Goal: Task Accomplishment & Management: Manage account settings

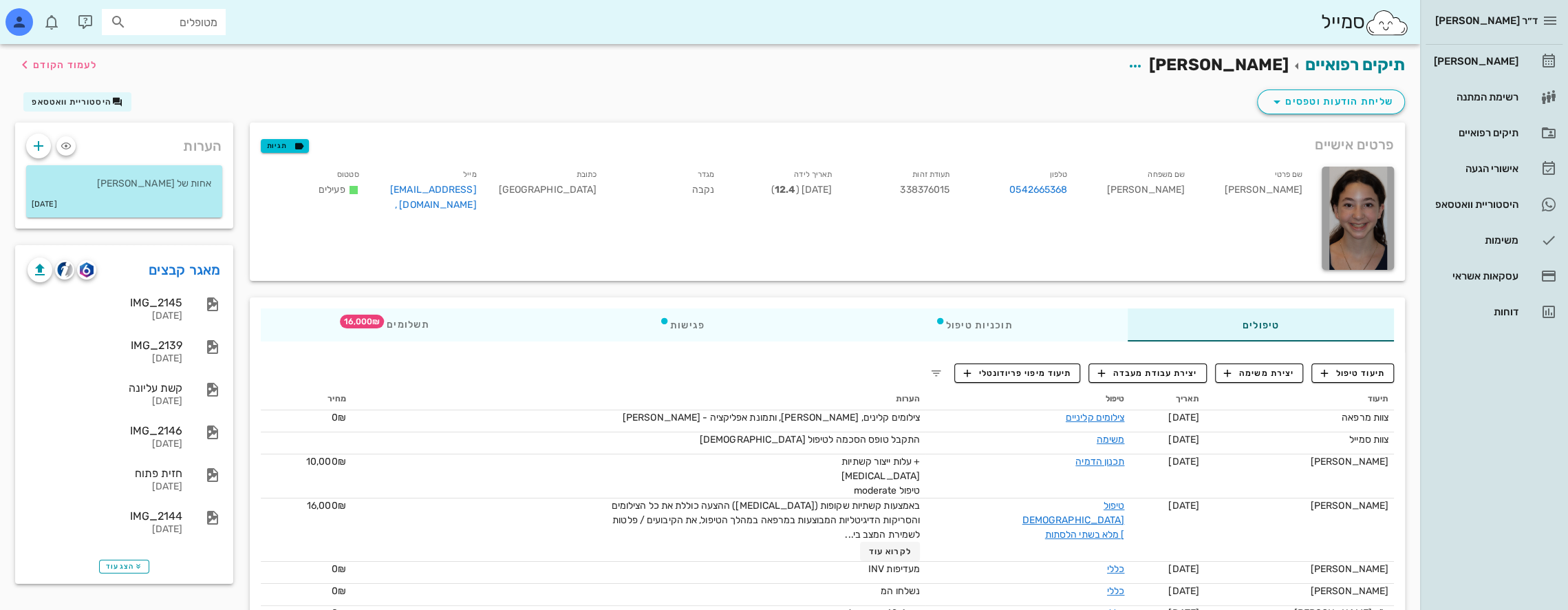
click at [191, 21] on input "מטופלים" at bounding box center [173, 21] width 88 height 18
type input "T"
type input "t"
type input "[PERSON_NAME] כ"
click at [190, 56] on div "[PERSON_NAME] 033013624" at bounding box center [139, 52] width 151 height 11
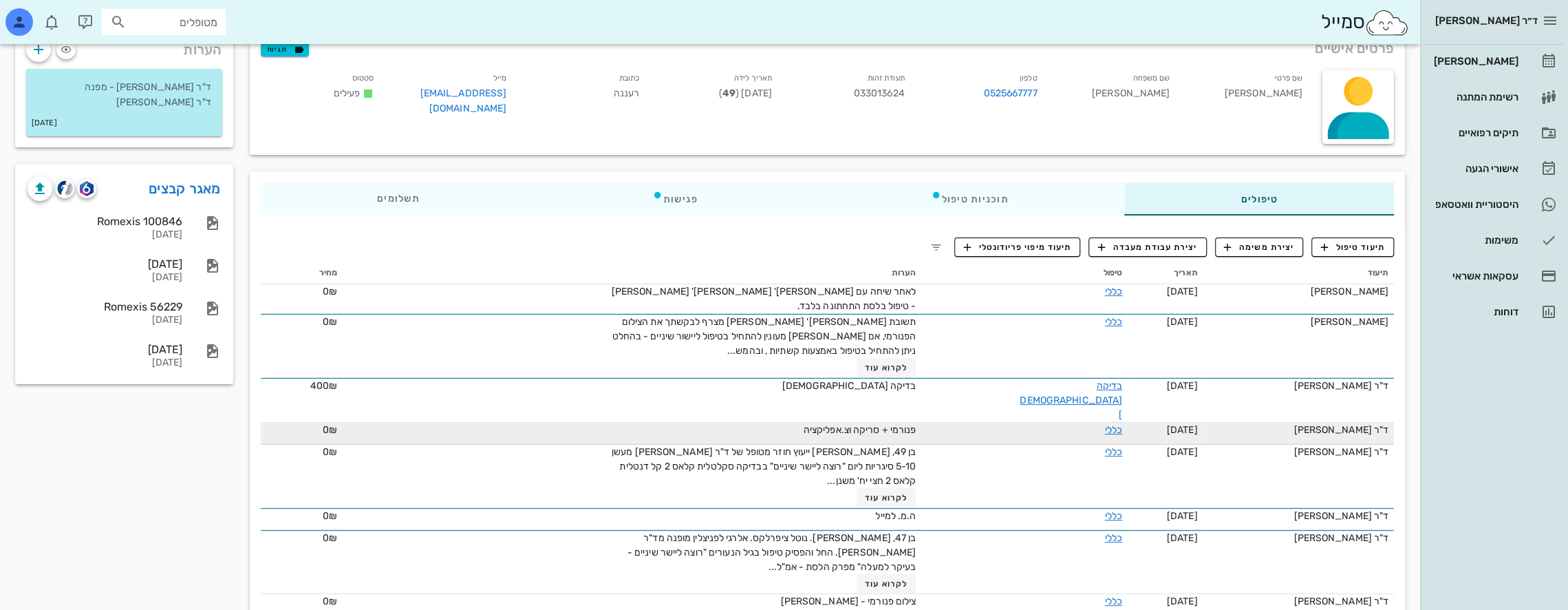
scroll to position [97, 0]
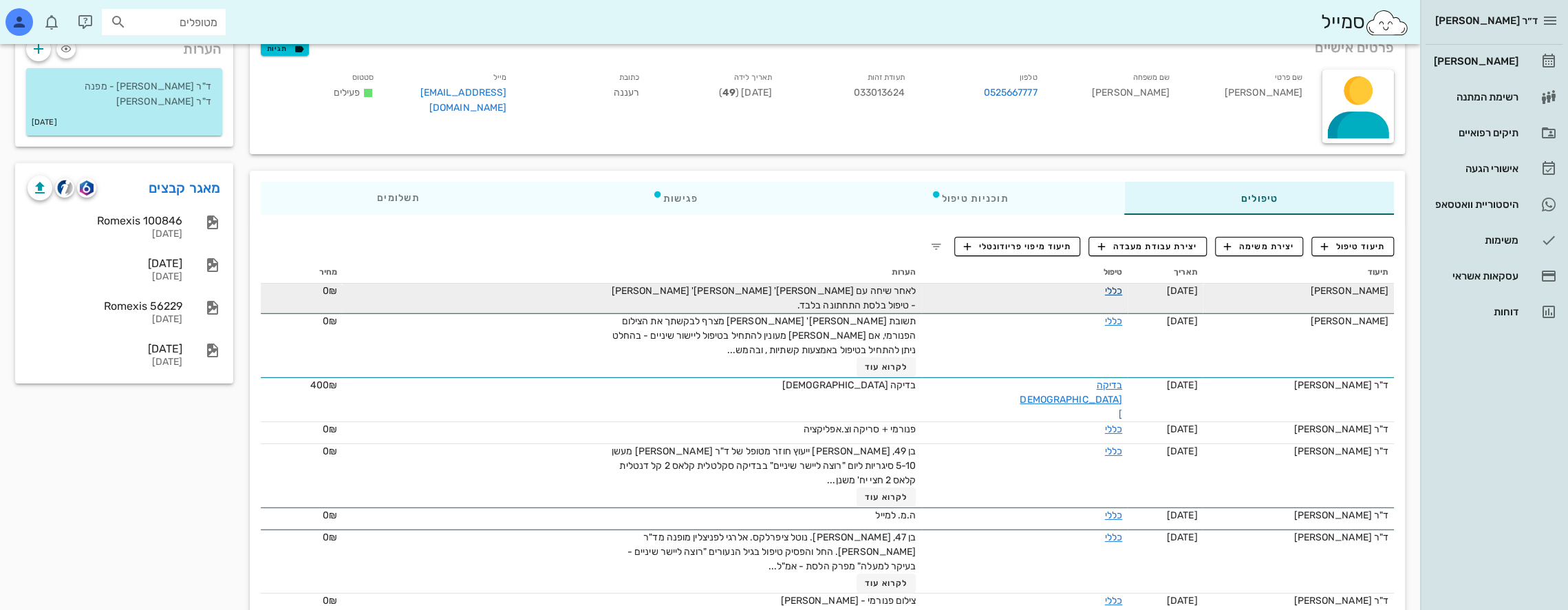
click at [1105, 290] on link "כללי" at bounding box center [1114, 291] width 17 height 12
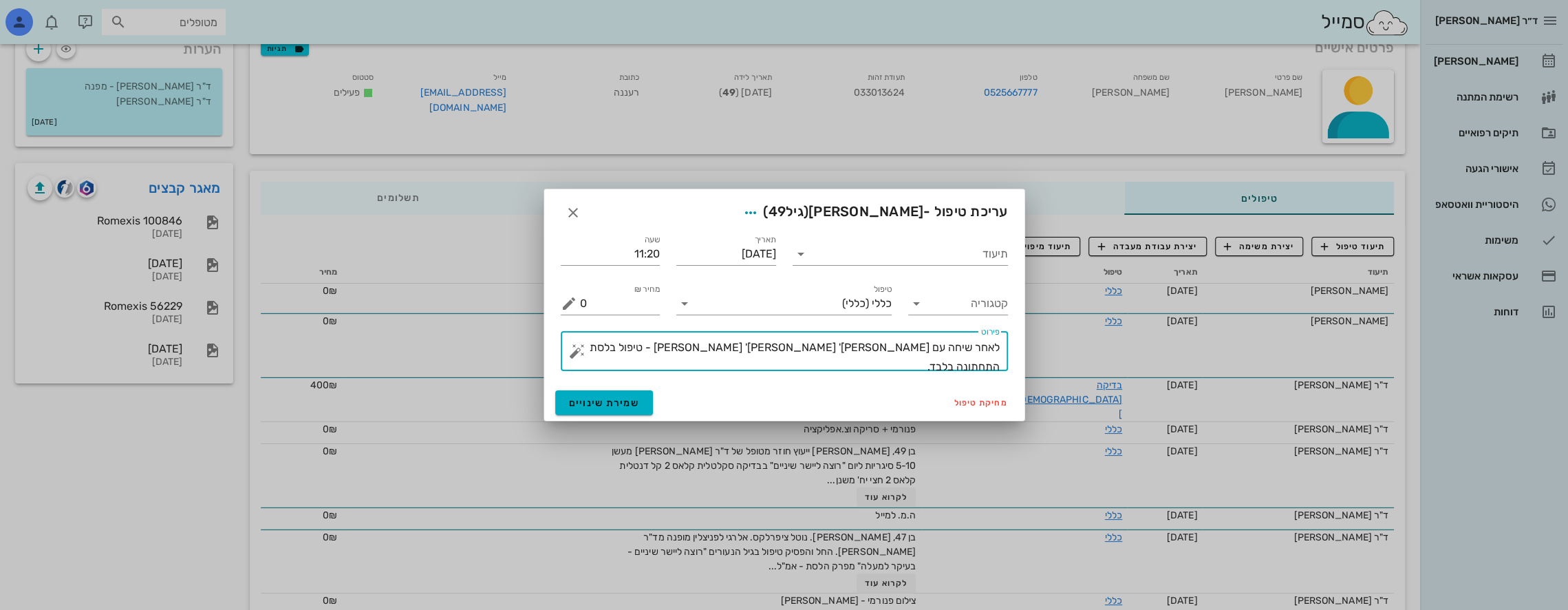
drag, startPoint x: 685, startPoint y: 348, endPoint x: 832, endPoint y: 354, distance: 147.1
click at [832, 354] on textarea "לאחר שיחה עם [PERSON_NAME]' [PERSON_NAME]' [PERSON_NAME] - טיפול בלסת התחתונה ב…" at bounding box center [790, 354] width 419 height 33
type textarea "לאחר שיחה עם [PERSON_NAME]' [PERSON_NAME] -השתל יבוצע לאחר [DEMOGRAPHIC_DATA]'"
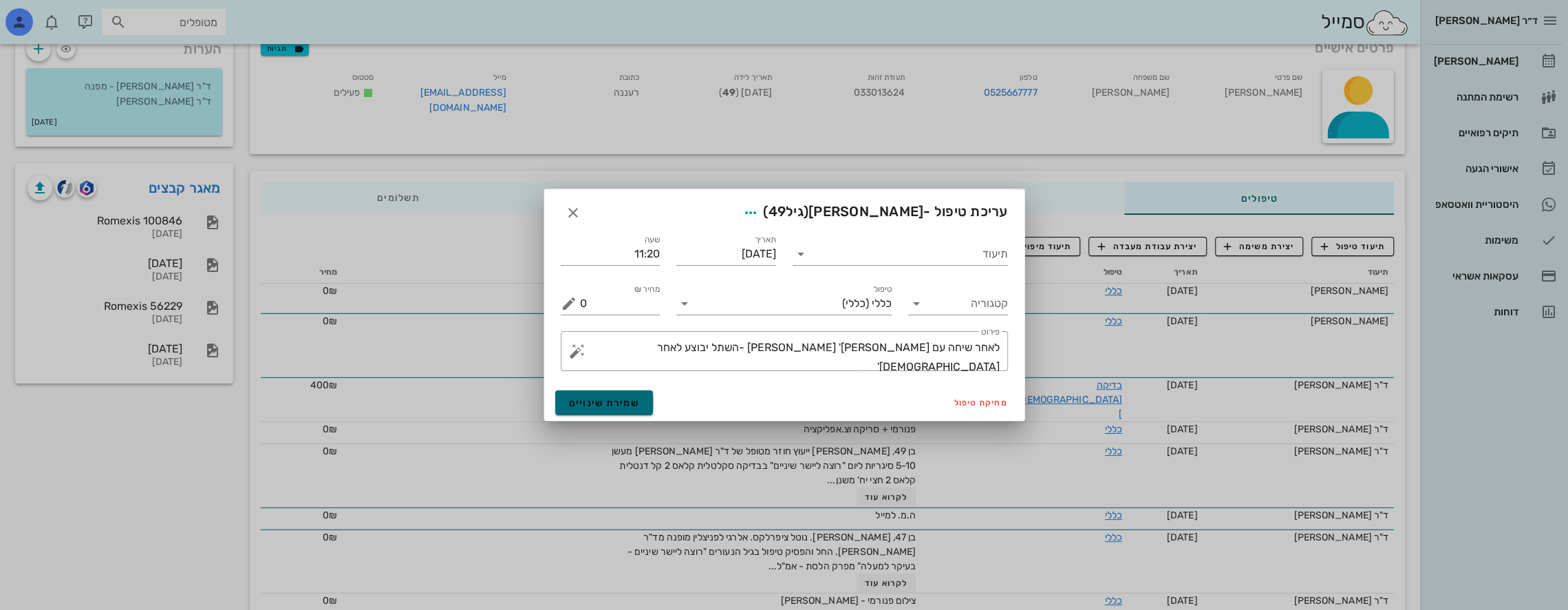
click at [604, 399] on span "שמירת שינויים" at bounding box center [605, 403] width 71 height 12
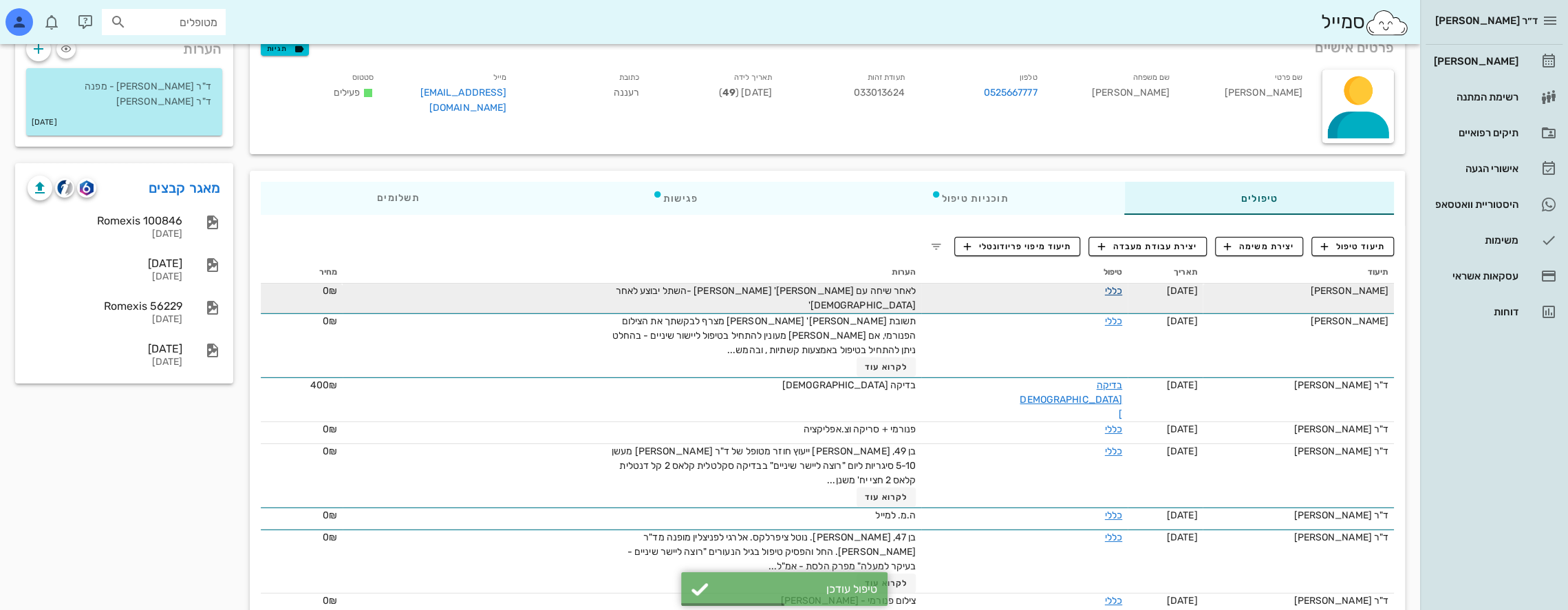
click at [1105, 286] on link "כללי" at bounding box center [1114, 291] width 17 height 12
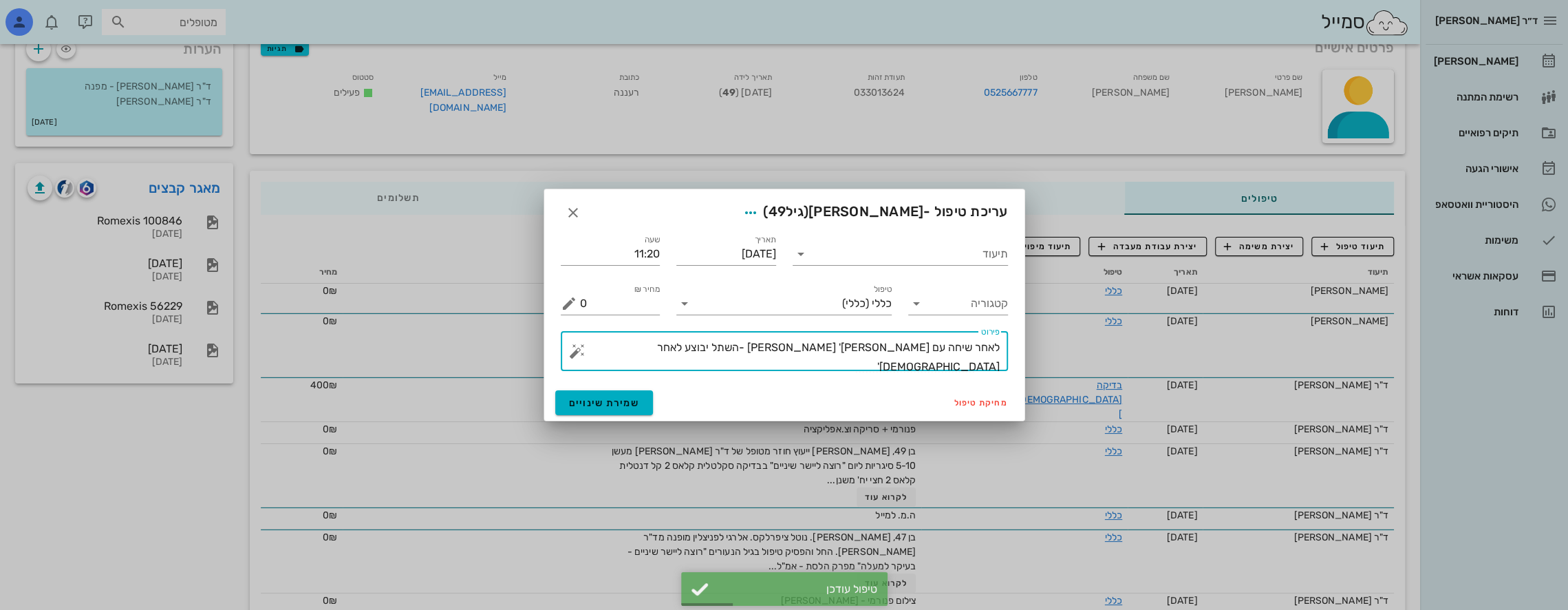
click at [792, 348] on textarea "לאחר שיחה עם [PERSON_NAME]' [PERSON_NAME] -השתל יבוצע לאחר [DEMOGRAPHIC_DATA]'" at bounding box center [790, 354] width 419 height 33
click at [803, 345] on textarea "לאחר שיחה עם [PERSON_NAME]' [PERSON_NAME] -השתל יבוצע לאחר [DEMOGRAPHIC_DATA]'" at bounding box center [790, 354] width 419 height 33
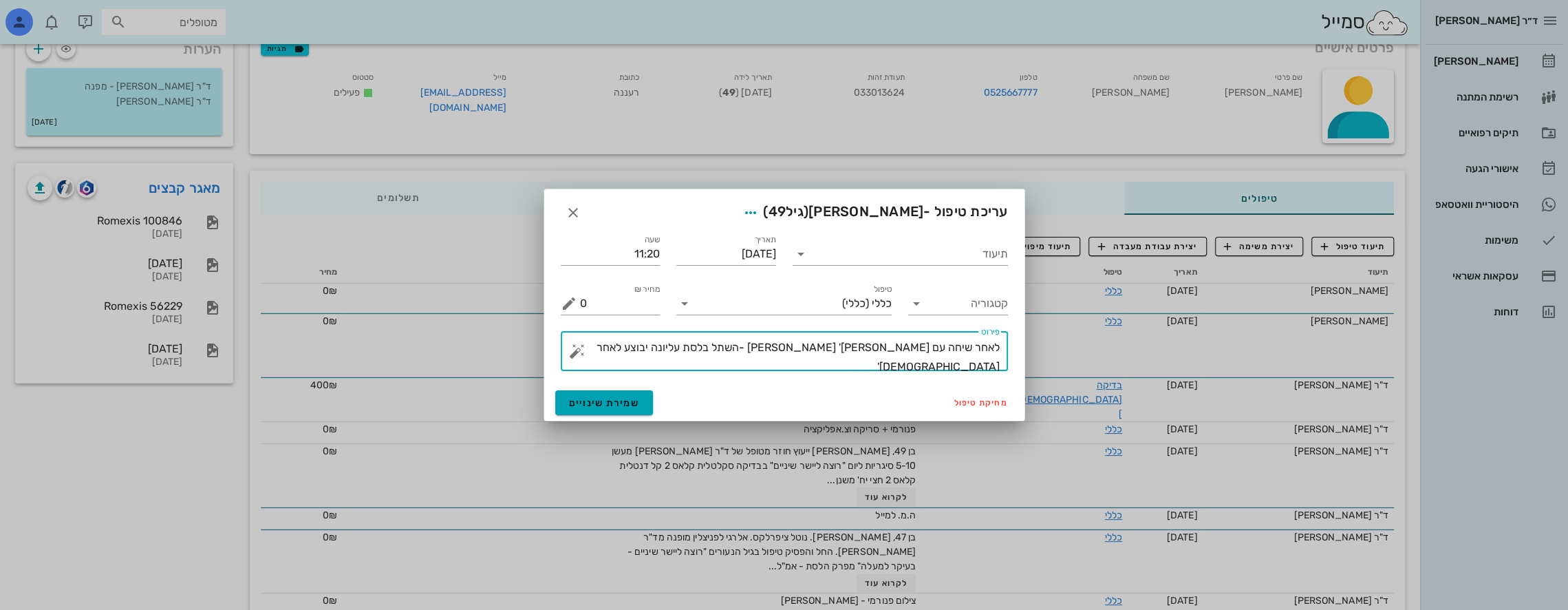
type textarea "לאחר שיחה עם [PERSON_NAME]' [PERSON_NAME] -השתל בלסת עליונה יבוצע לאחר [DEMOGRA…"
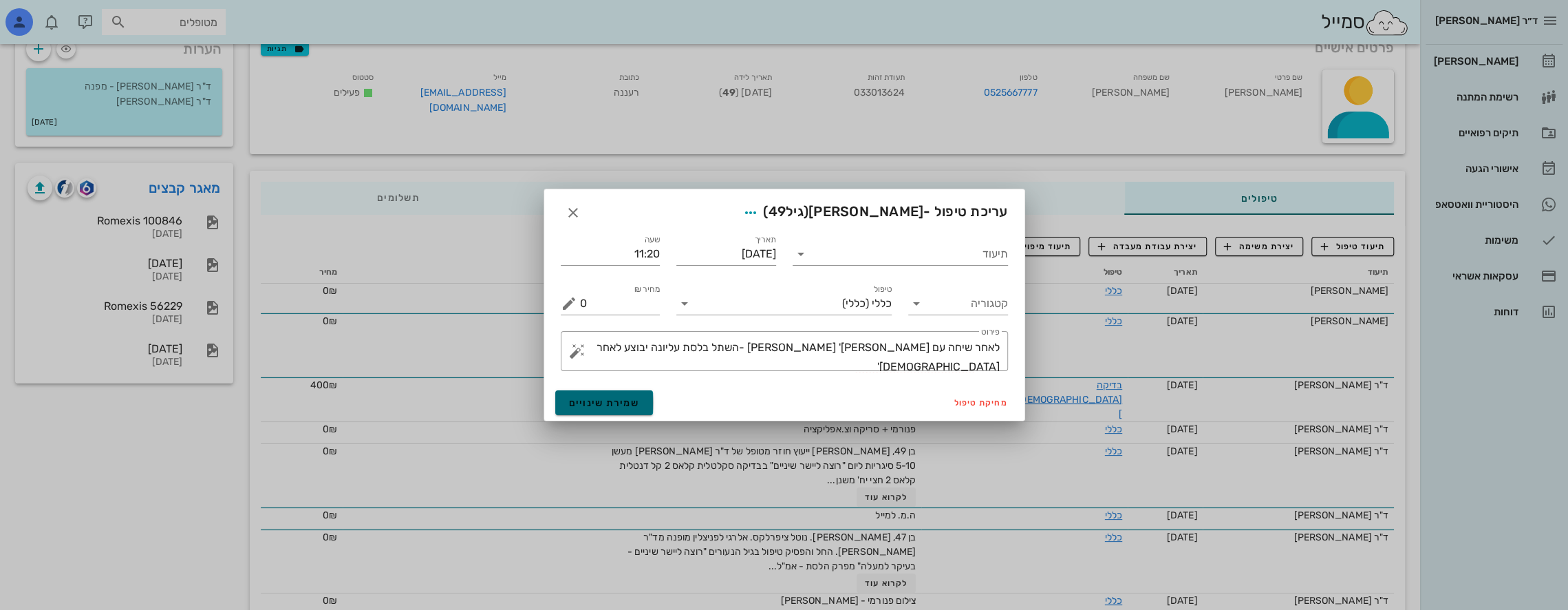
click at [595, 405] on span "שמירת שינויים" at bounding box center [605, 403] width 71 height 12
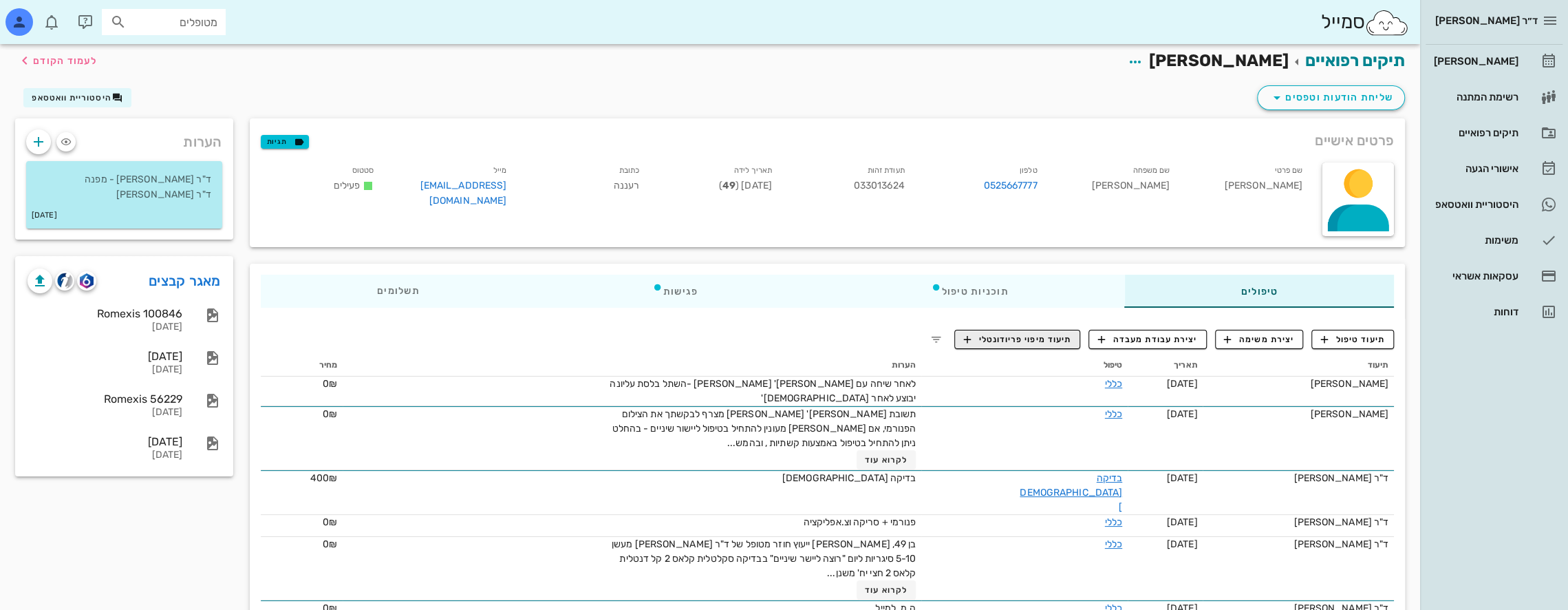
scroll to position [0, 0]
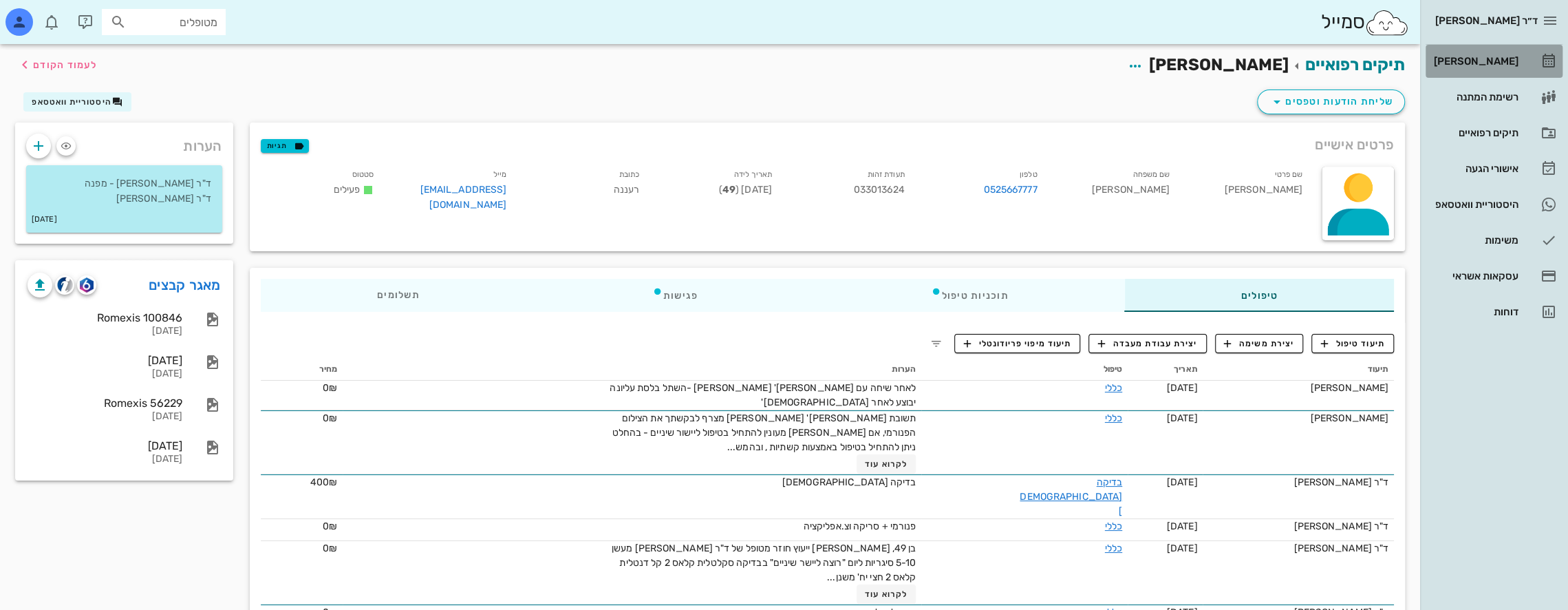
click at [1505, 57] on div "[PERSON_NAME]" at bounding box center [1474, 61] width 87 height 11
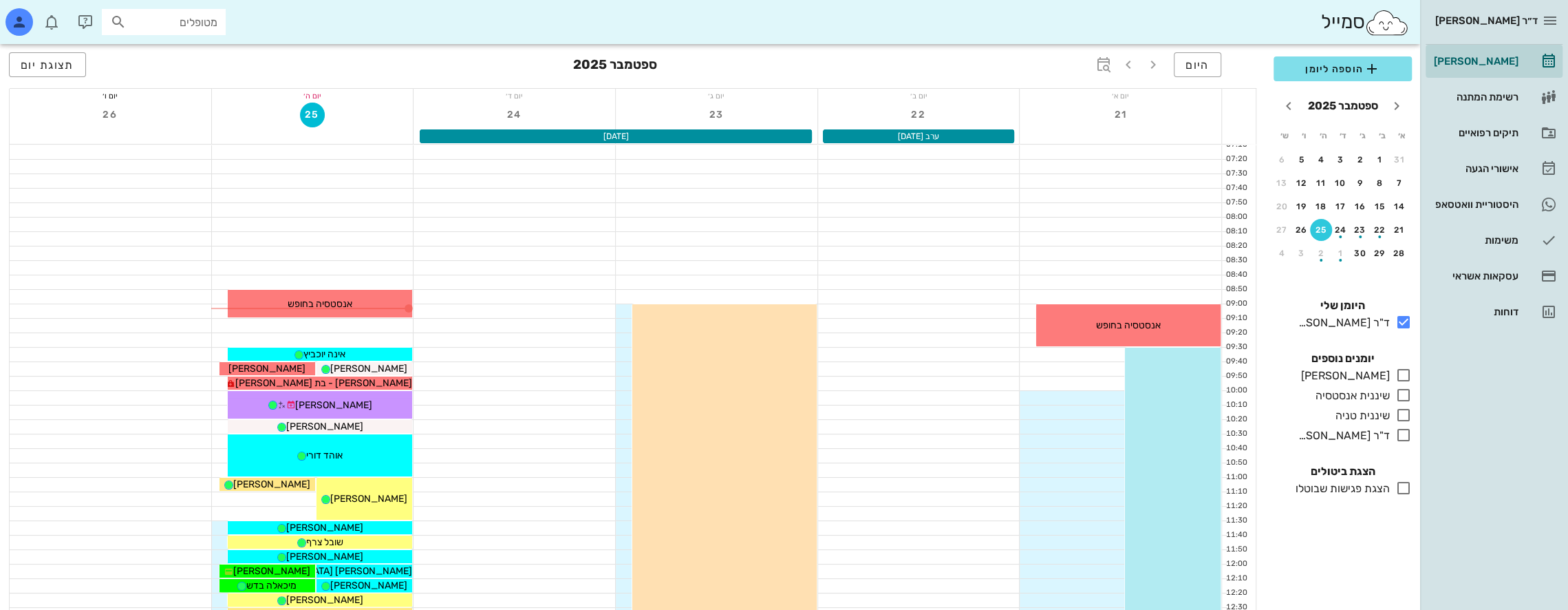
click at [184, 25] on input "מטופלים" at bounding box center [173, 21] width 88 height 18
type input "[PERSON_NAME]"
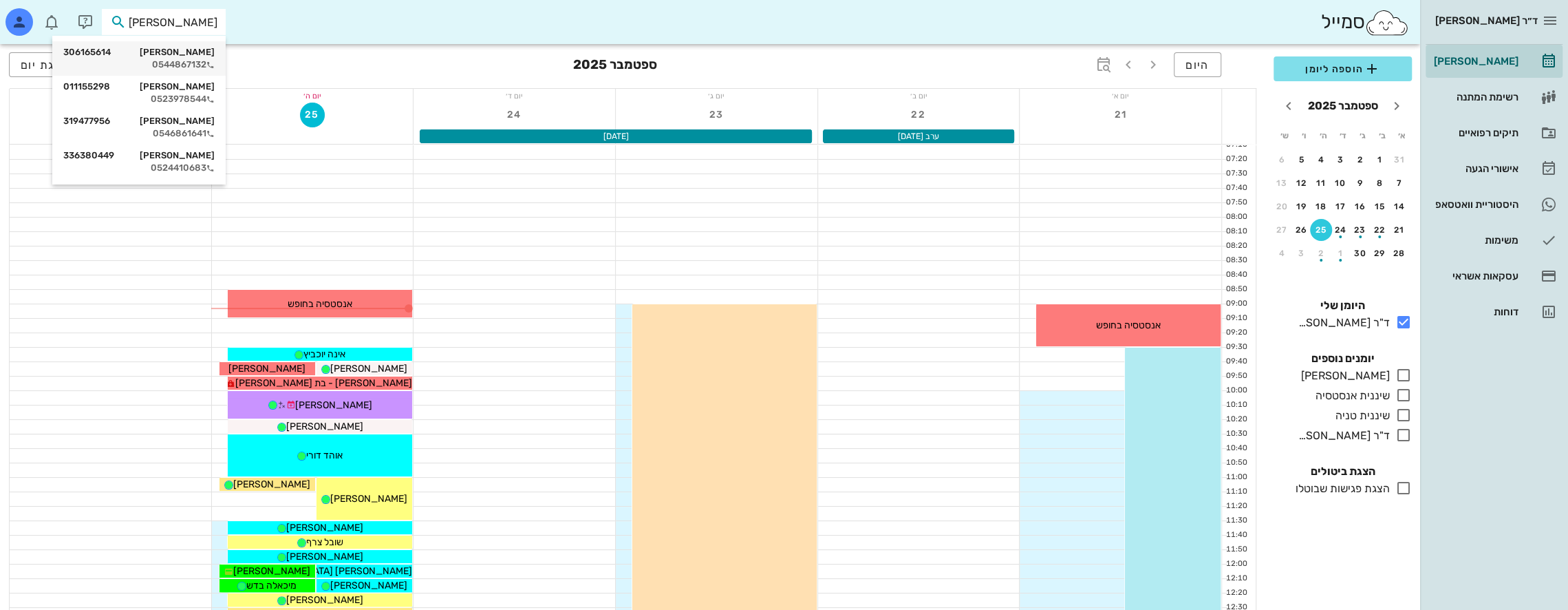
click at [180, 50] on div "[PERSON_NAME] 306165614" at bounding box center [139, 52] width 151 height 11
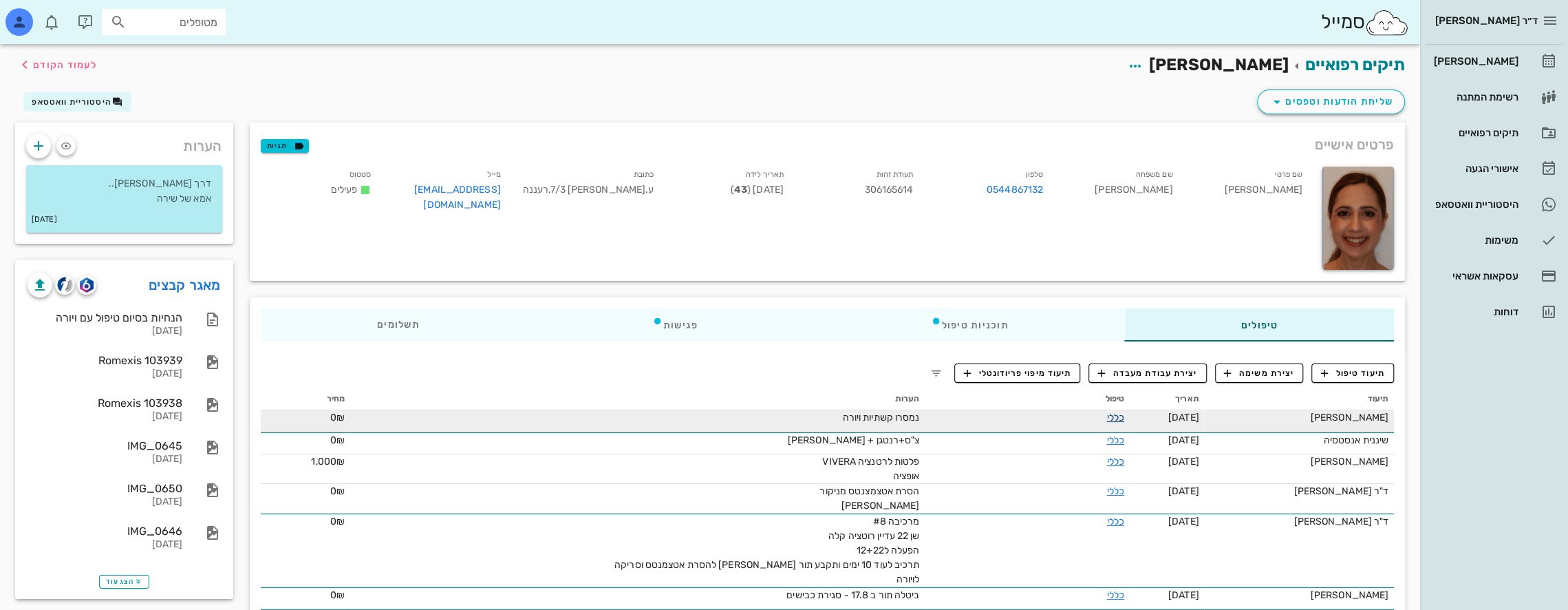
click at [1108, 417] on link "כללי" at bounding box center [1115, 418] width 17 height 12
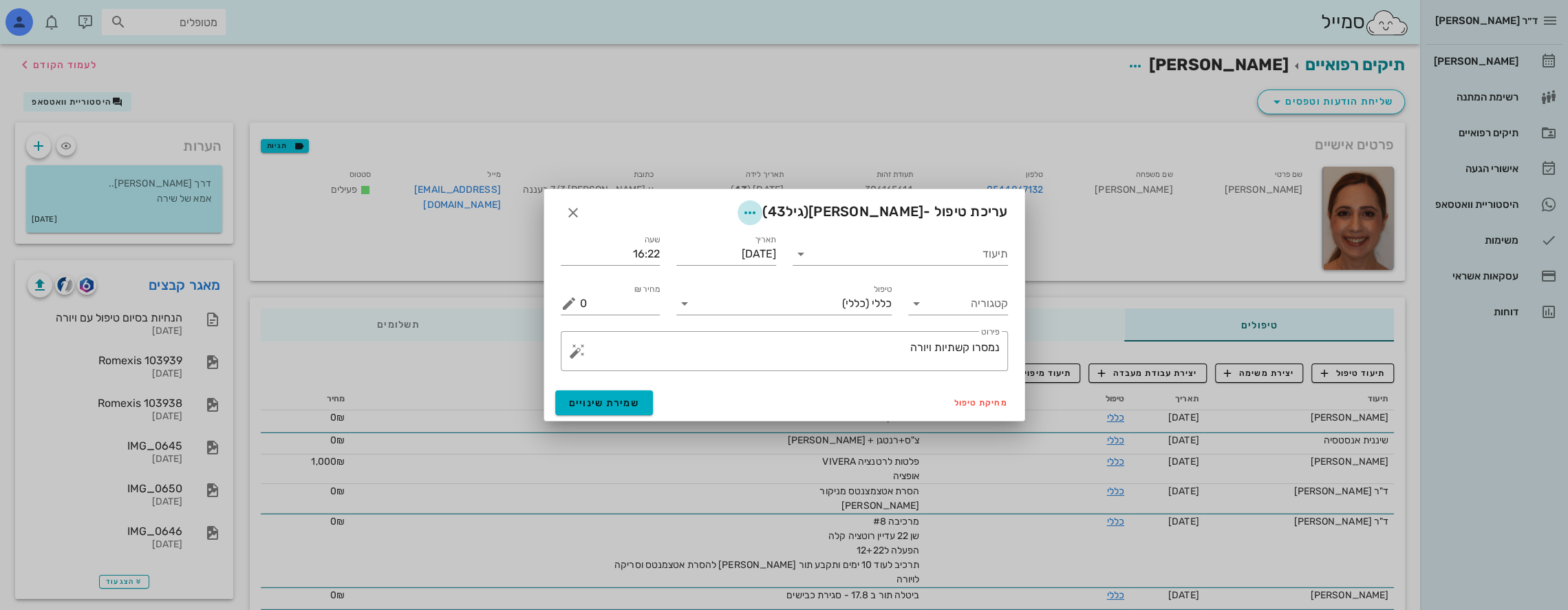
click at [759, 212] on icon "button" at bounding box center [750, 213] width 17 height 17
click at [732, 283] on div "צבע רשומה" at bounding box center [724, 281] width 93 height 13
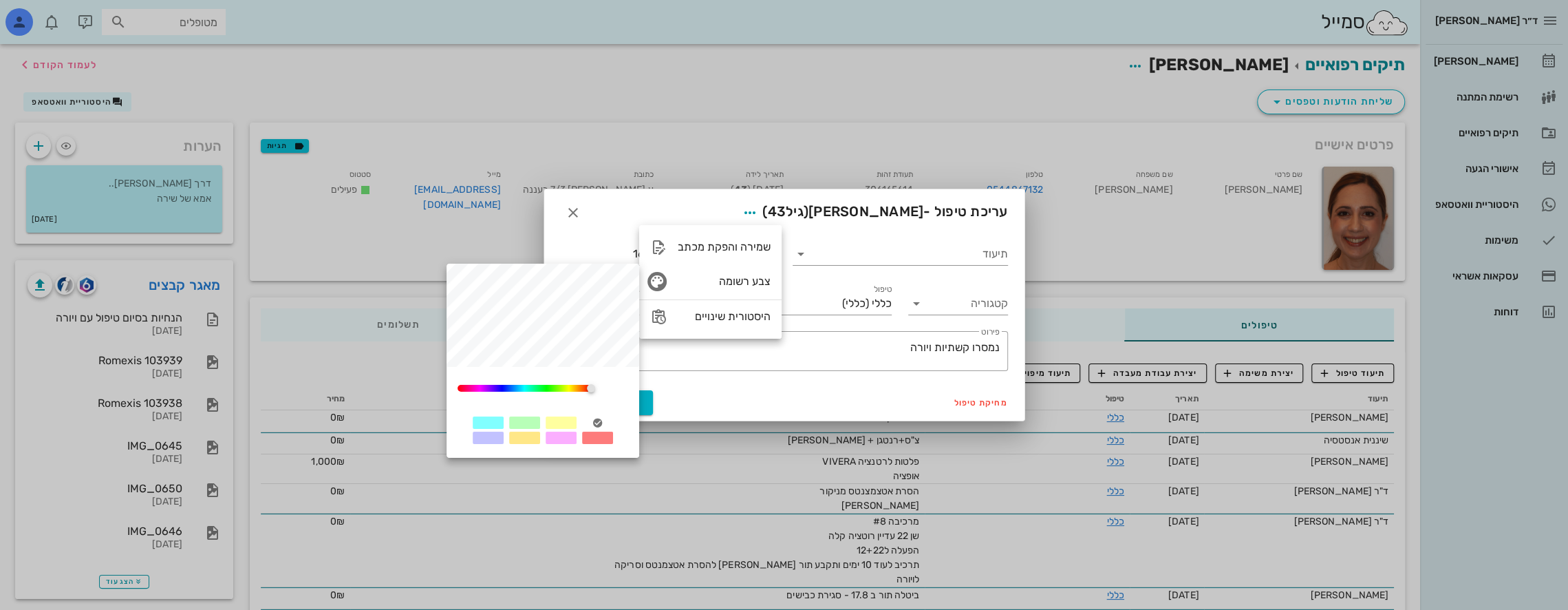
click at [528, 426] on div at bounding box center [524, 422] width 31 height 13
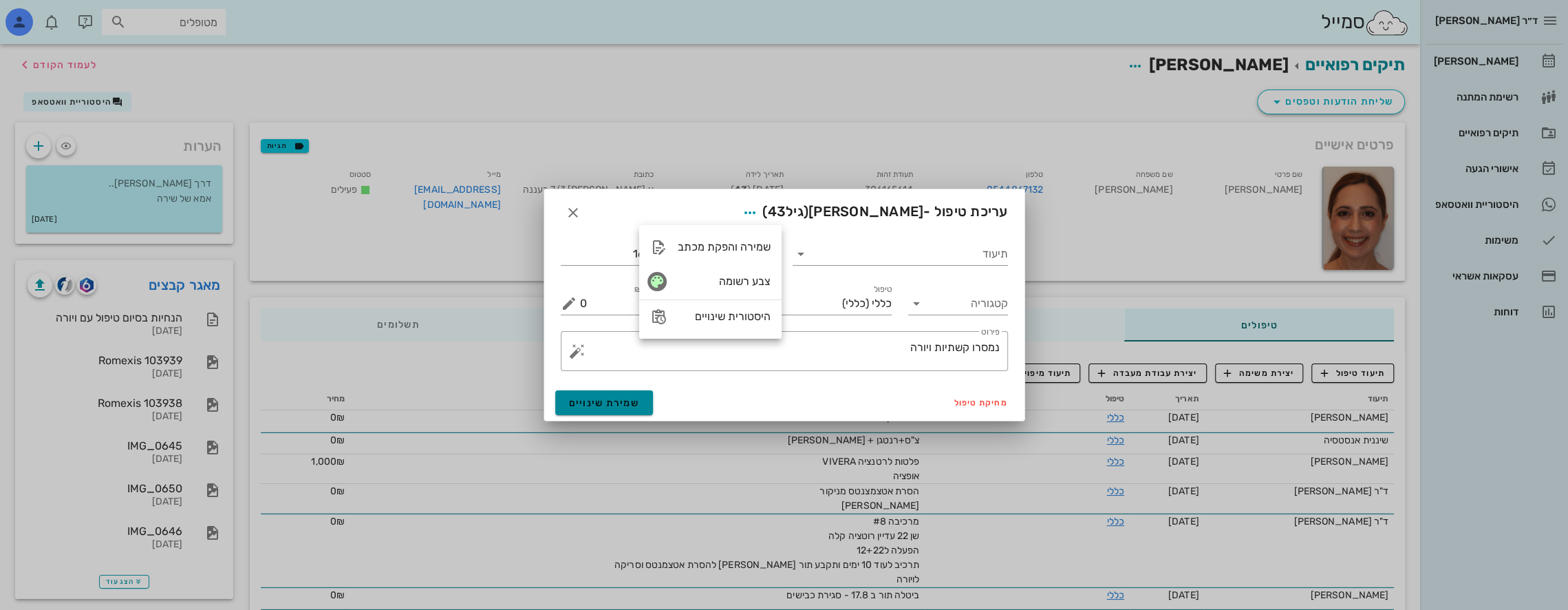
click at [604, 398] on span "שמירת שינויים" at bounding box center [605, 403] width 71 height 12
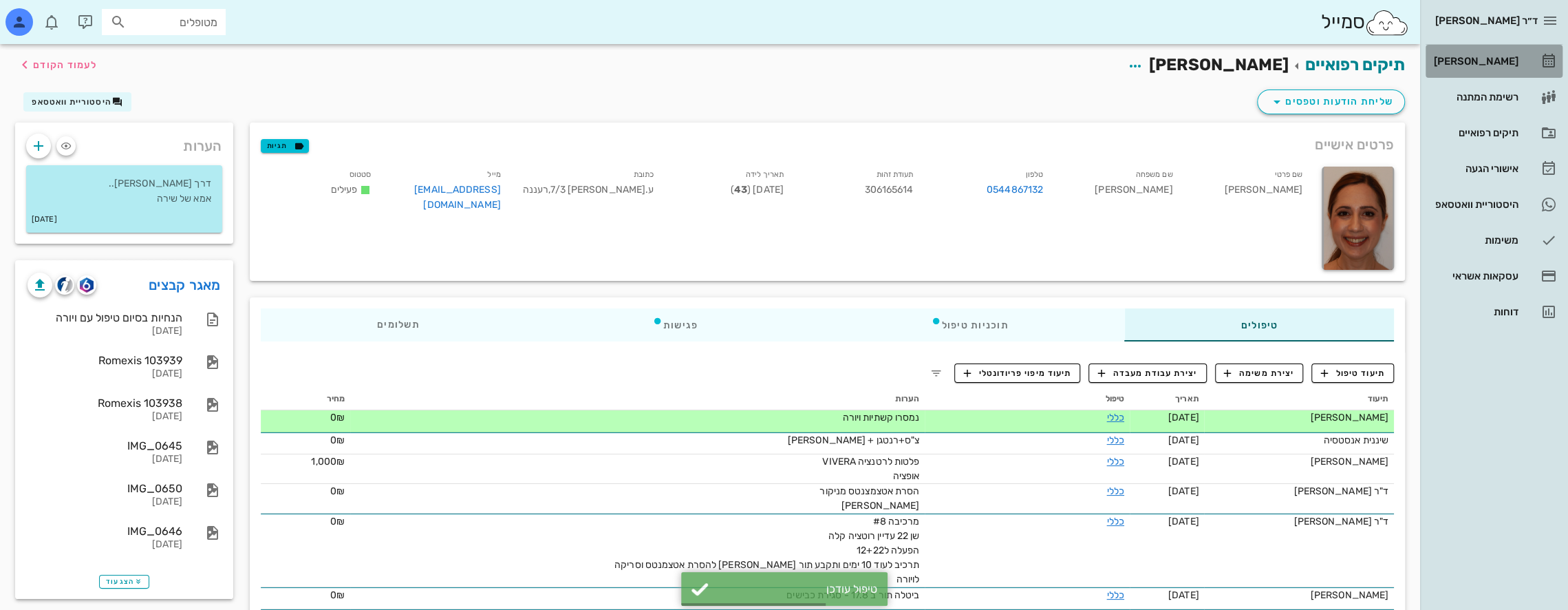
click at [1509, 58] on div "[PERSON_NAME]" at bounding box center [1474, 61] width 87 height 11
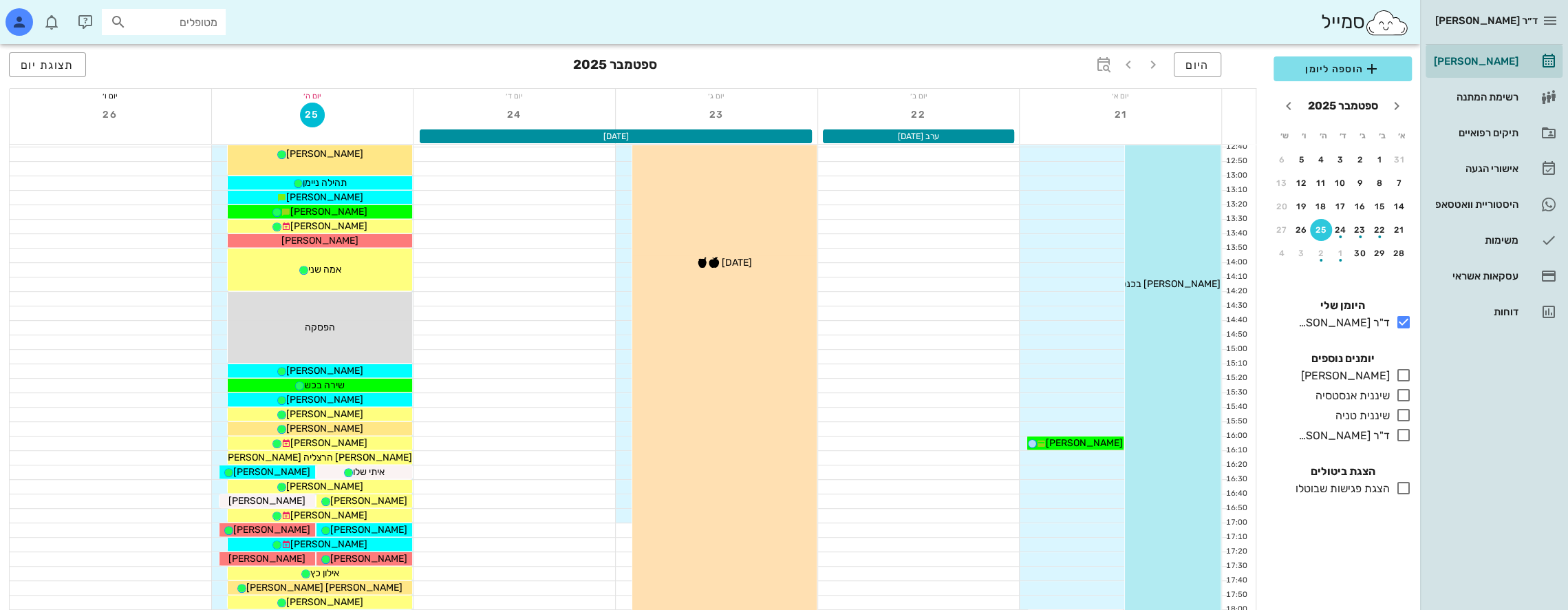
scroll to position [459, 0]
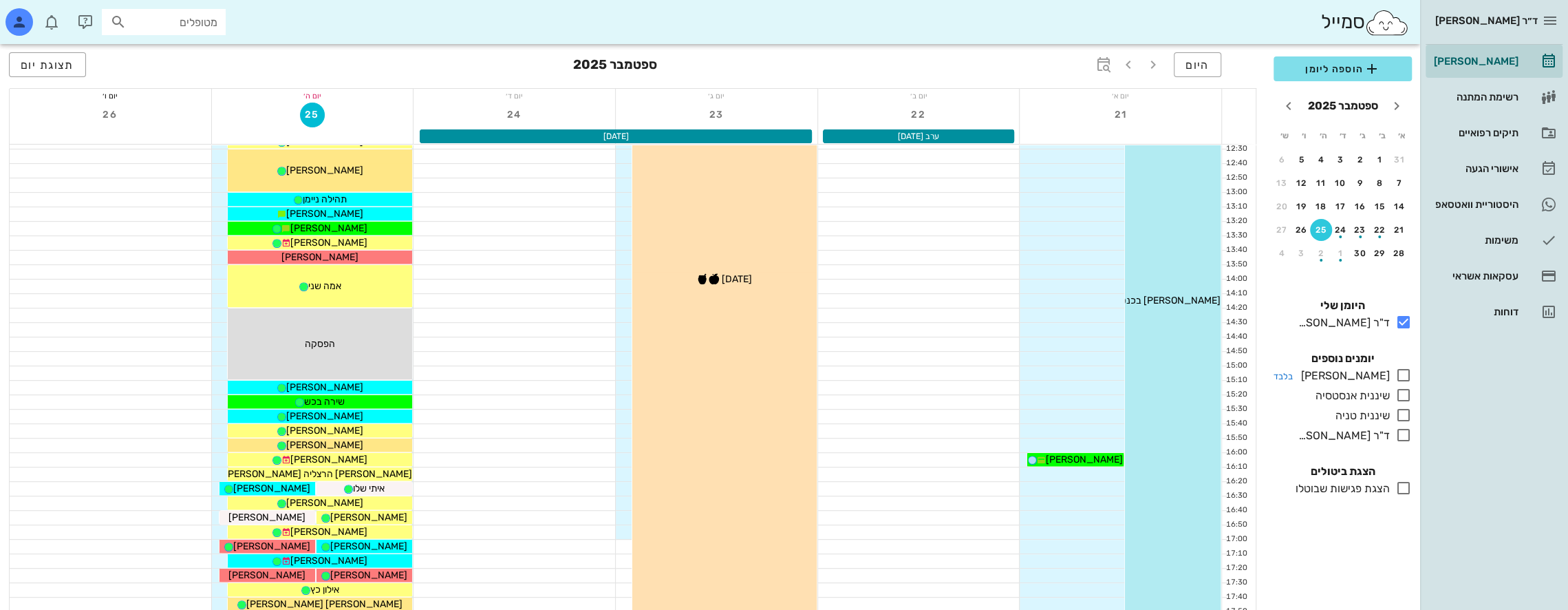
click at [1400, 375] on icon at bounding box center [1404, 376] width 17 height 17
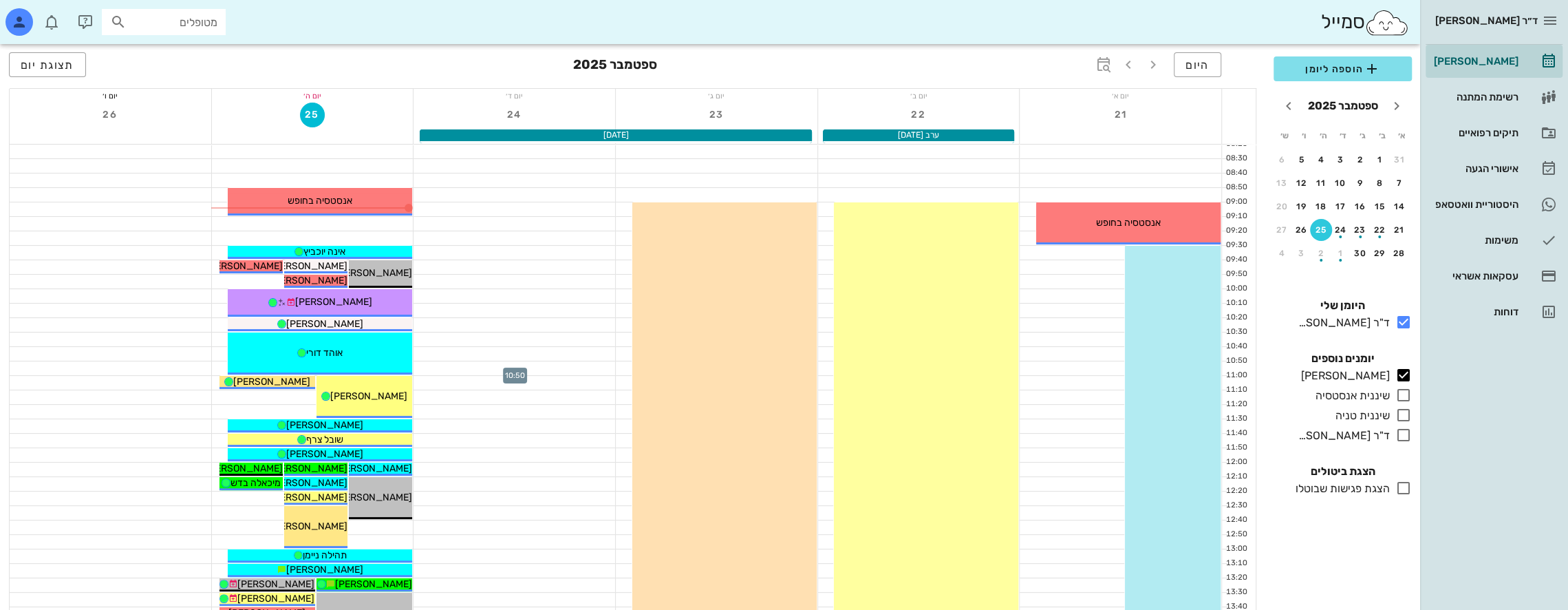
scroll to position [138, 0]
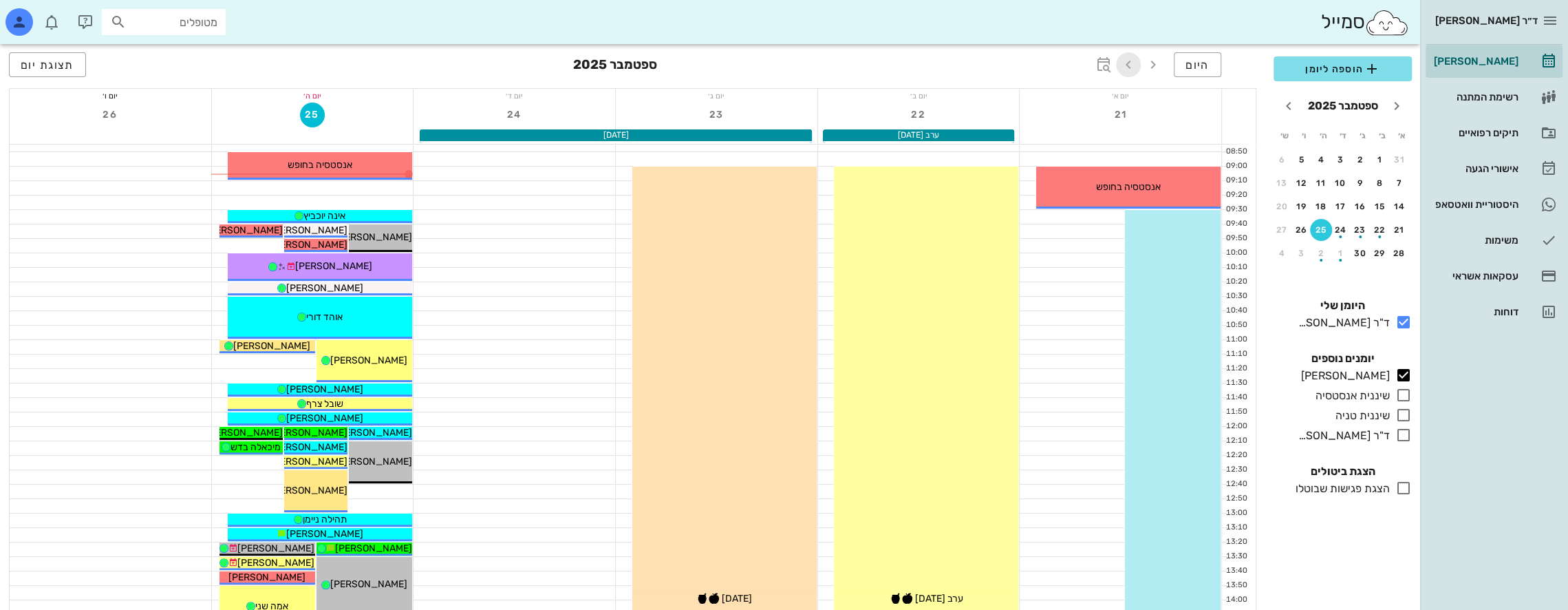
click at [1129, 62] on icon "button" at bounding box center [1129, 65] width 17 height 17
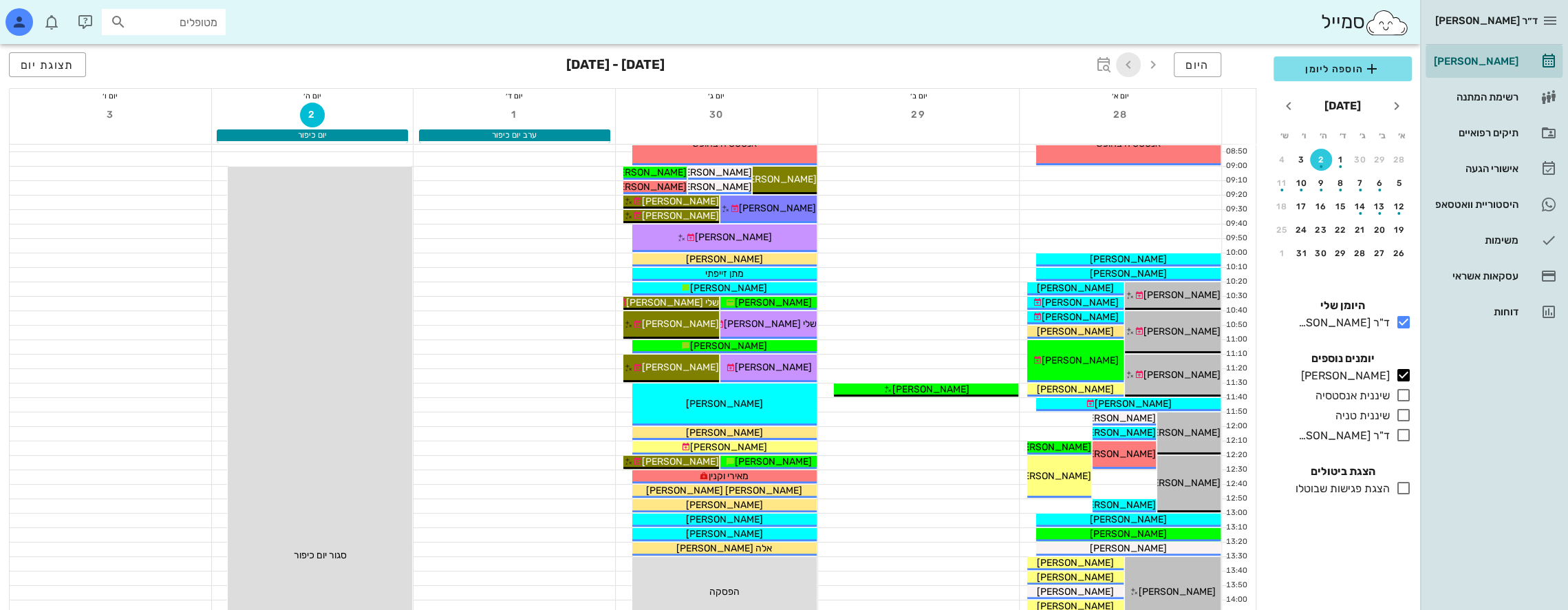
click at [1129, 62] on icon "button" at bounding box center [1129, 65] width 17 height 17
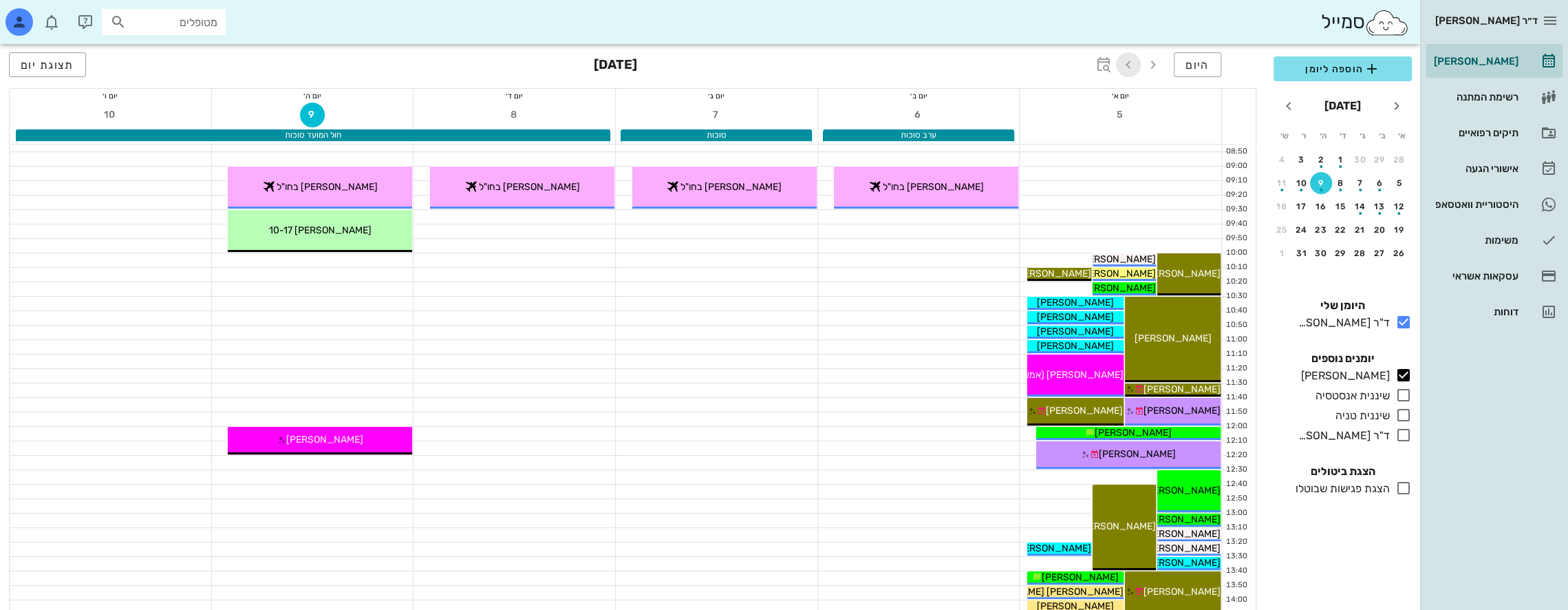
click at [1127, 64] on icon "button" at bounding box center [1129, 65] width 17 height 17
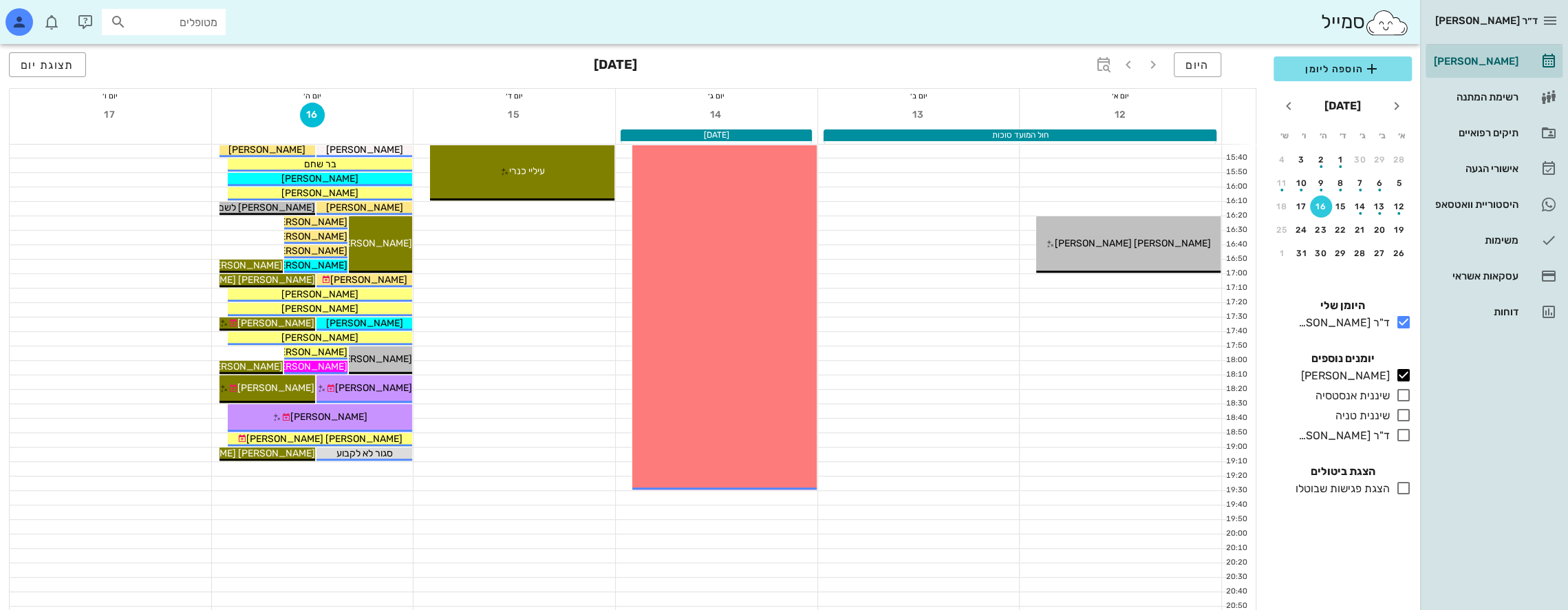
scroll to position [734, 0]
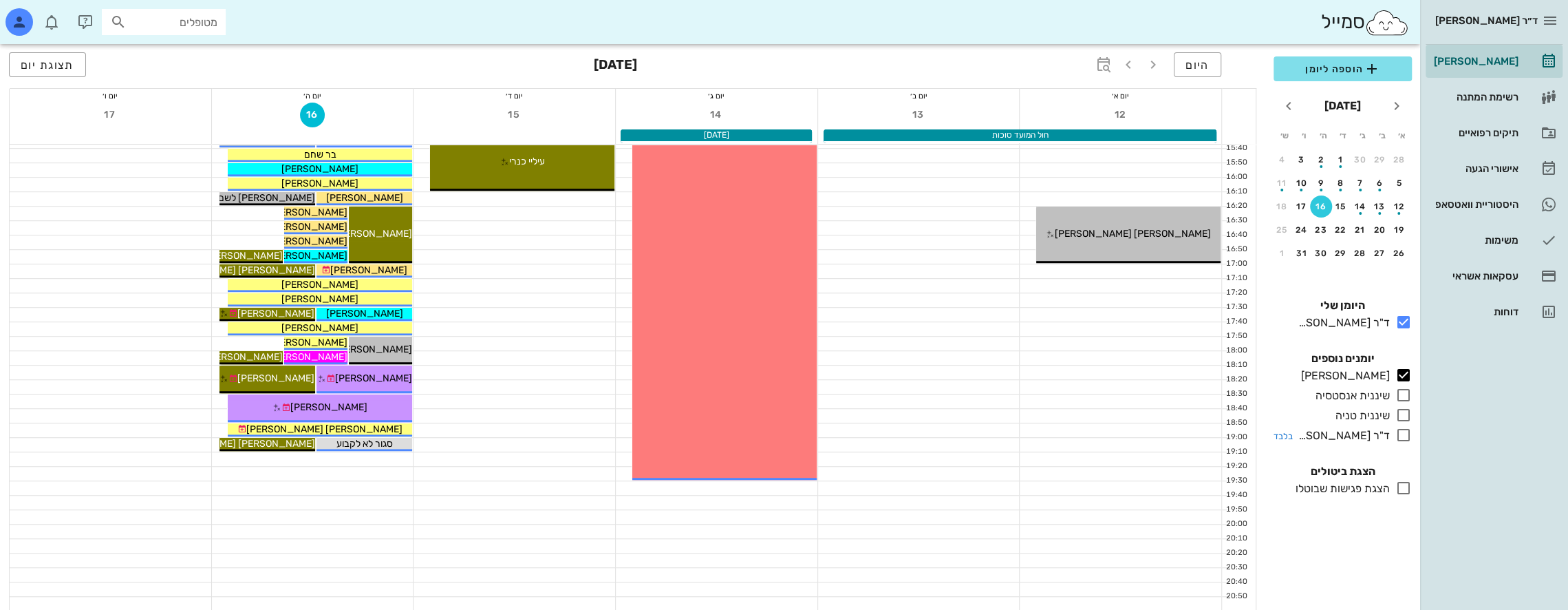
click at [1403, 436] on icon at bounding box center [1404, 435] width 17 height 17
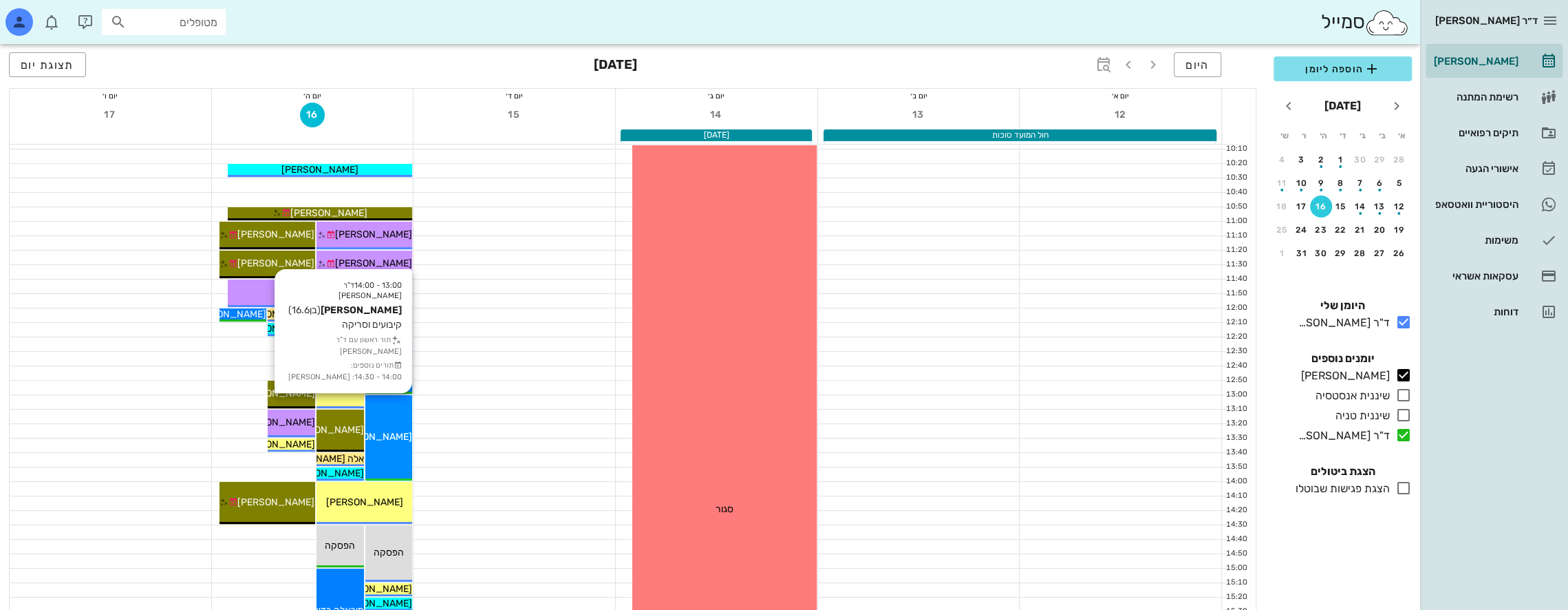
scroll to position [138, 0]
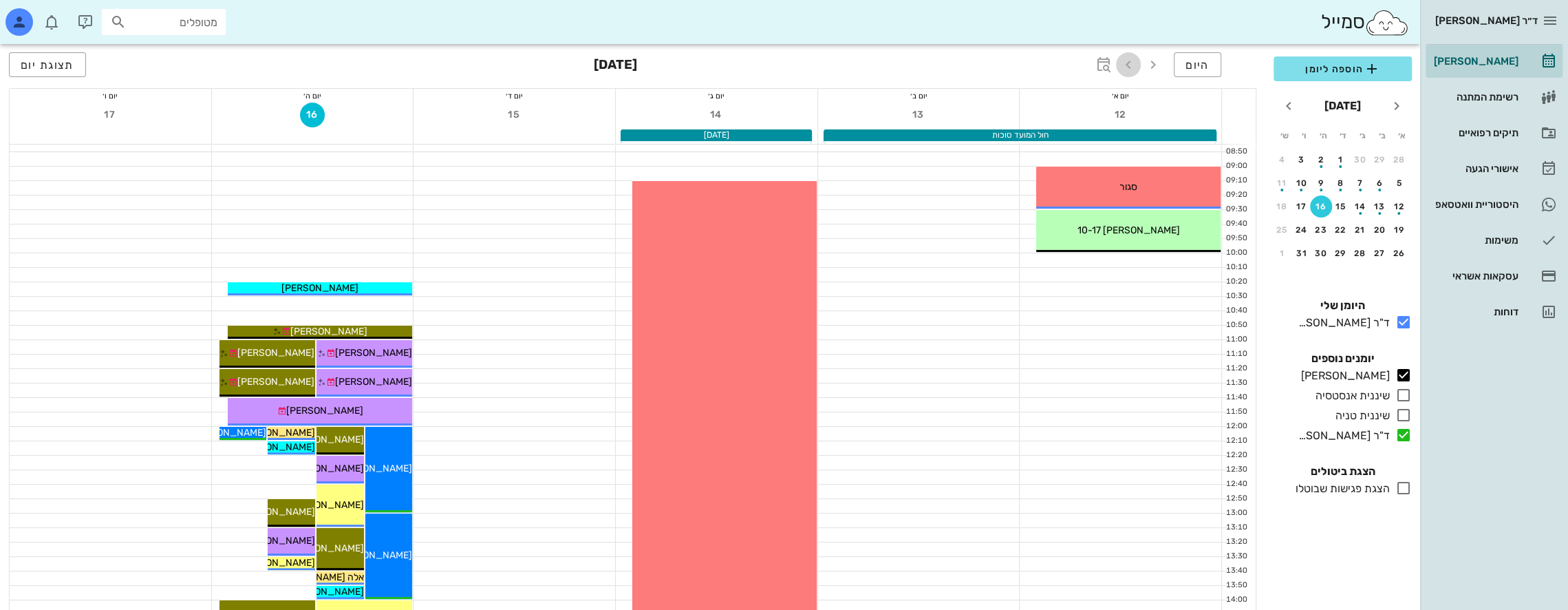
click at [1132, 66] on icon "button" at bounding box center [1129, 65] width 17 height 17
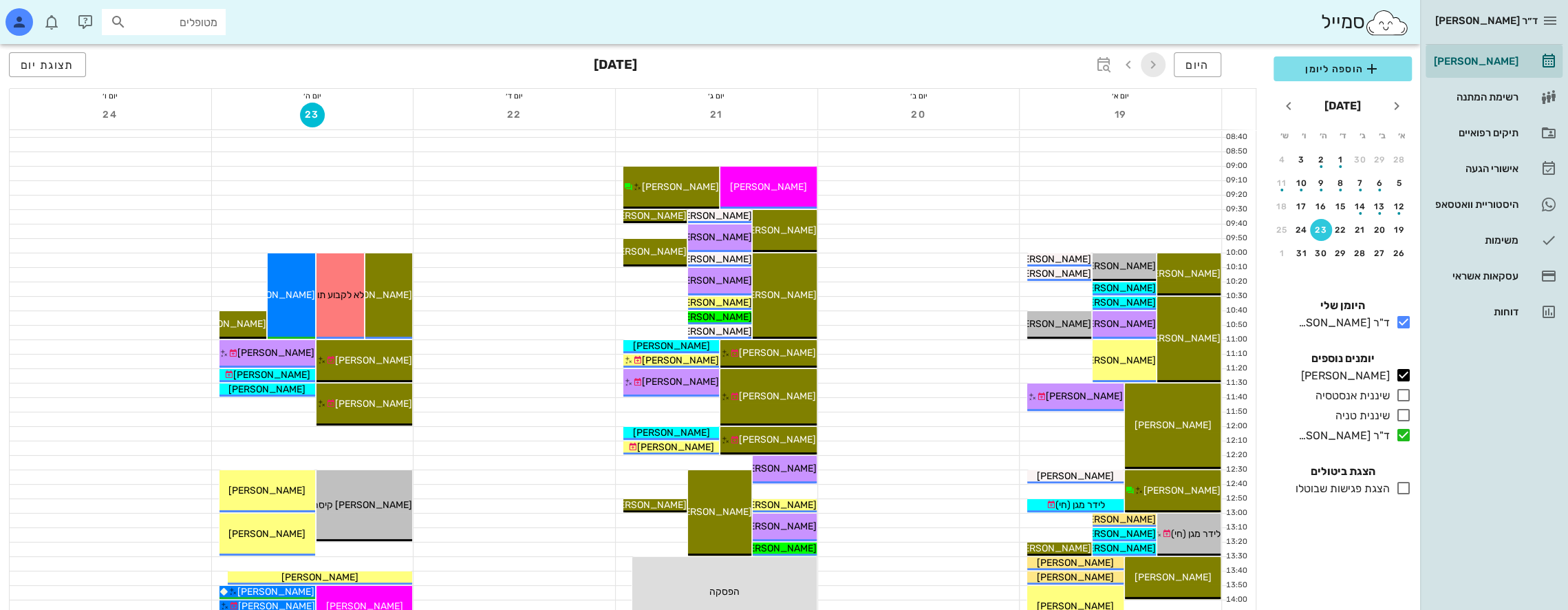
click at [1158, 63] on icon "button" at bounding box center [1154, 65] width 17 height 17
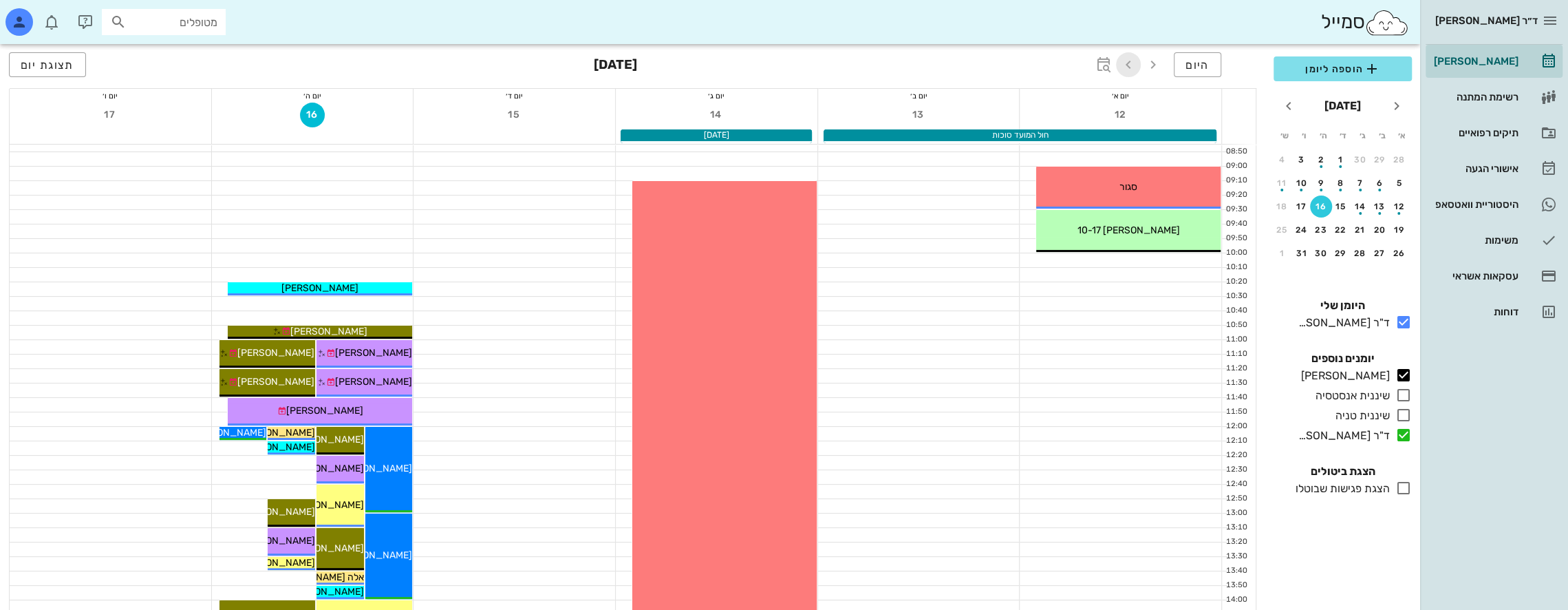
click at [1129, 64] on icon "button" at bounding box center [1129, 65] width 17 height 17
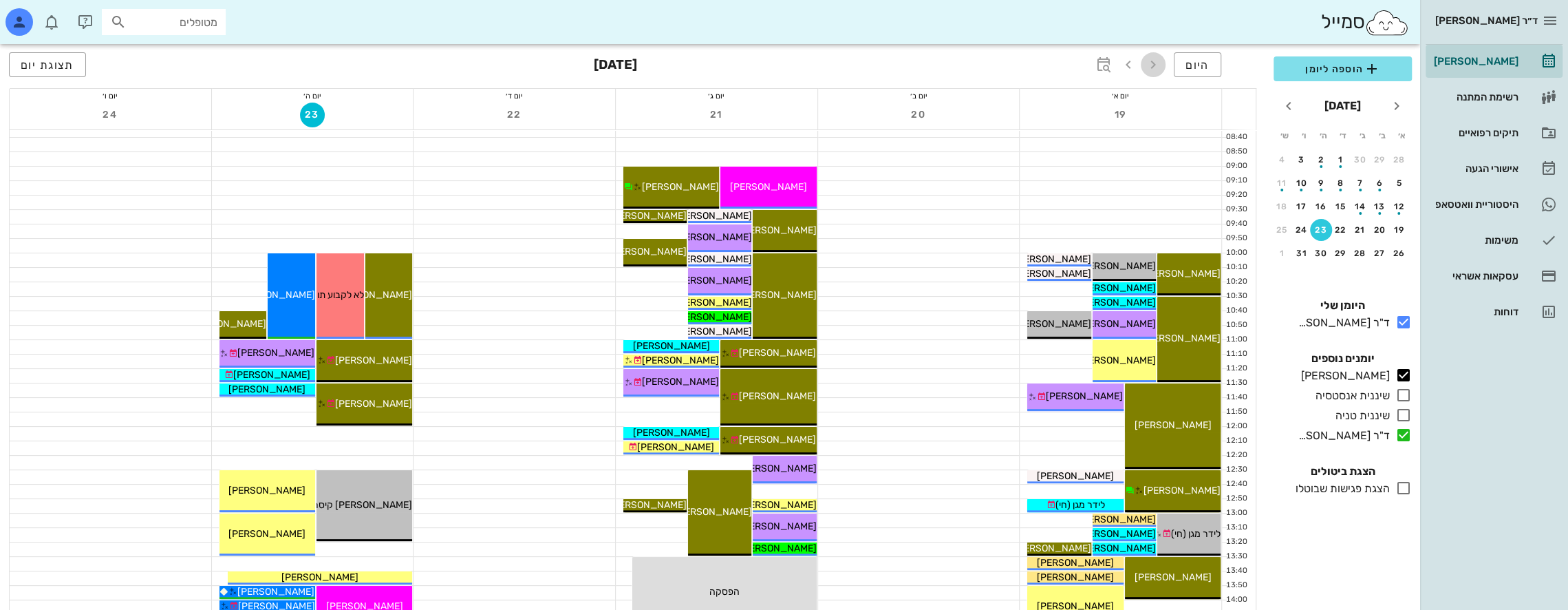
click at [1158, 64] on icon "button" at bounding box center [1154, 65] width 17 height 17
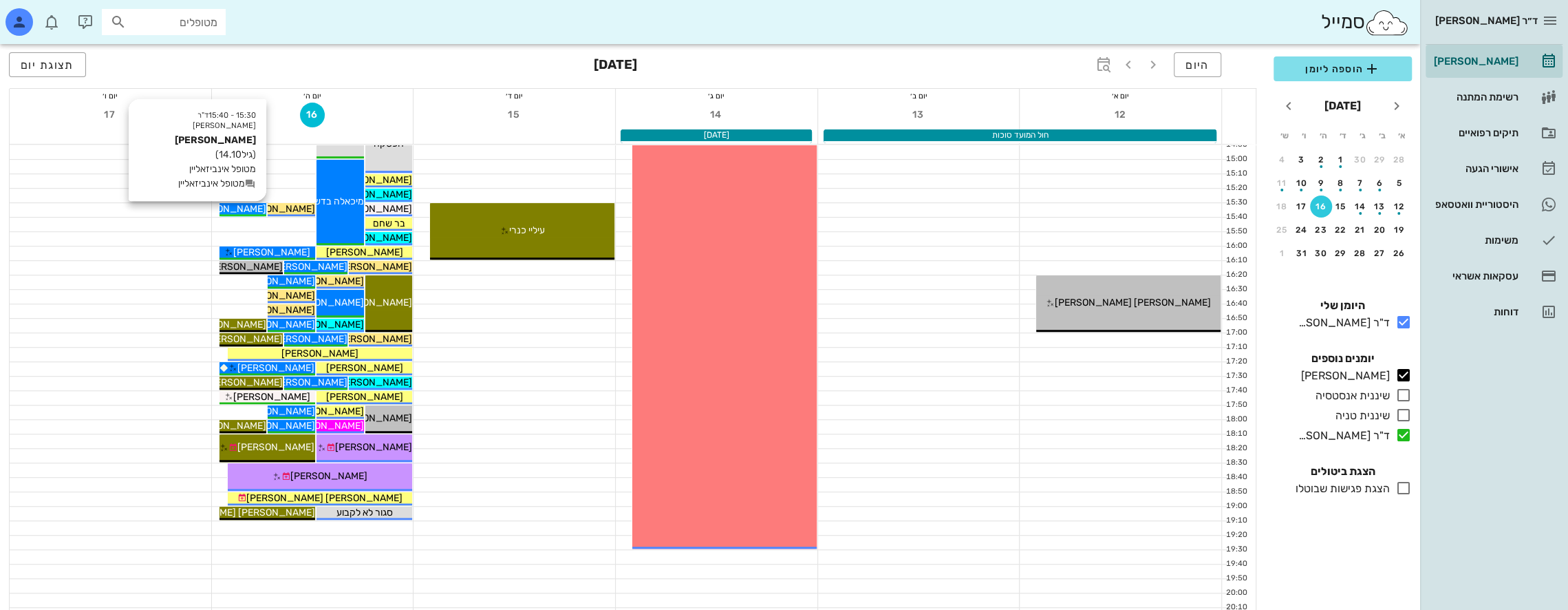
scroll to position [596, 0]
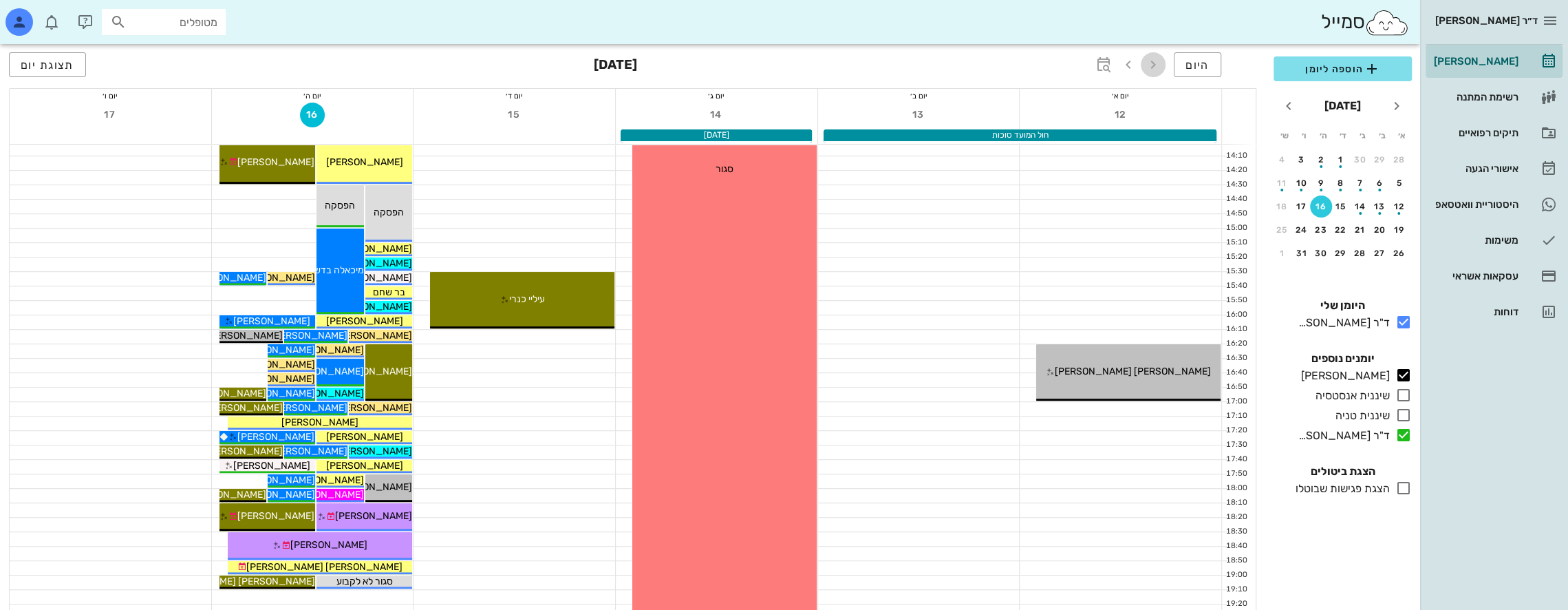
click at [1152, 59] on icon "button" at bounding box center [1154, 65] width 17 height 17
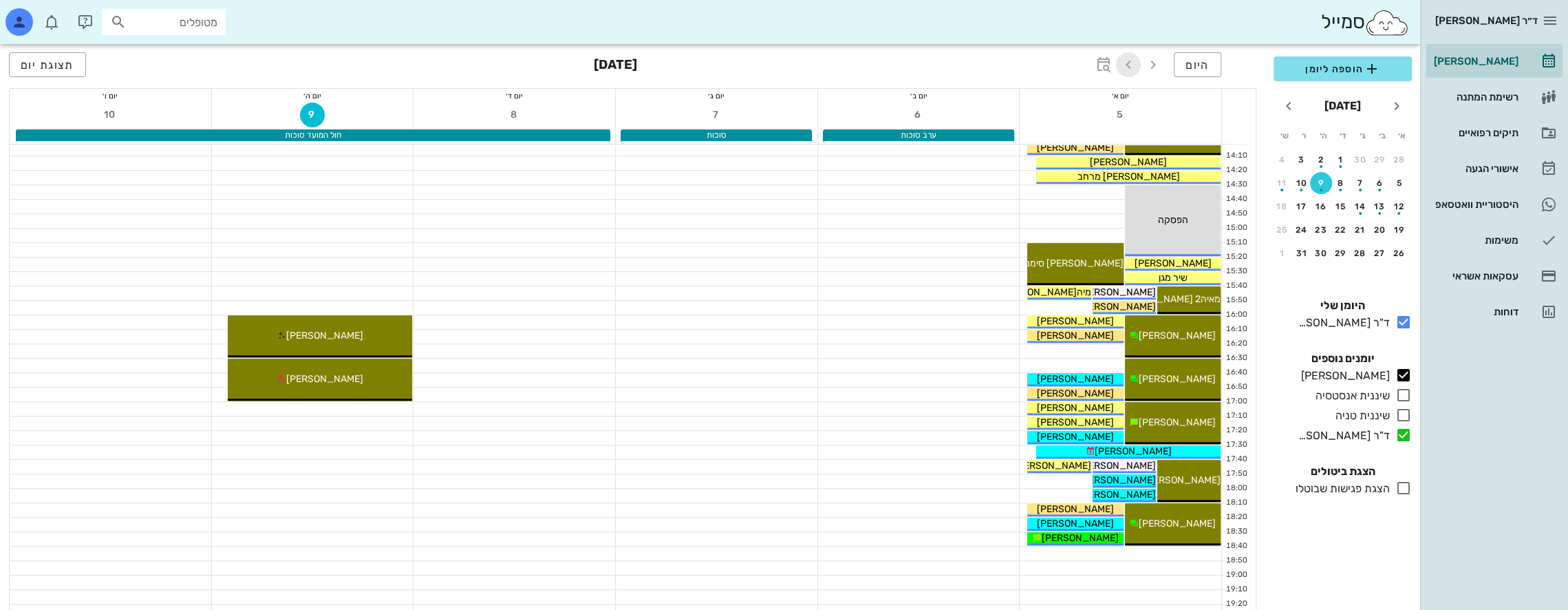
click at [1134, 66] on icon "button" at bounding box center [1129, 65] width 17 height 17
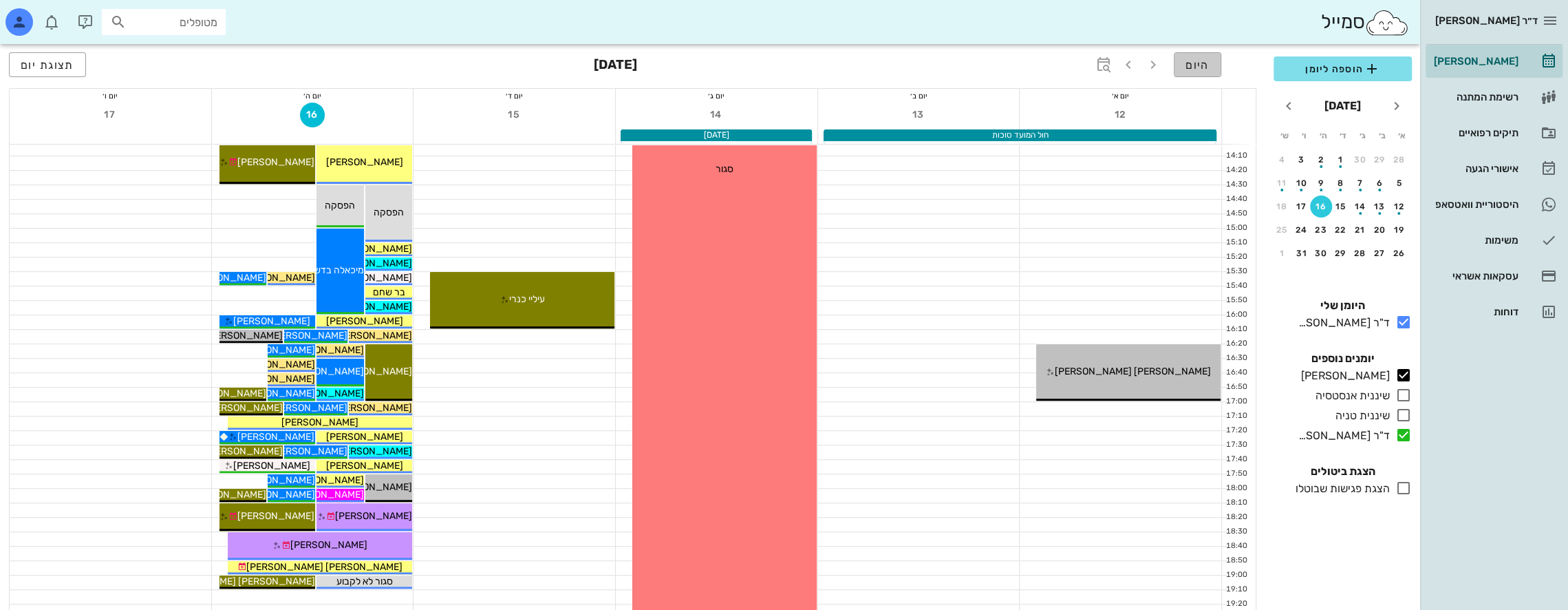
drag, startPoint x: 1204, startPoint y: 62, endPoint x: 1187, endPoint y: 63, distance: 17.0
click at [1204, 61] on span "היום" at bounding box center [1198, 64] width 24 height 13
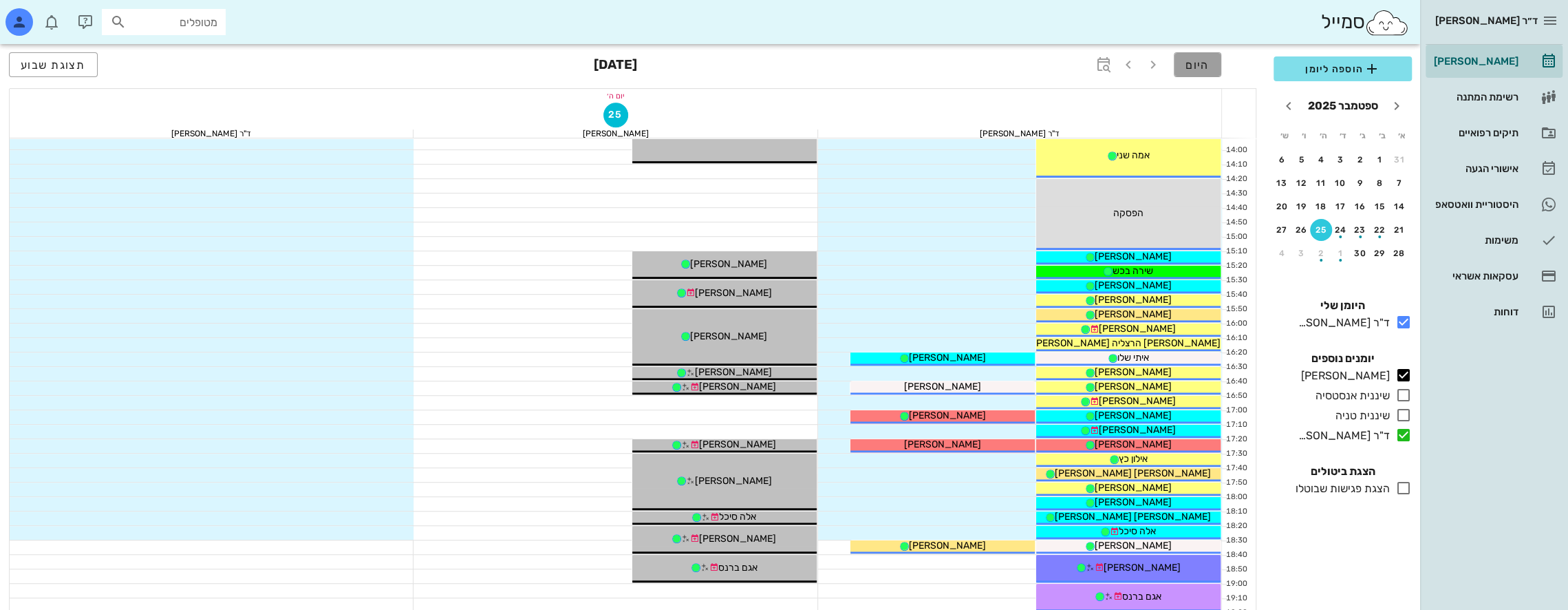
click at [1193, 63] on span "היום" at bounding box center [1198, 64] width 24 height 13
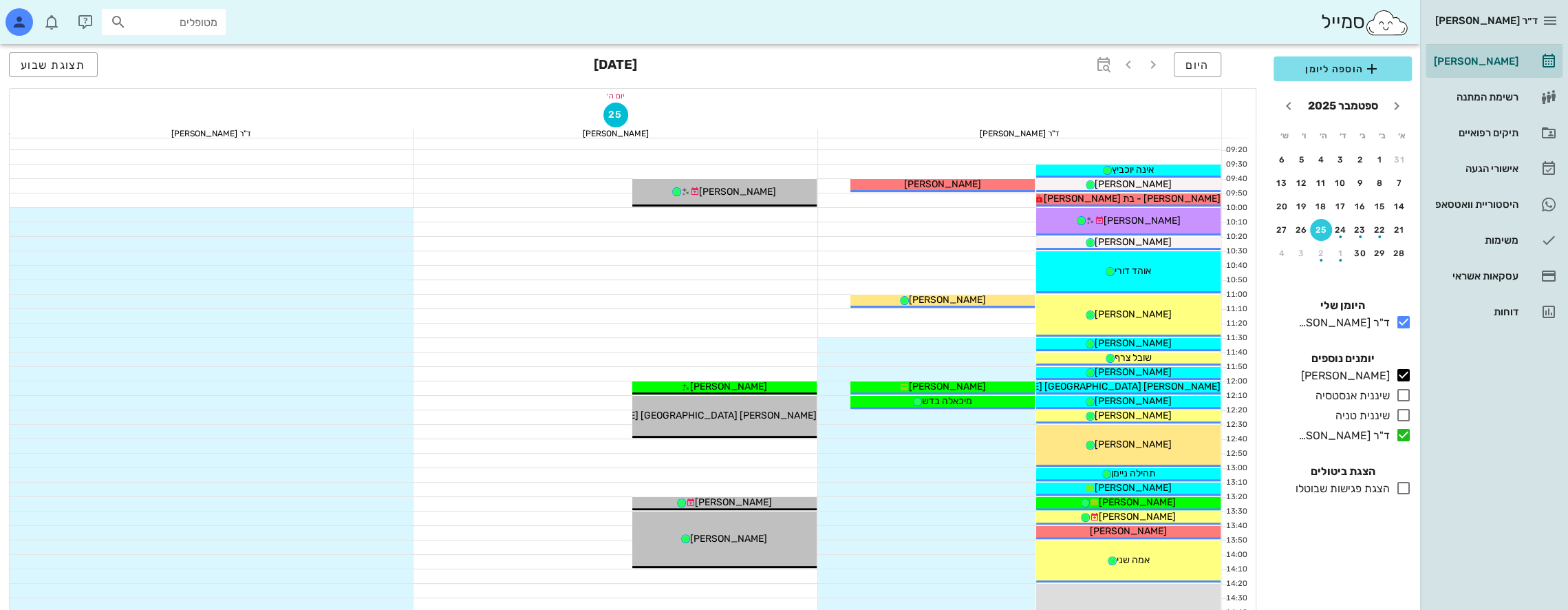
scroll to position [123, 0]
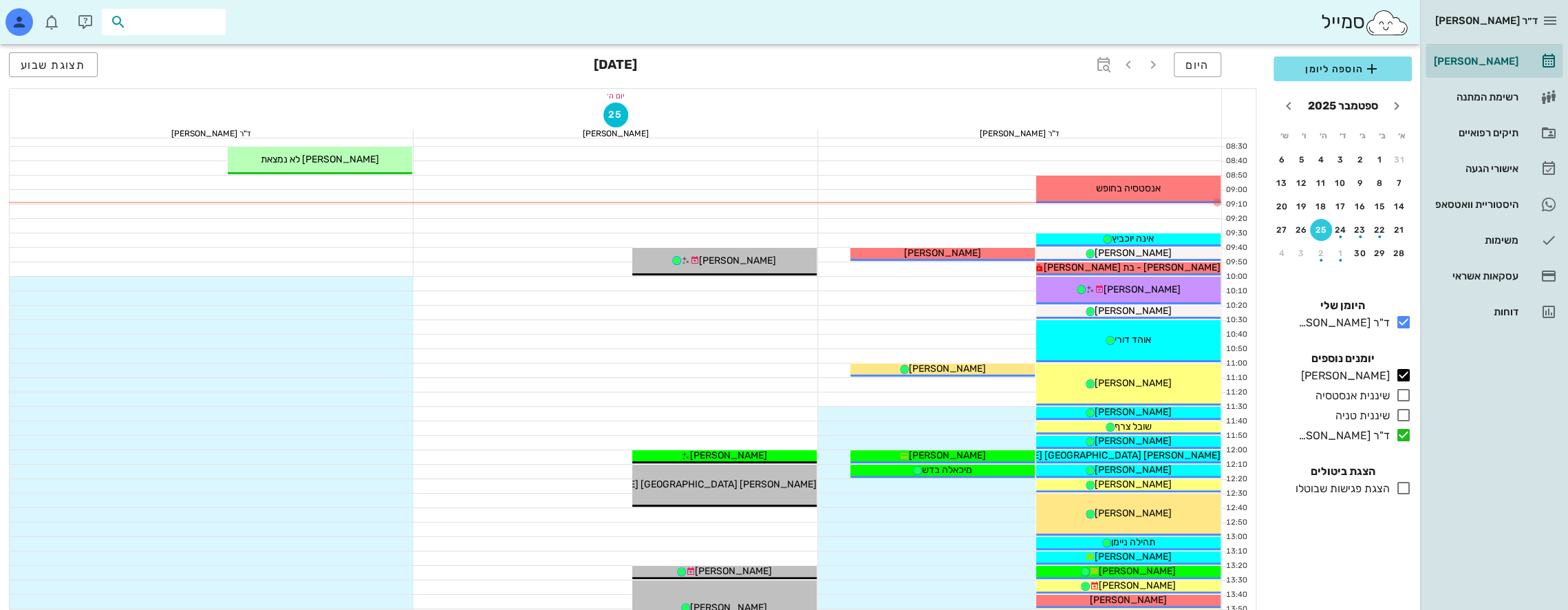
click at [194, 22] on input "text" at bounding box center [173, 21] width 88 height 18
type input "t"
type input "[PERSON_NAME] ע"
click at [189, 55] on div "[PERSON_NAME] 220319263" at bounding box center [139, 52] width 151 height 11
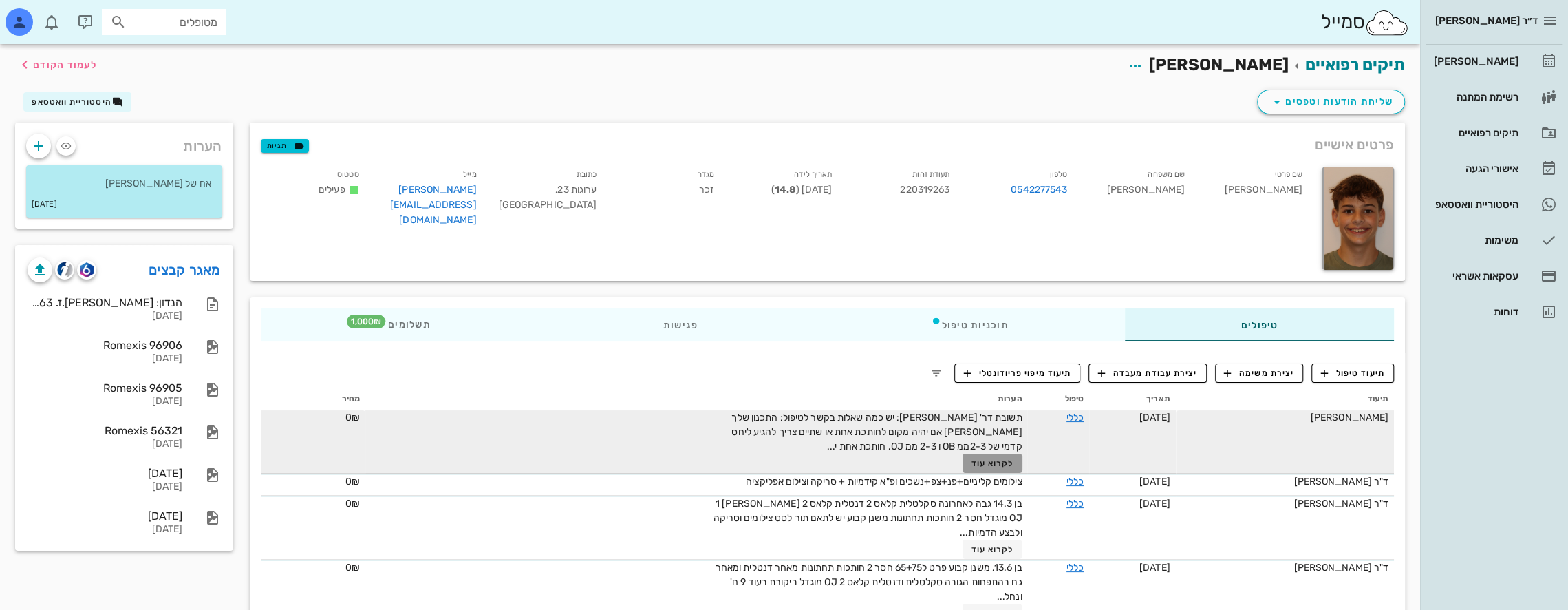
click at [973, 459] on span "לקרוא עוד" at bounding box center [992, 463] width 42 height 9
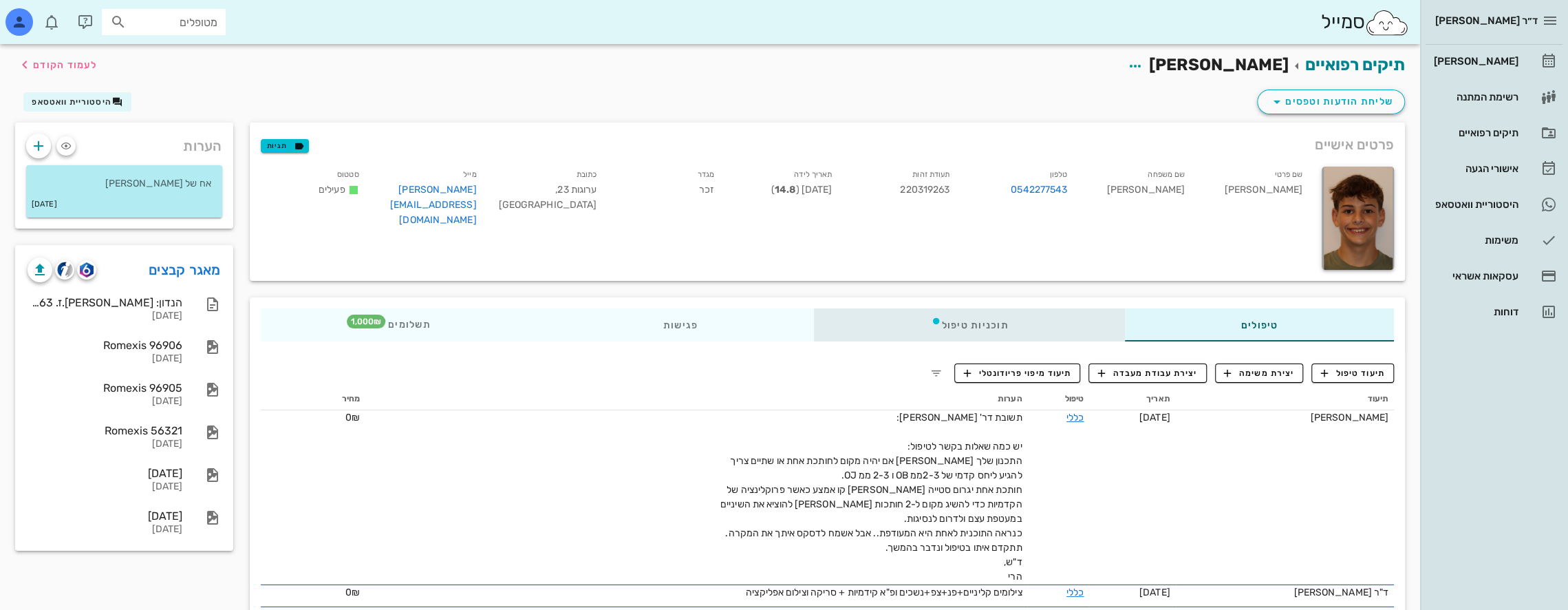
click at [1016, 330] on div "תוכניות טיפול" at bounding box center [969, 325] width 310 height 33
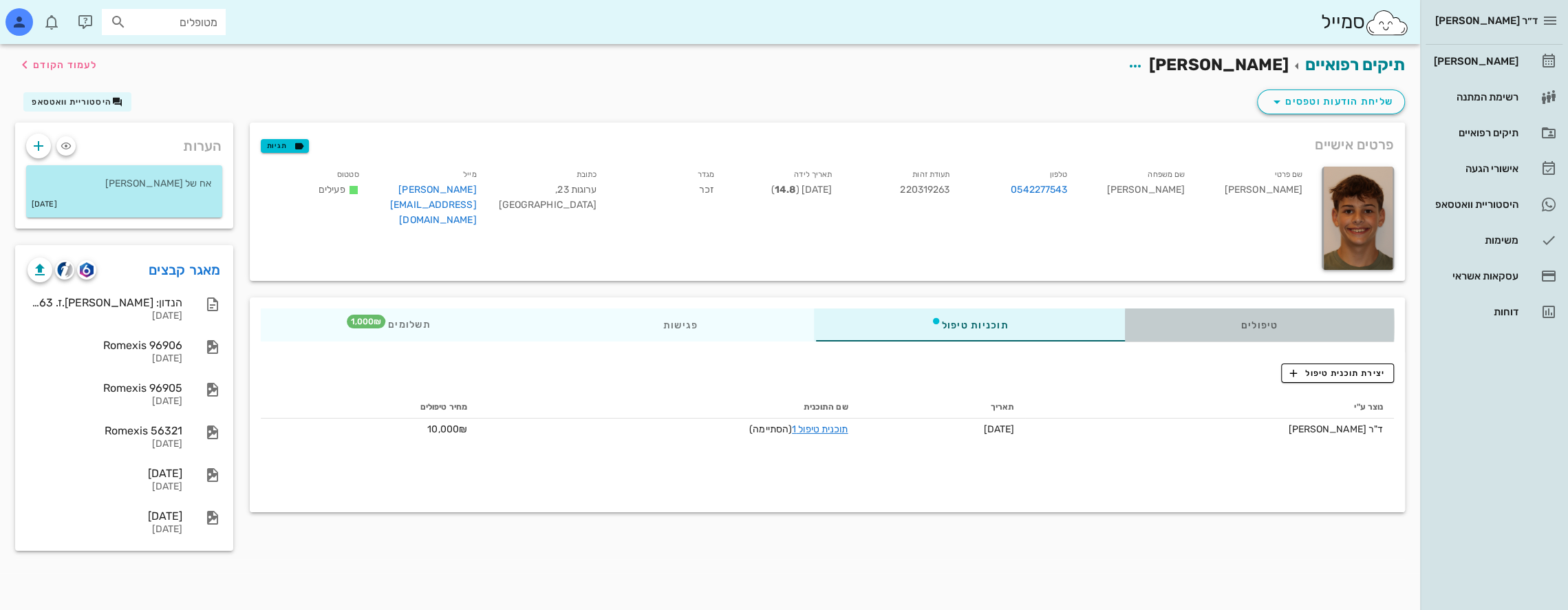
click at [1323, 321] on div "טיפולים" at bounding box center [1258, 325] width 270 height 33
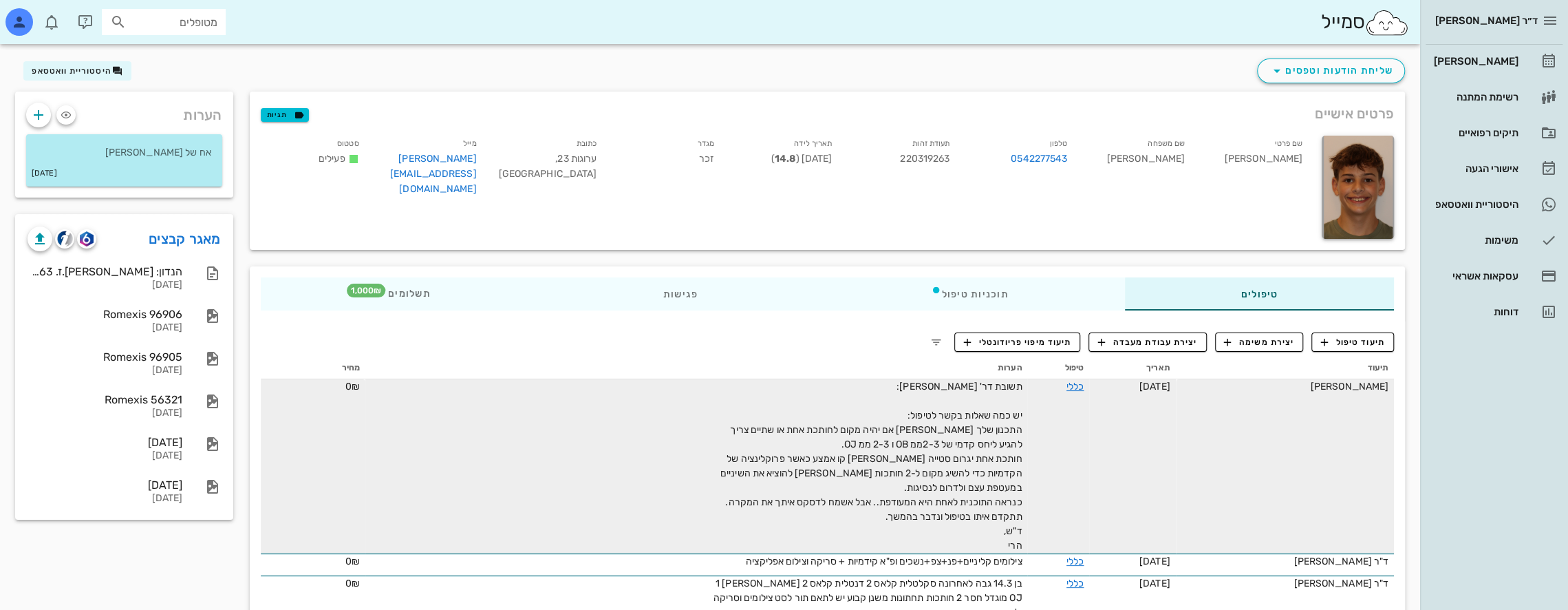
scroll to position [69, 0]
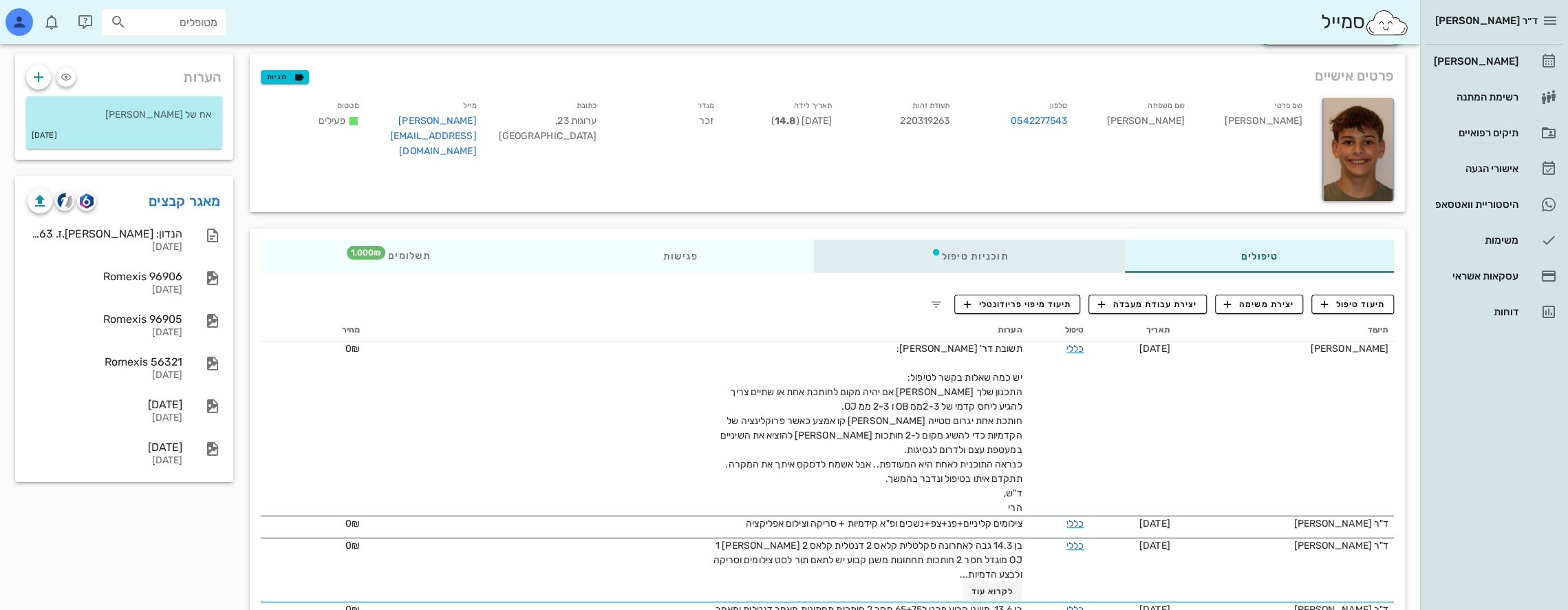
click at [1009, 249] on div "תוכניות טיפול" at bounding box center [969, 256] width 310 height 33
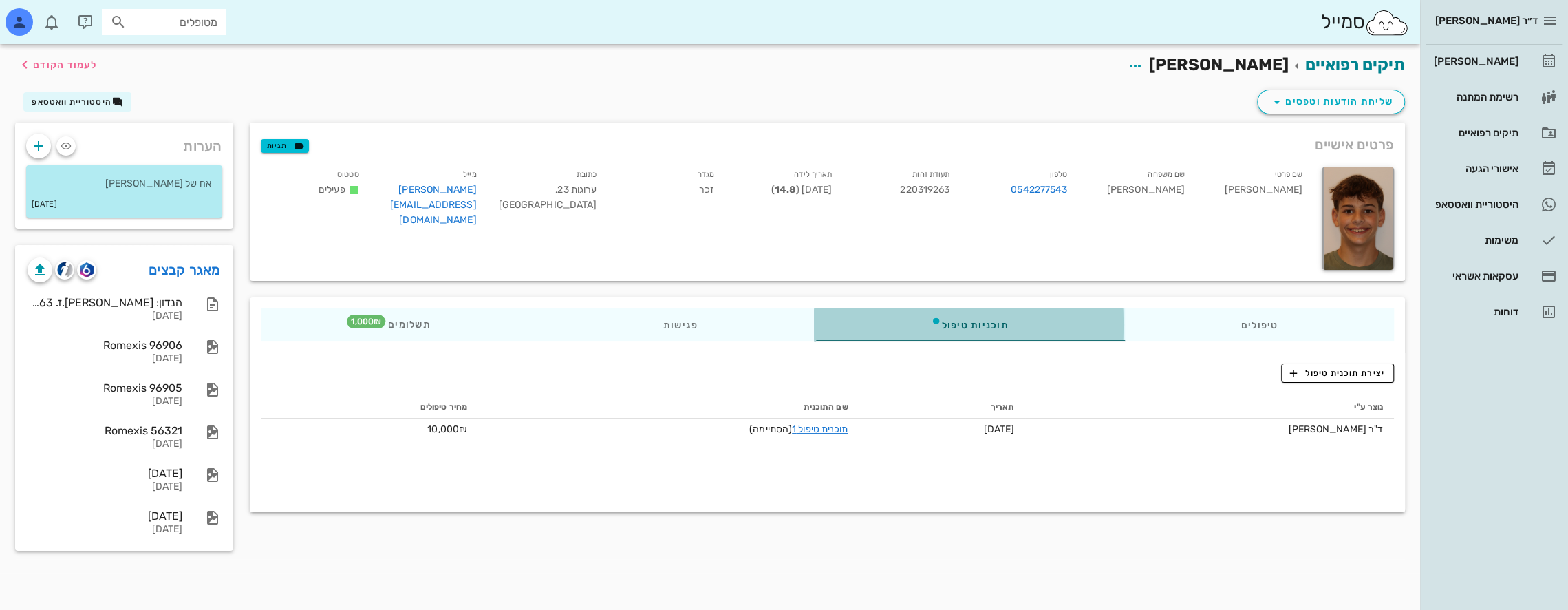
scroll to position [0, 0]
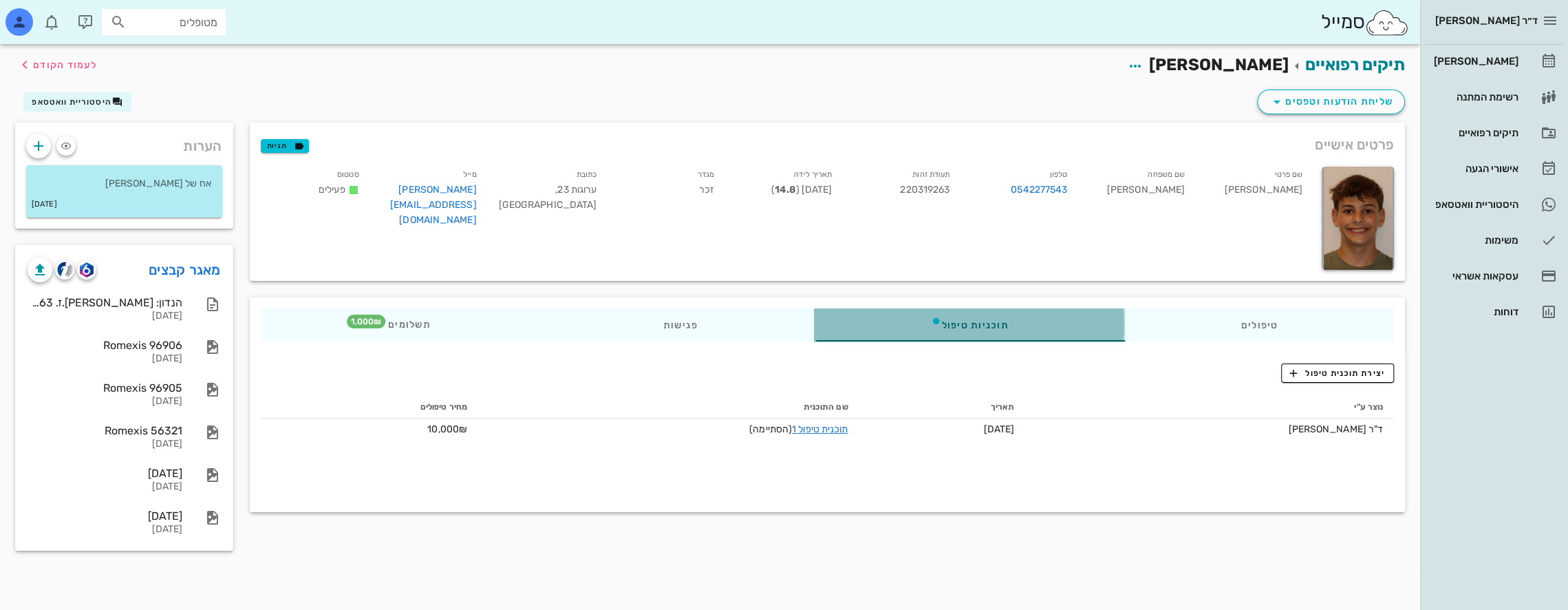
click at [1033, 322] on div "תוכניות טיפול" at bounding box center [969, 325] width 310 height 33
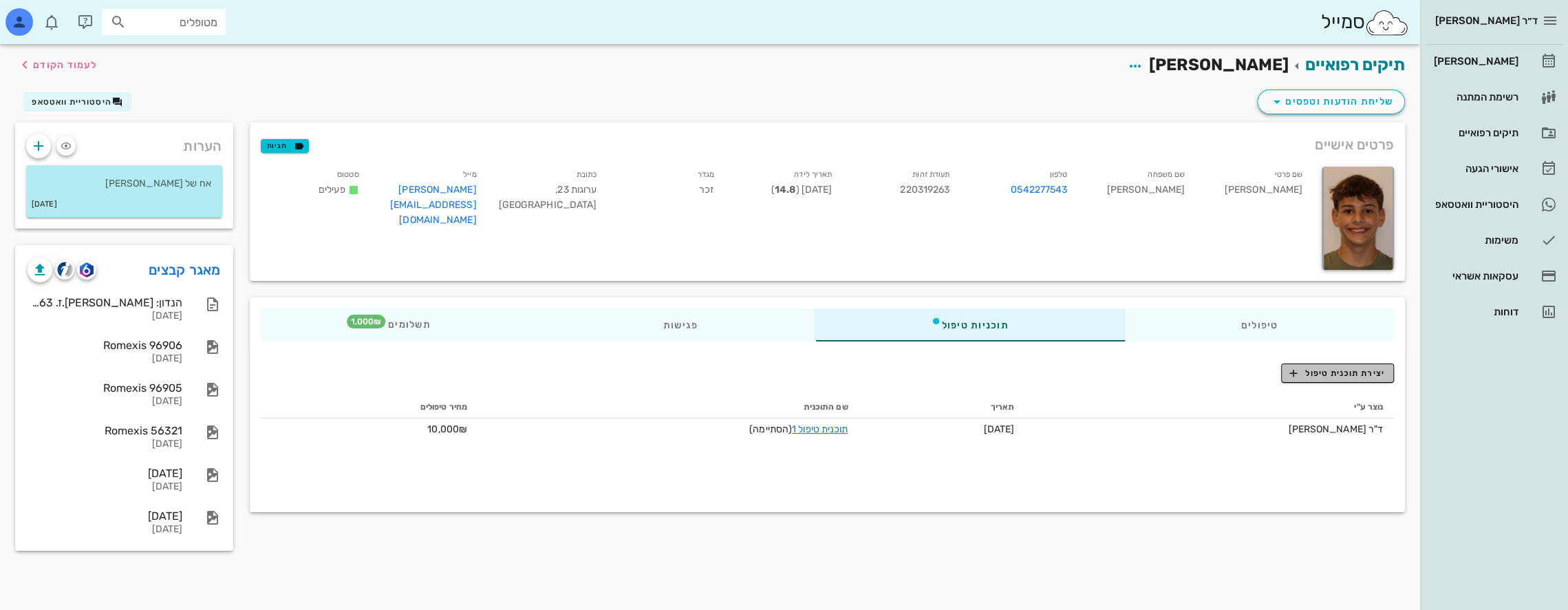
click at [1353, 376] on span "יצירת תוכנית טיפול" at bounding box center [1337, 373] width 94 height 13
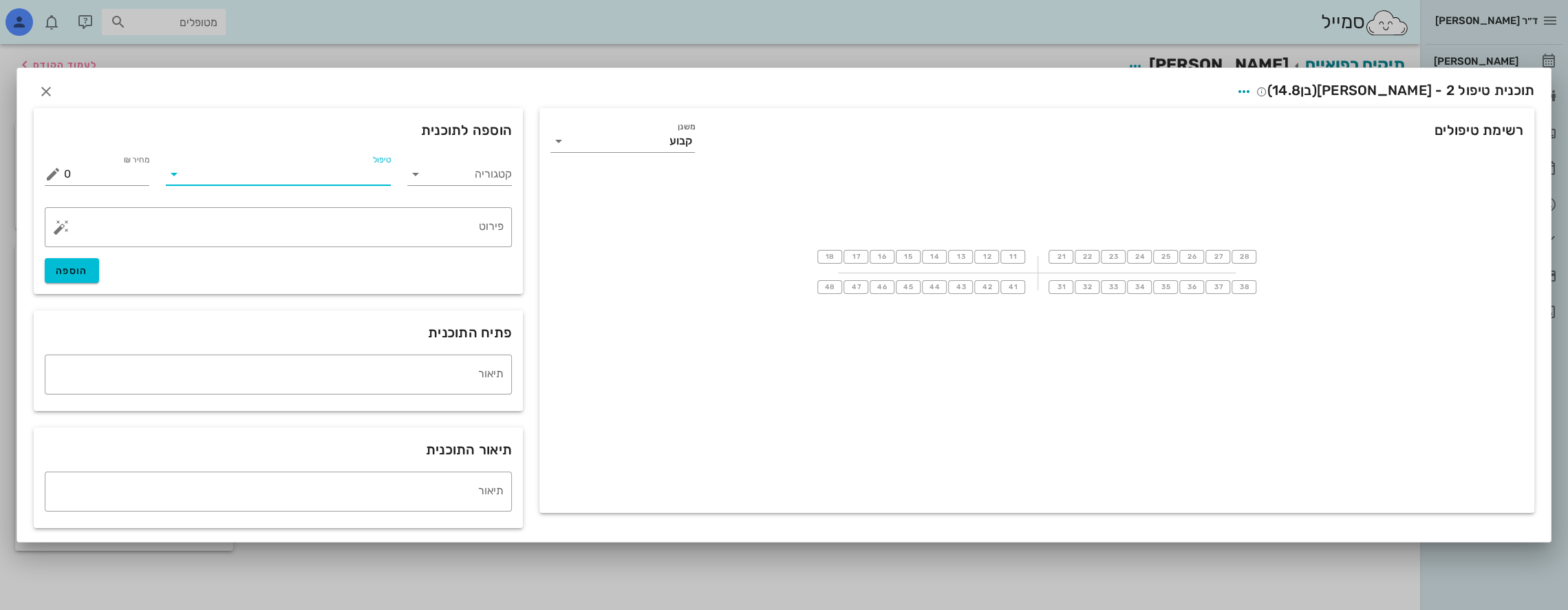
click at [324, 179] on input "טיפול" at bounding box center [288, 174] width 206 height 22
type input "טא3"
click at [66, 272] on span "הוספה" at bounding box center [72, 271] width 32 height 12
click at [312, 168] on input "טיפול" at bounding box center [288, 174] width 206 height 22
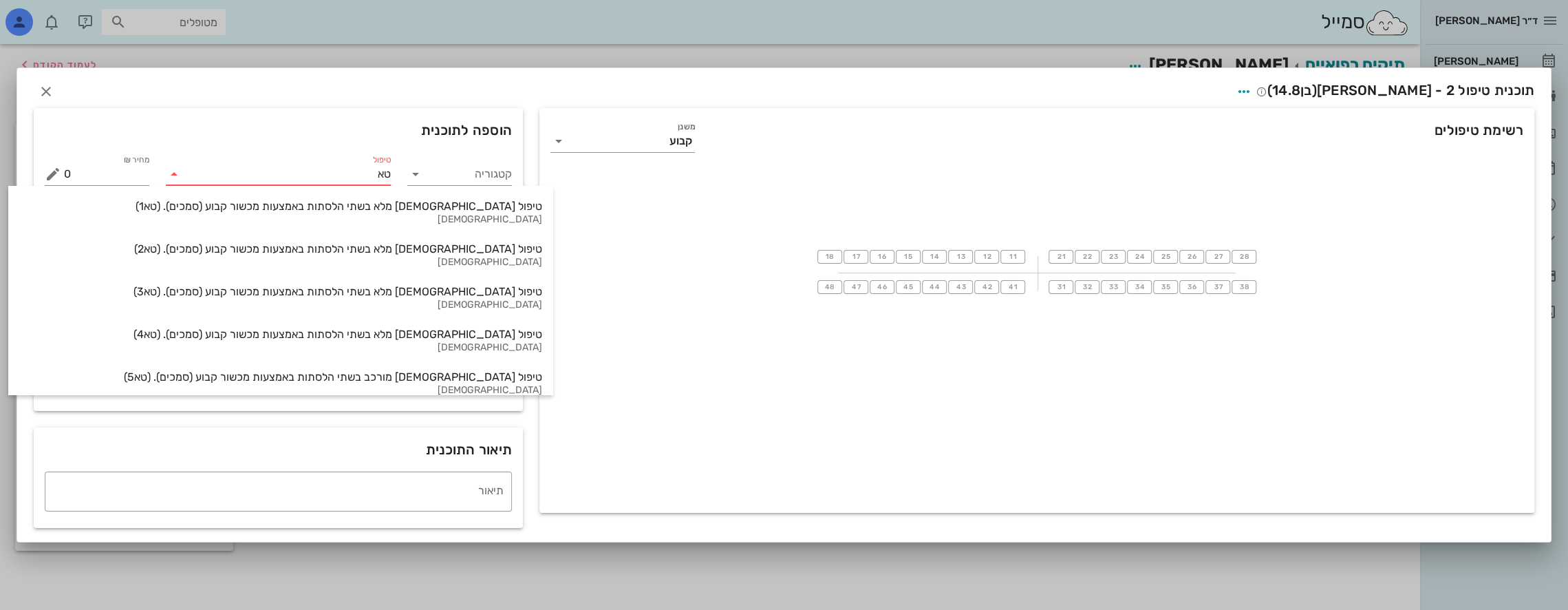
type input "טא3"
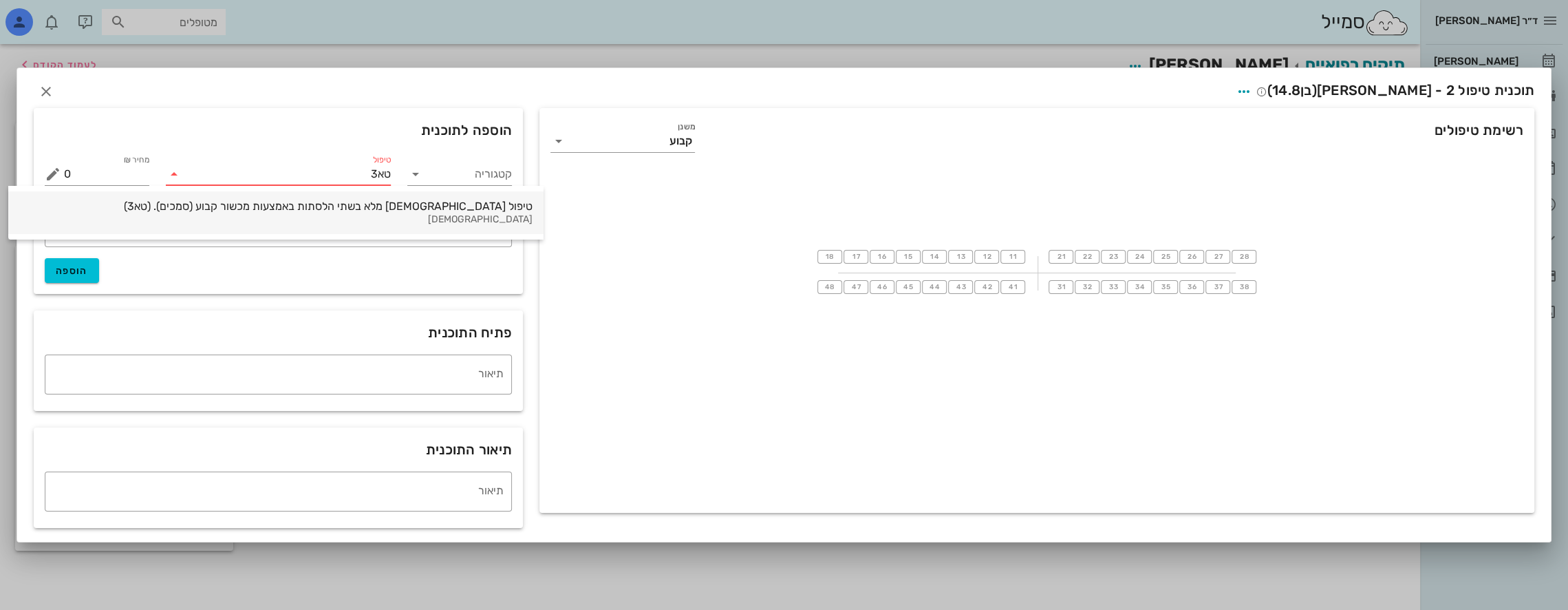
click at [332, 205] on div "טיפול [DEMOGRAPHIC_DATA] מלא בשתי הלסתות באמצעות מכשור קבוע (סמכים). (טא3)" at bounding box center [276, 206] width 513 height 13
type input "20000"
type textarea "ההצעה כוללת את כל הצילומים והסריקות הדיגיטליות המבוצעים במרפאה במהלך הטיפול, את…"
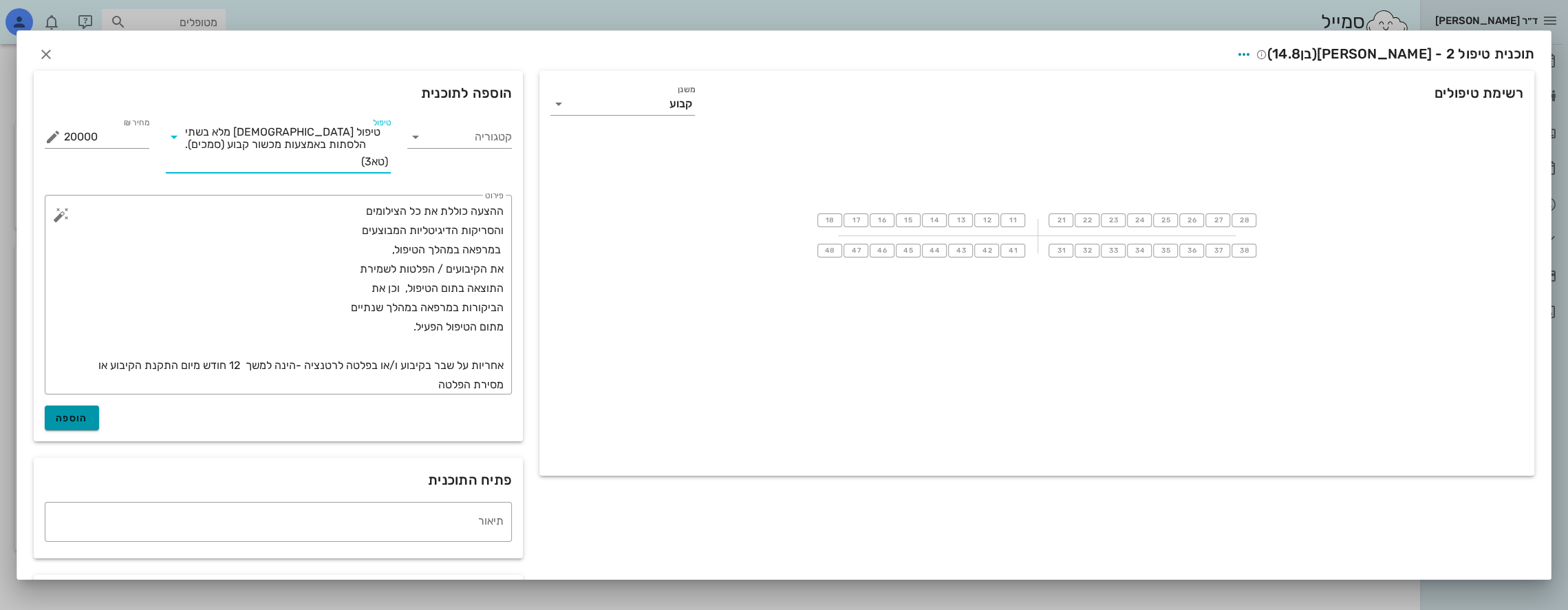
click at [75, 415] on span "הוספה" at bounding box center [72, 418] width 32 height 12
type input "0"
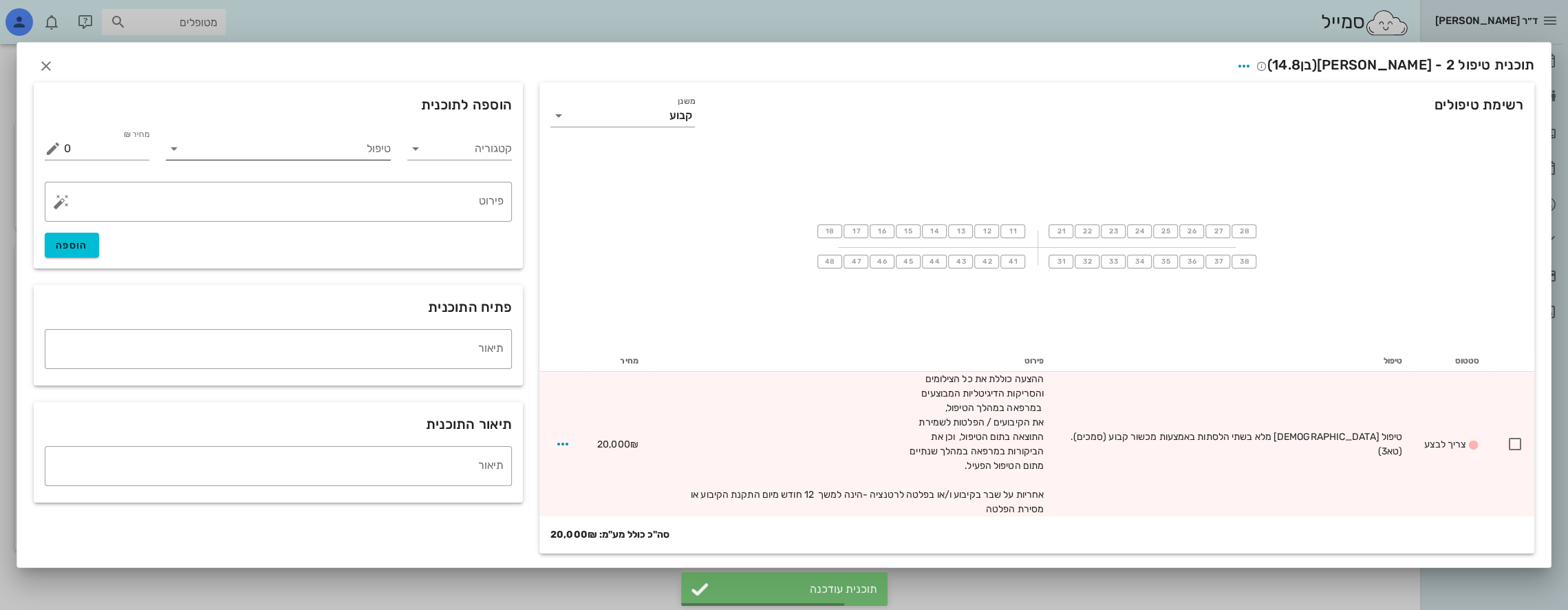
click at [366, 156] on input "טיפול" at bounding box center [288, 149] width 206 height 22
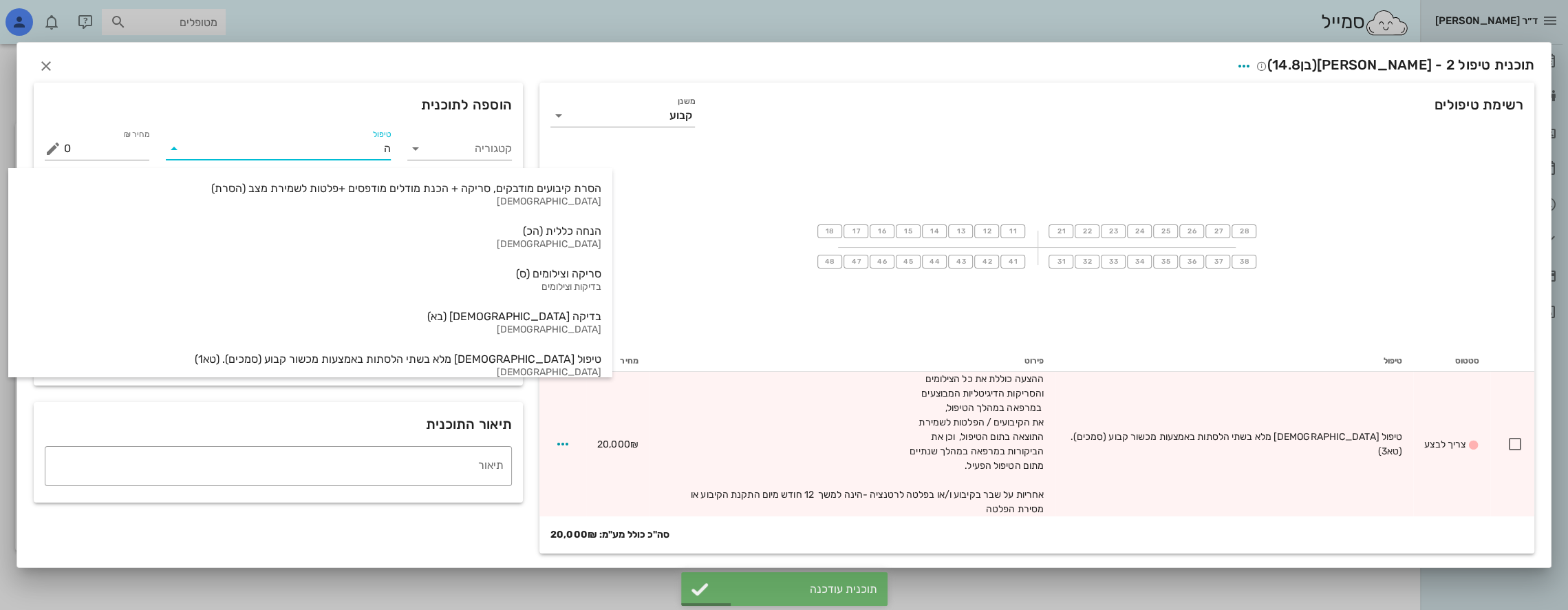
type input "הנ"
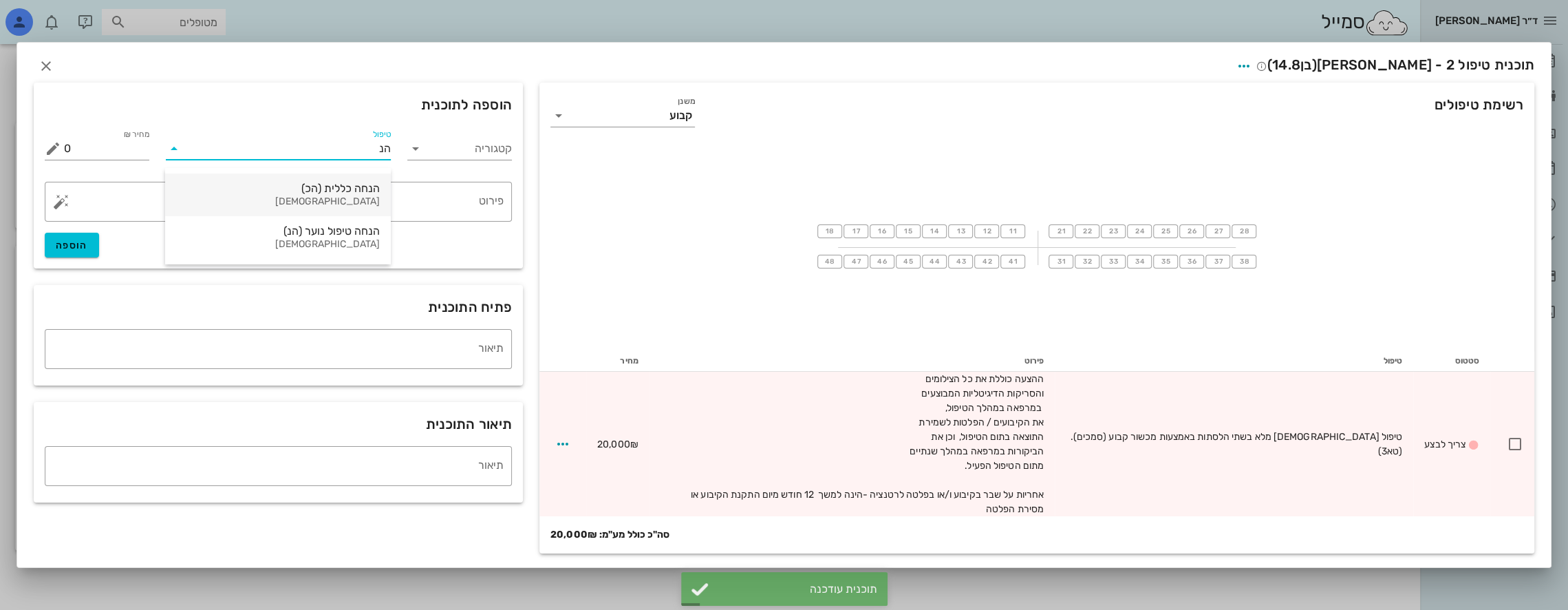
click at [365, 187] on div "הנחה כללית (הכ)" at bounding box center [277, 188] width 204 height 13
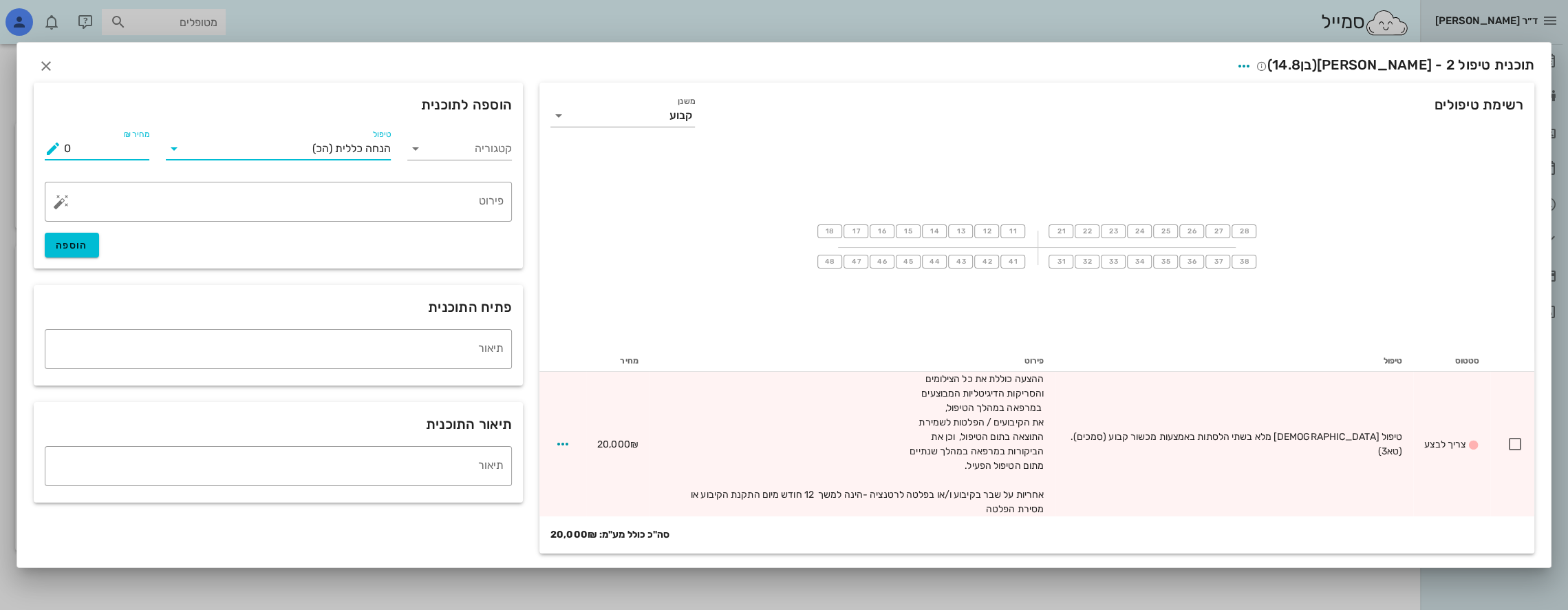
click at [139, 160] on input "0" at bounding box center [107, 149] width 85 height 22
type input "0"
type input "-2000"
click at [364, 216] on textarea "פירוט" at bounding box center [284, 205] width 440 height 33
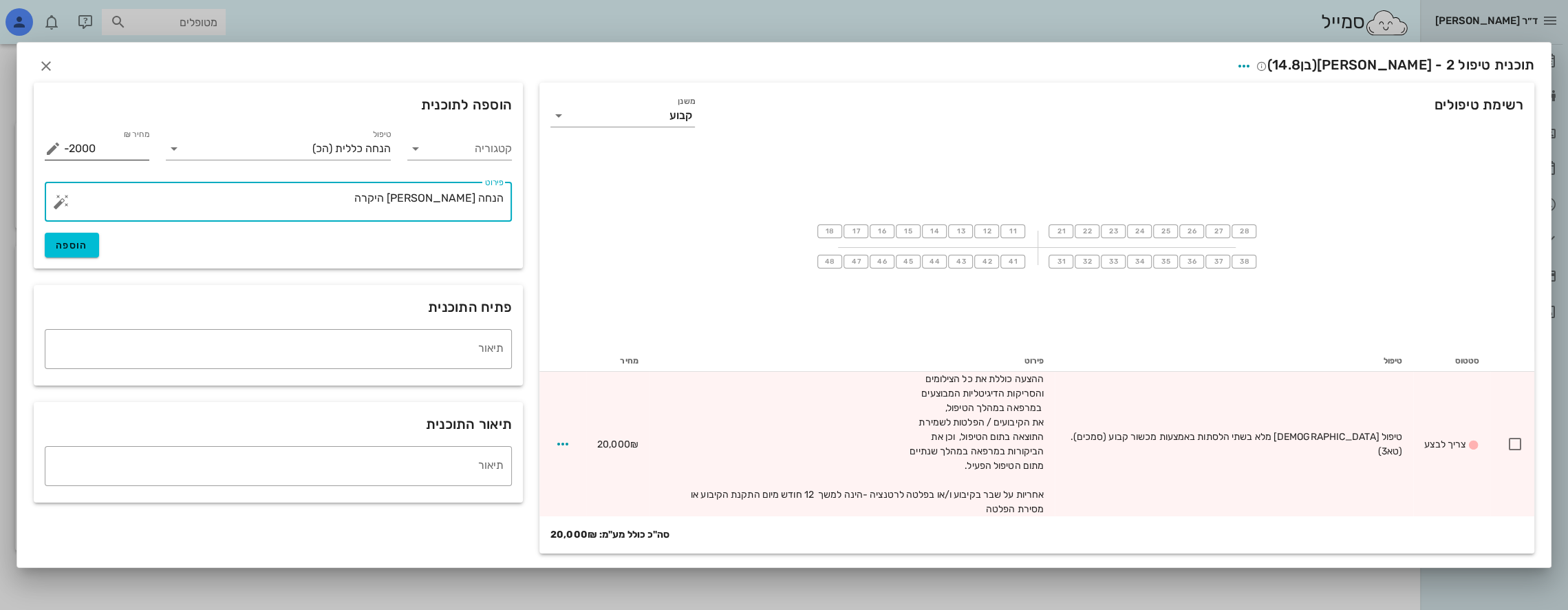
type textarea "הנחה [PERSON_NAME] היקרה"
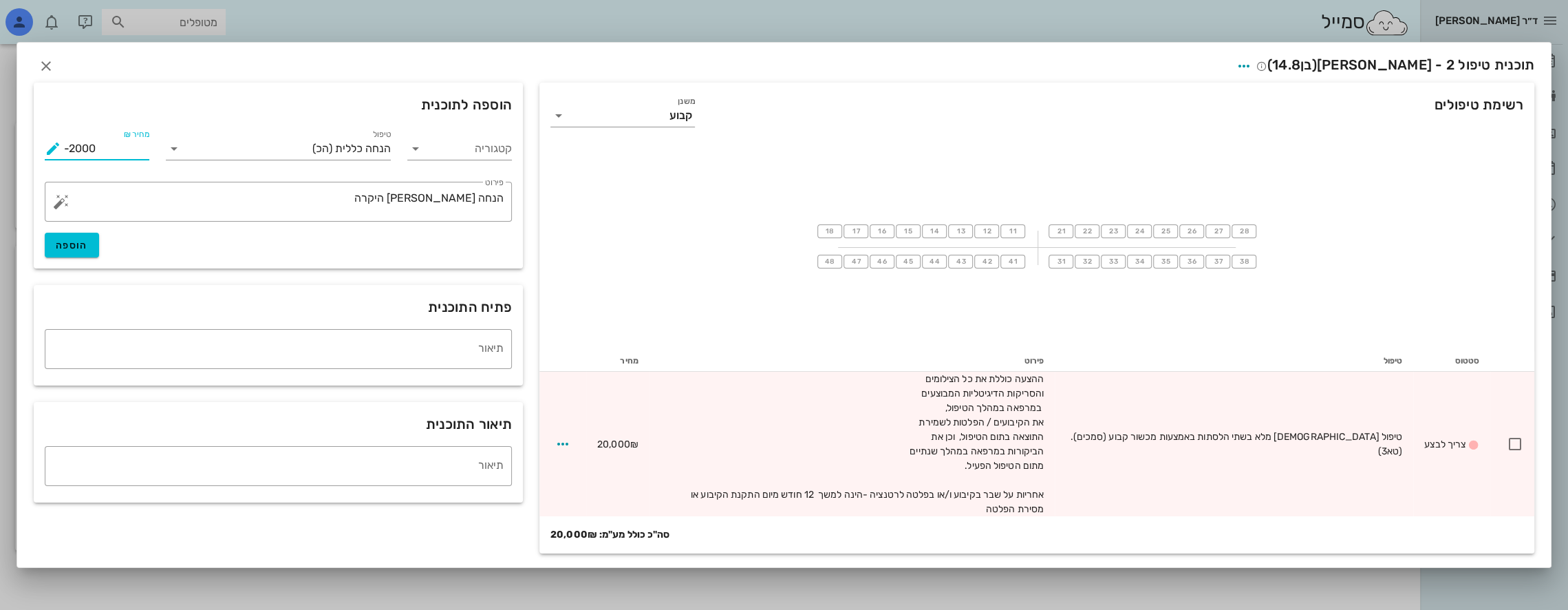
drag, startPoint x: 101, startPoint y: 152, endPoint x: 0, endPoint y: 196, distance: 110.2
click at [0, 192] on div "ד״ר [PERSON_NAME] [PERSON_NAME] רשימת המתנה תיקים רפואיים אישורי הגעה היסטוריית…" at bounding box center [784, 305] width 1568 height 610
click at [63, 250] on span "הוספה" at bounding box center [72, 245] width 32 height 12
type input "0"
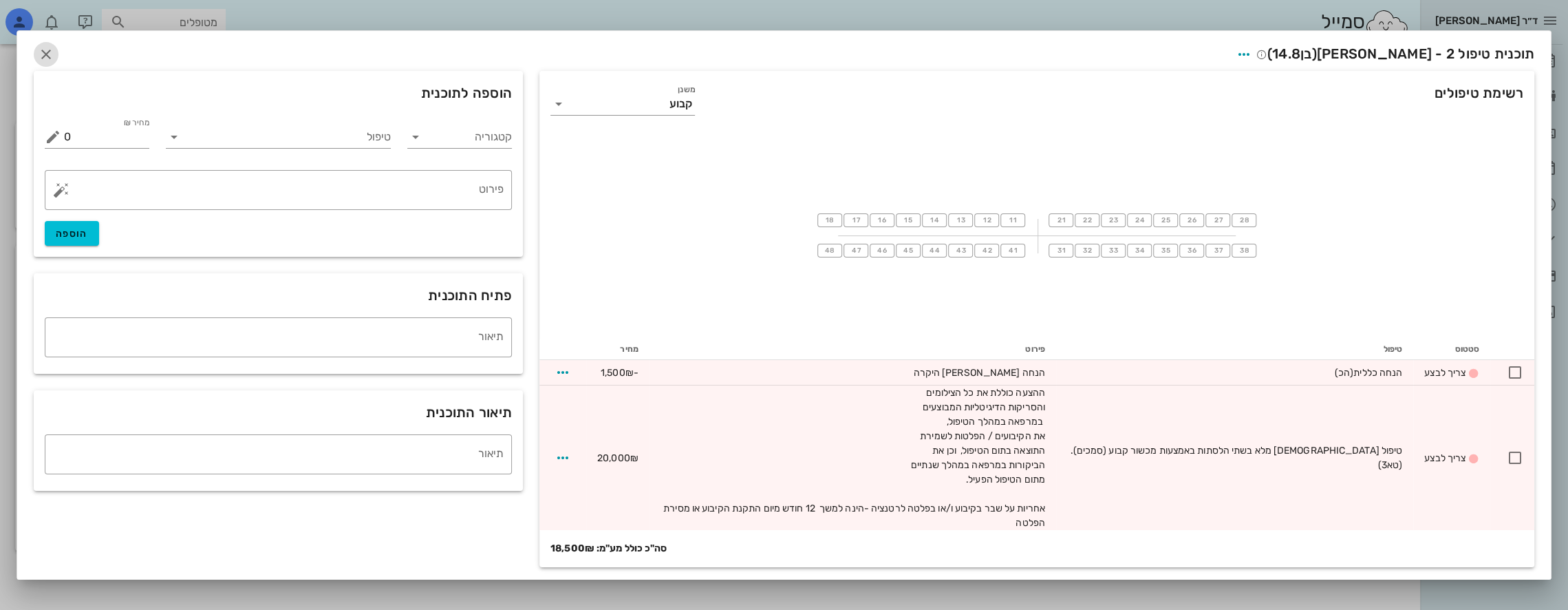
click at [47, 58] on icon "button" at bounding box center [47, 55] width 17 height 17
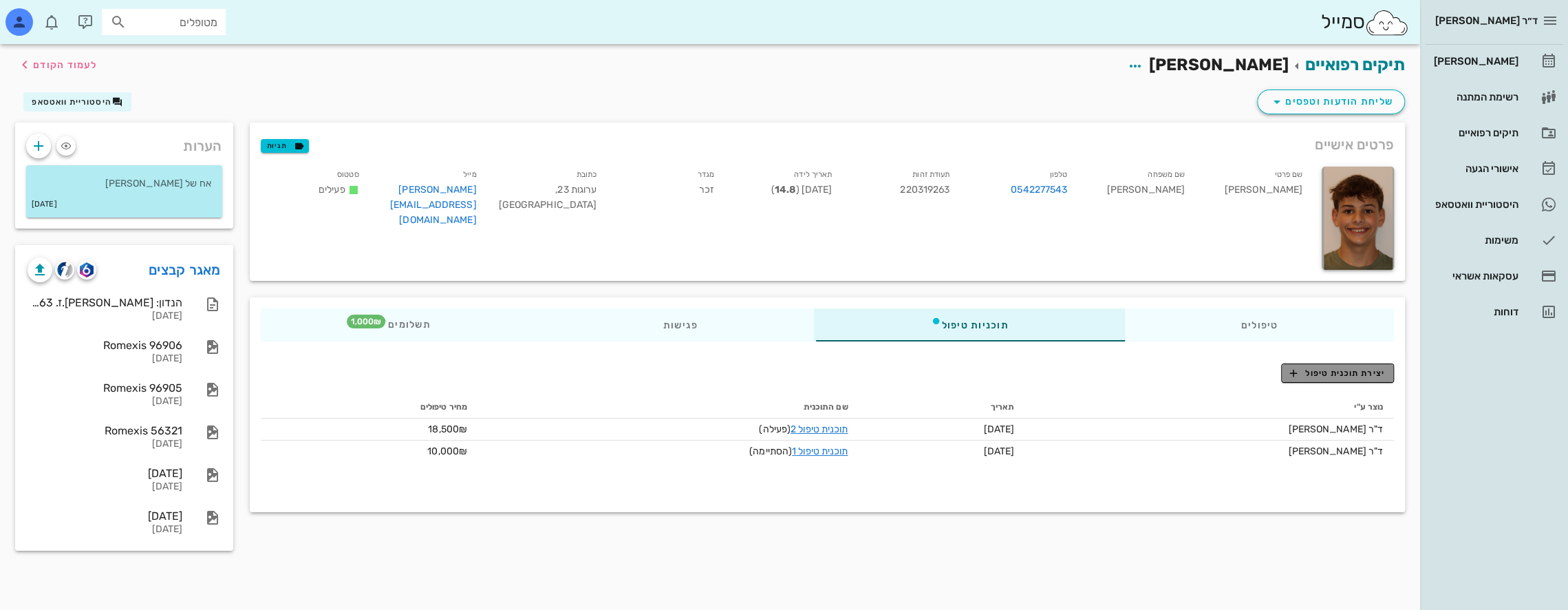
click at [1326, 379] on button "יצירת תוכנית טיפול" at bounding box center [1337, 373] width 112 height 19
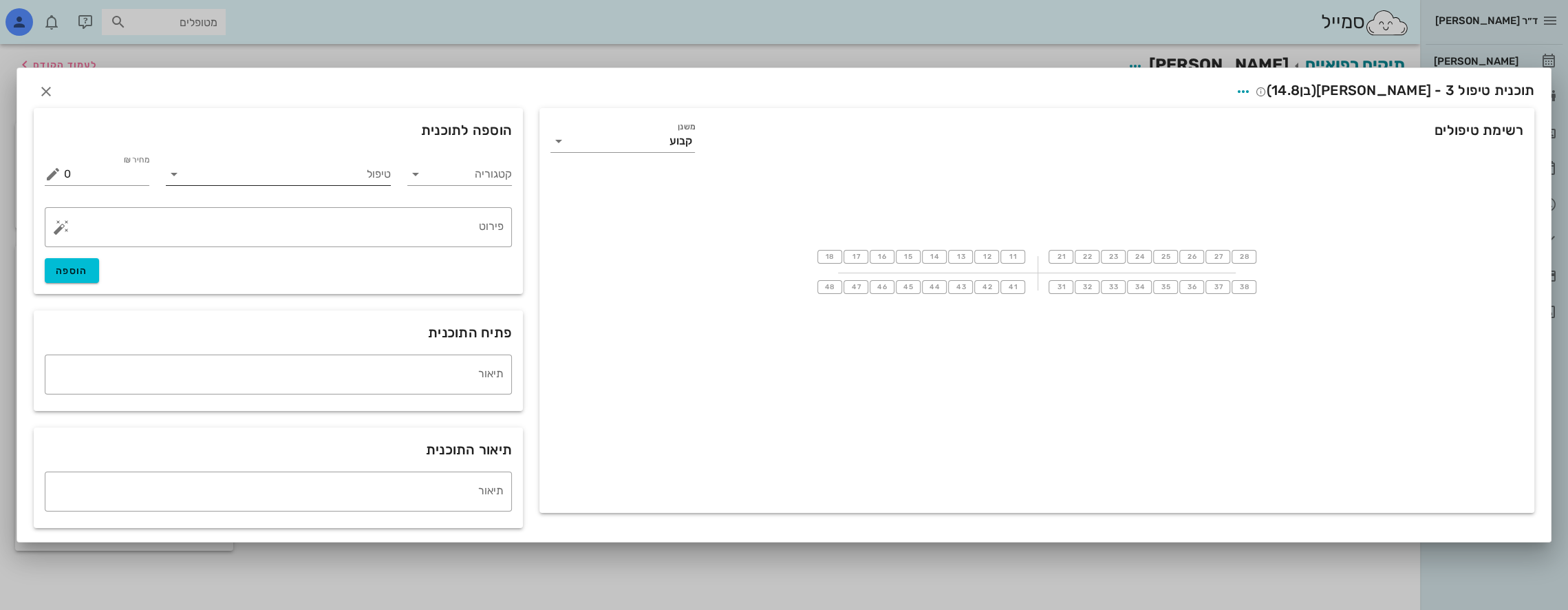
click at [356, 175] on input "טיפול" at bounding box center [288, 174] width 206 height 22
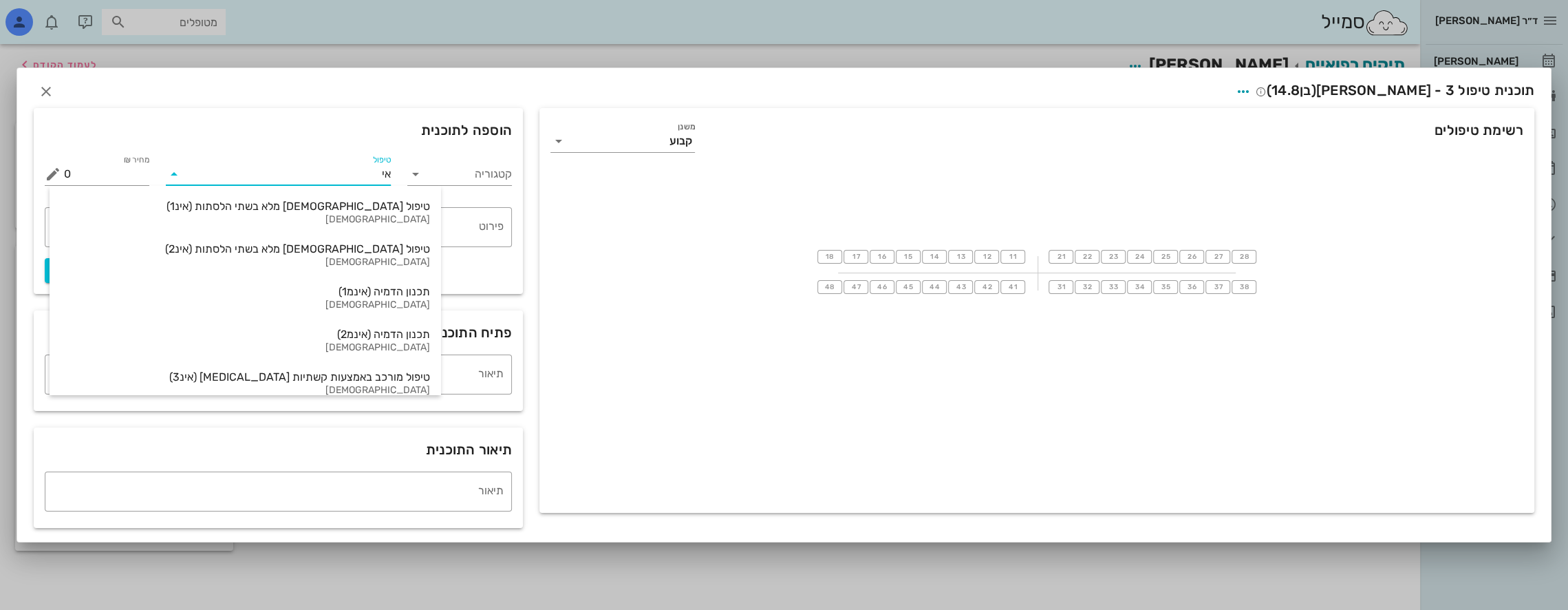
type input "אינ"
click at [323, 226] on div "טיפול [DEMOGRAPHIC_DATA] מלא בשתי הלסתות (אינ1) [DEMOGRAPHIC_DATA]" at bounding box center [245, 212] width 370 height 42
type input "16000"
type textarea "באמצעות קשתיות שקופות ([MEDICAL_DATA]) ההצעה כוללת את כל הצילומים והסריקות הדיג…"
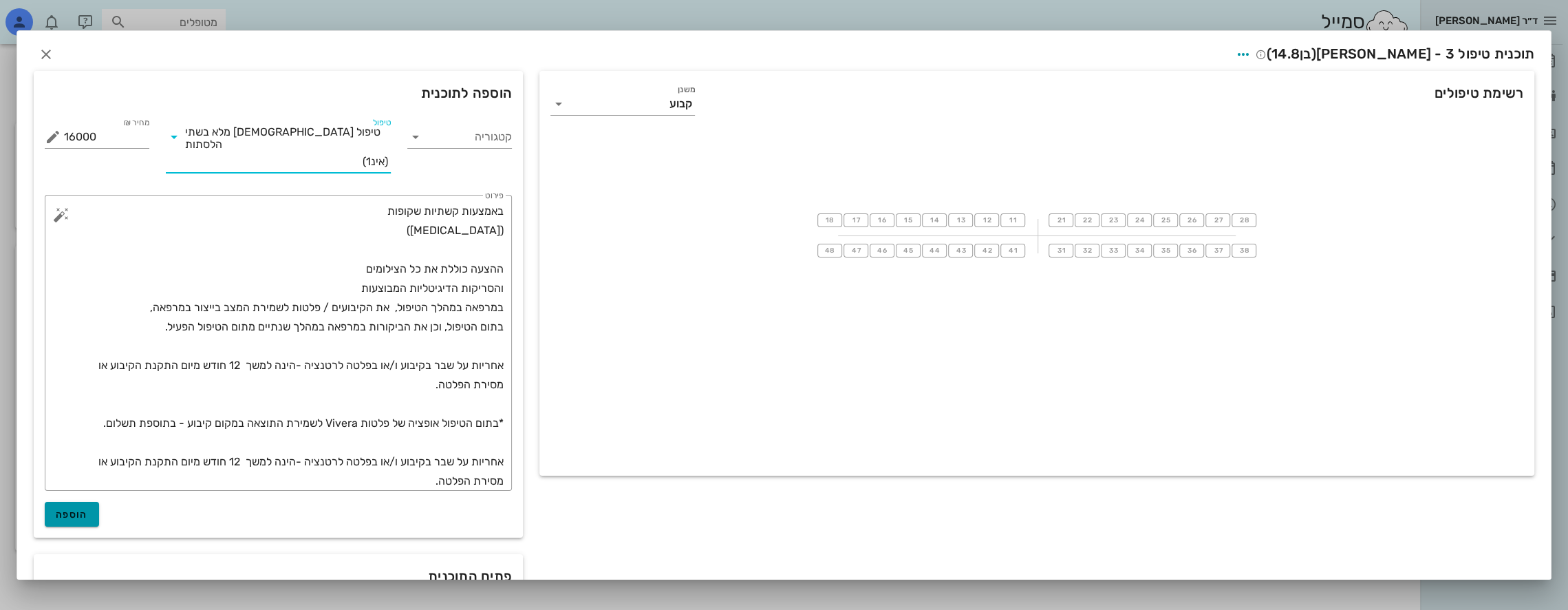
click at [86, 508] on span "הוספה" at bounding box center [72, 514] width 32 height 12
type input "0"
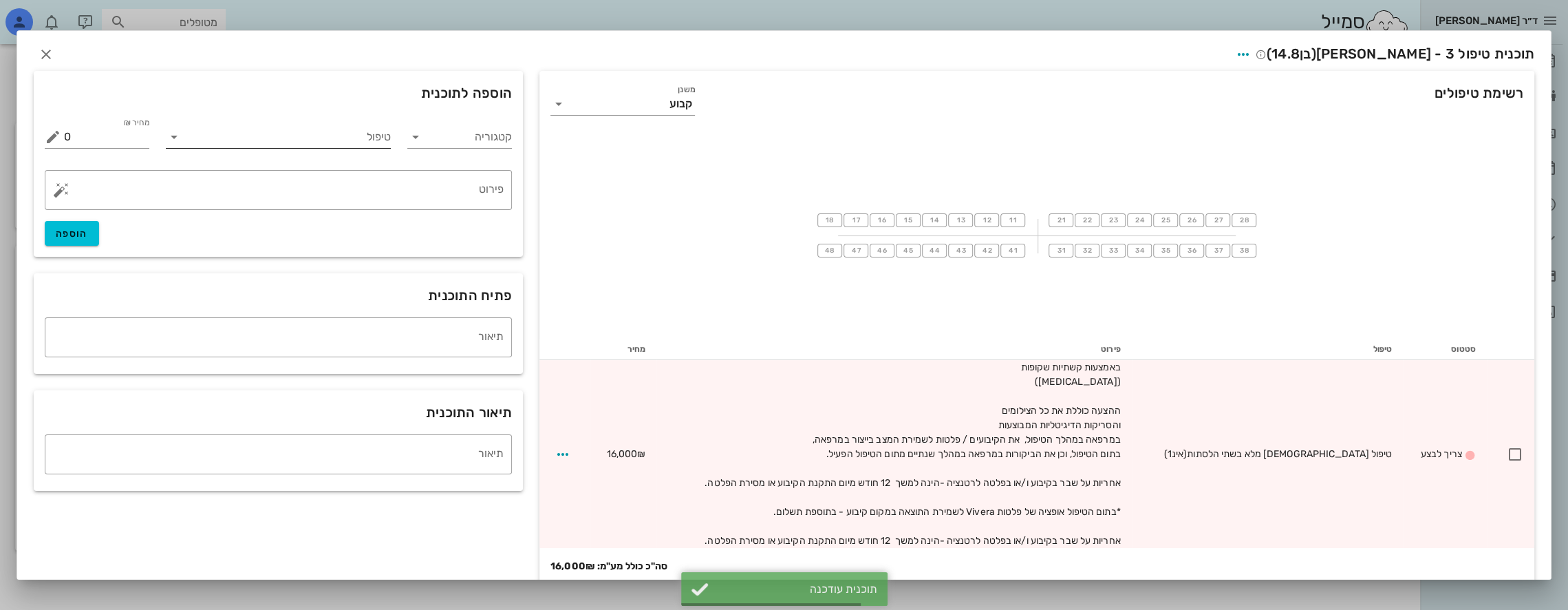
click at [371, 138] on input "טיפול" at bounding box center [288, 137] width 206 height 22
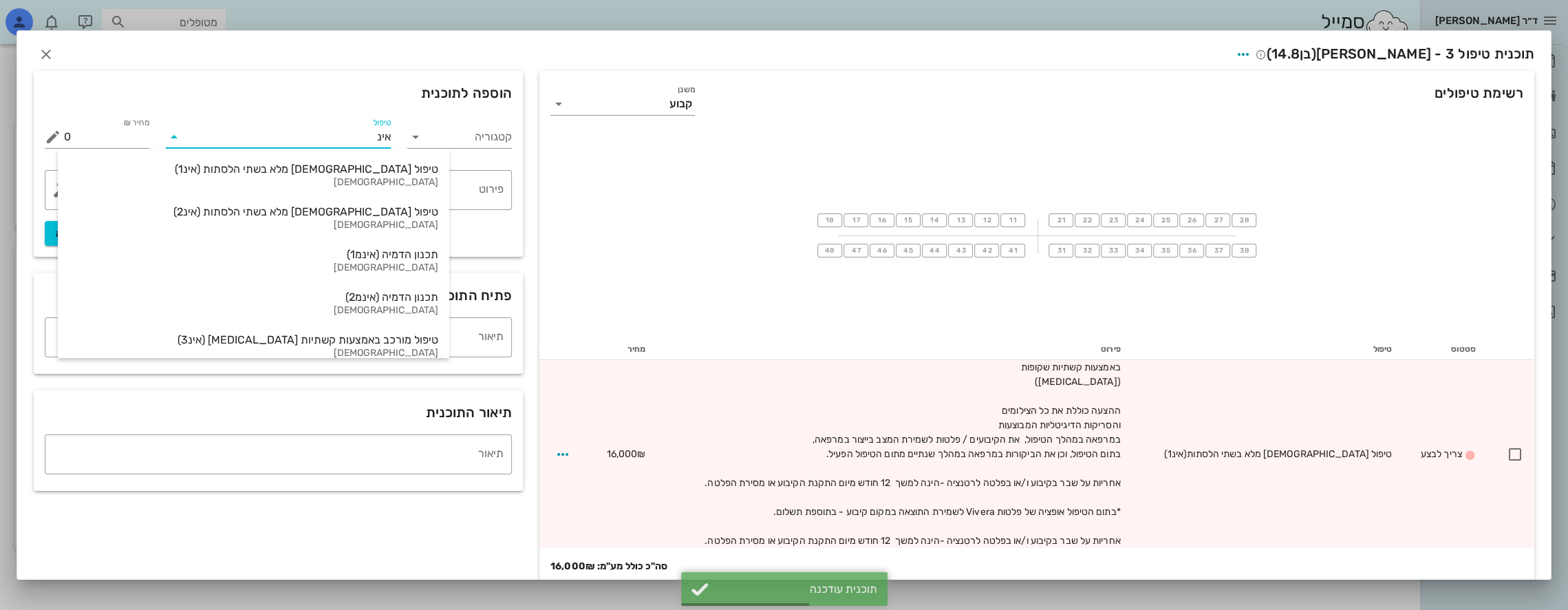
type input "אינמ"
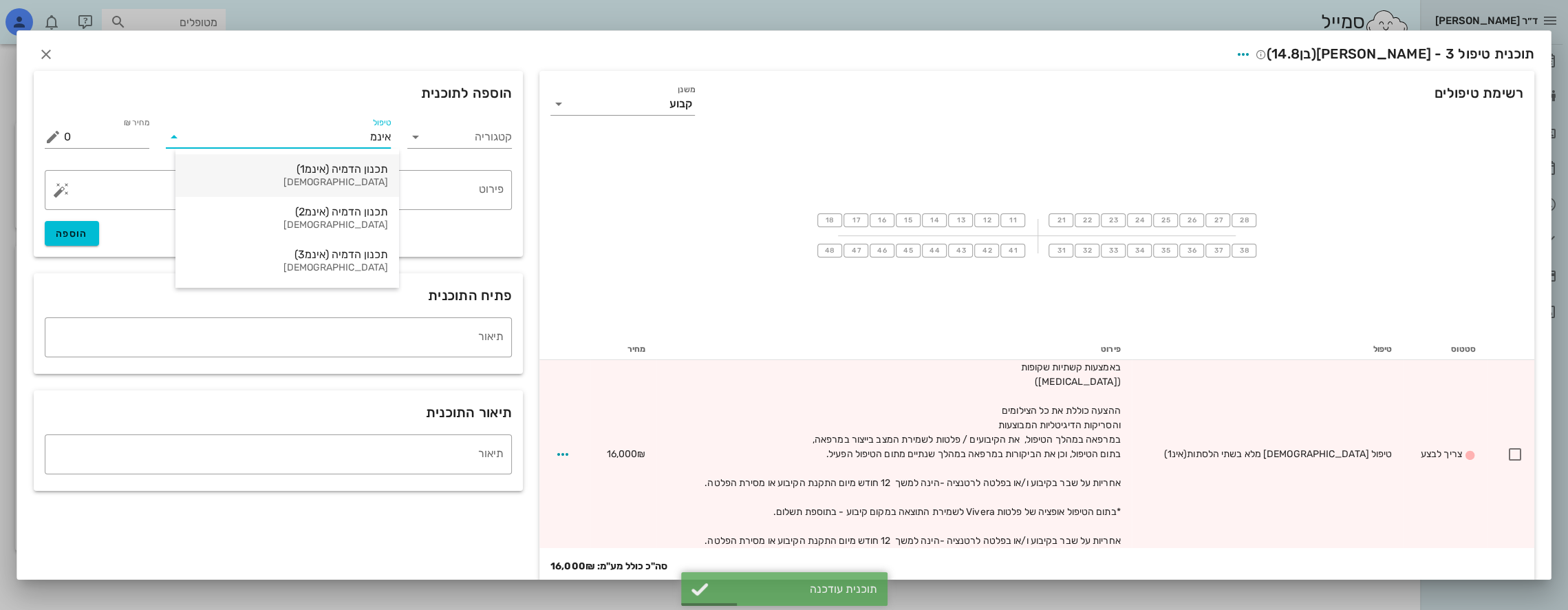
click at [364, 168] on div "תכנון הדמיה (אינמ1)" at bounding box center [287, 168] width 201 height 13
type input "12000"
type textarea "+ עלות ייצור קשתיות [MEDICAL_DATA] טיפול מלא"
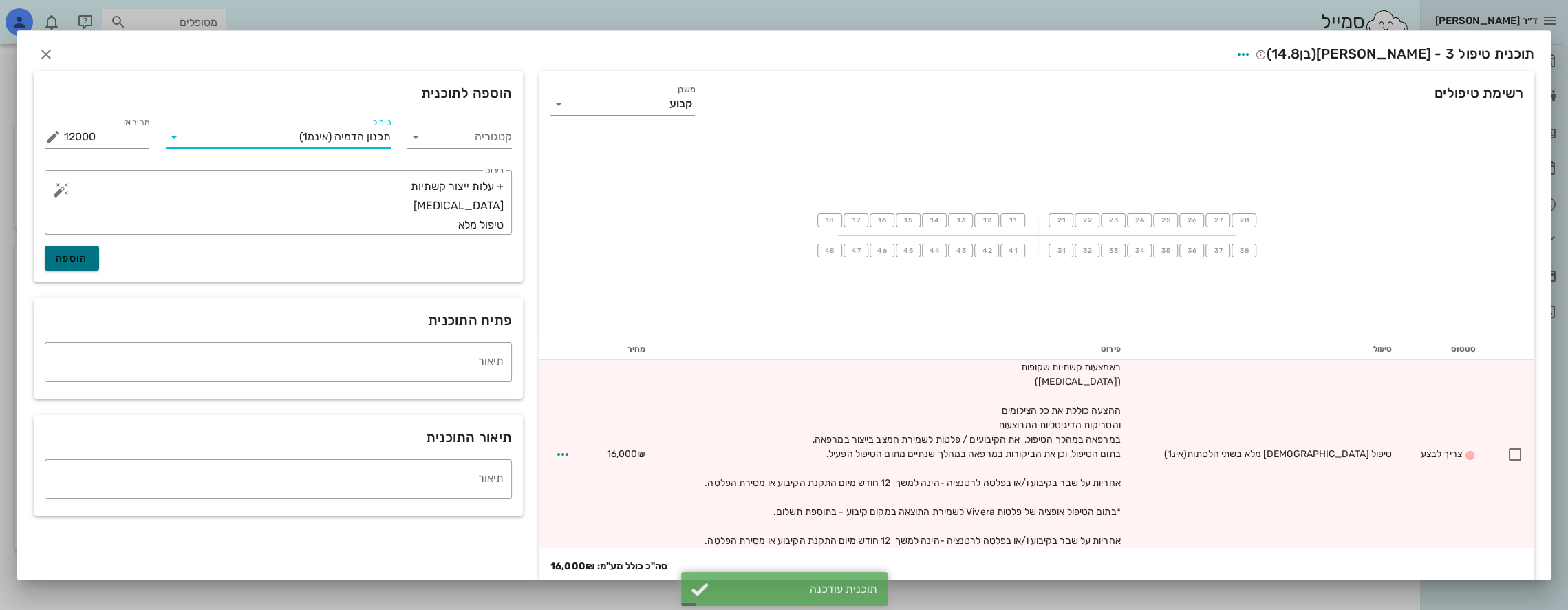
click at [99, 263] on button "הוספה" at bounding box center [72, 257] width 54 height 25
type input "0"
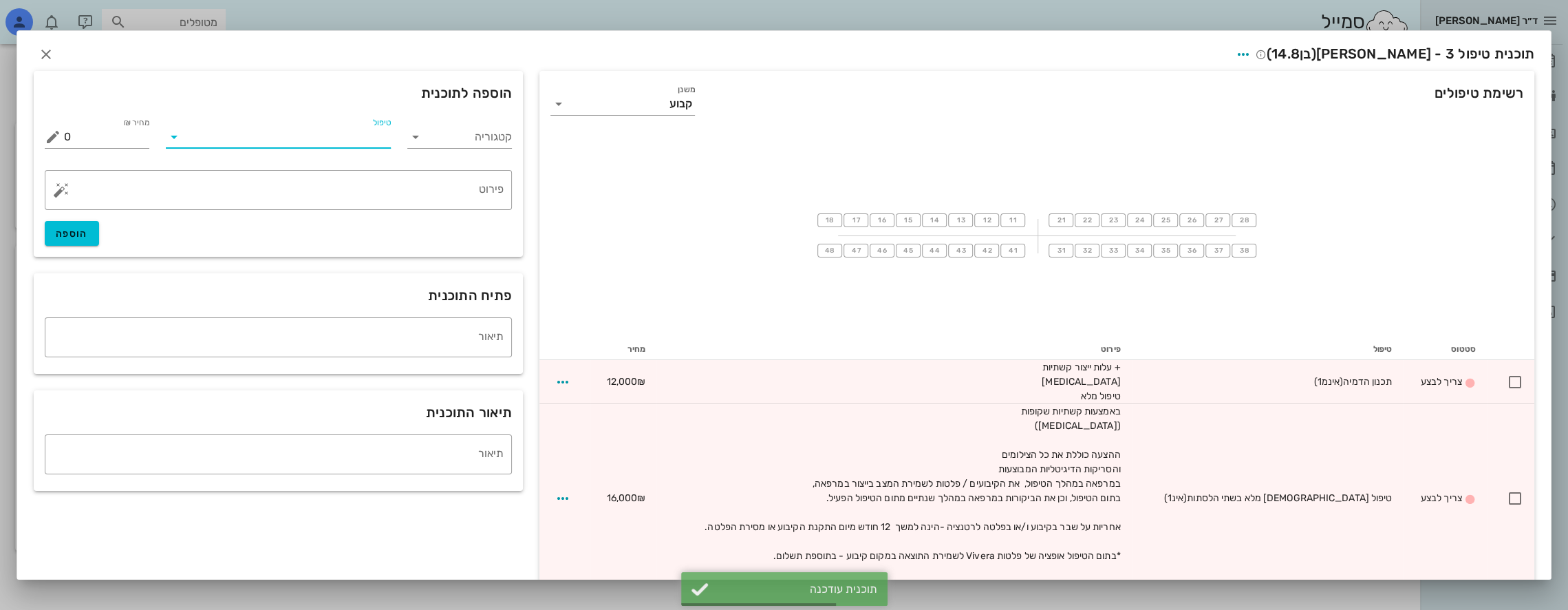
click at [350, 134] on input "טיפול" at bounding box center [288, 137] width 206 height 22
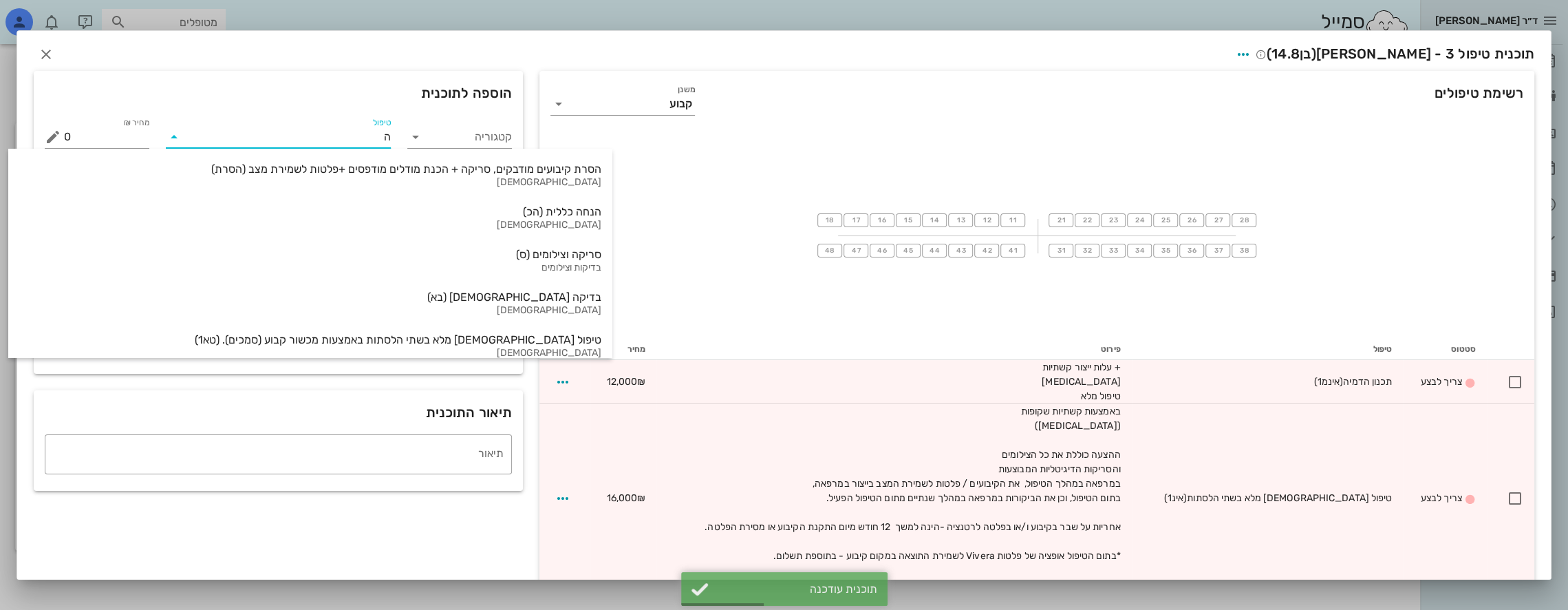
type input "הנ"
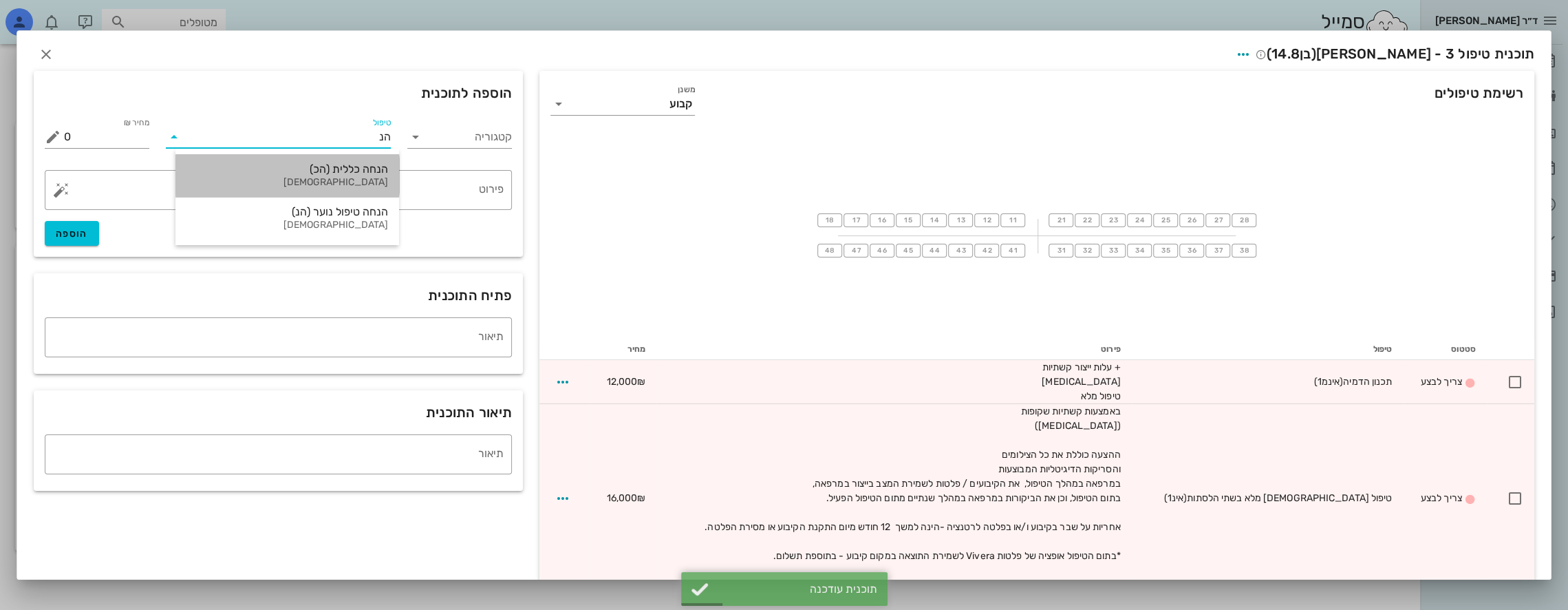
click at [377, 172] on div "הנחה כללית (הכ)" at bounding box center [287, 168] width 201 height 13
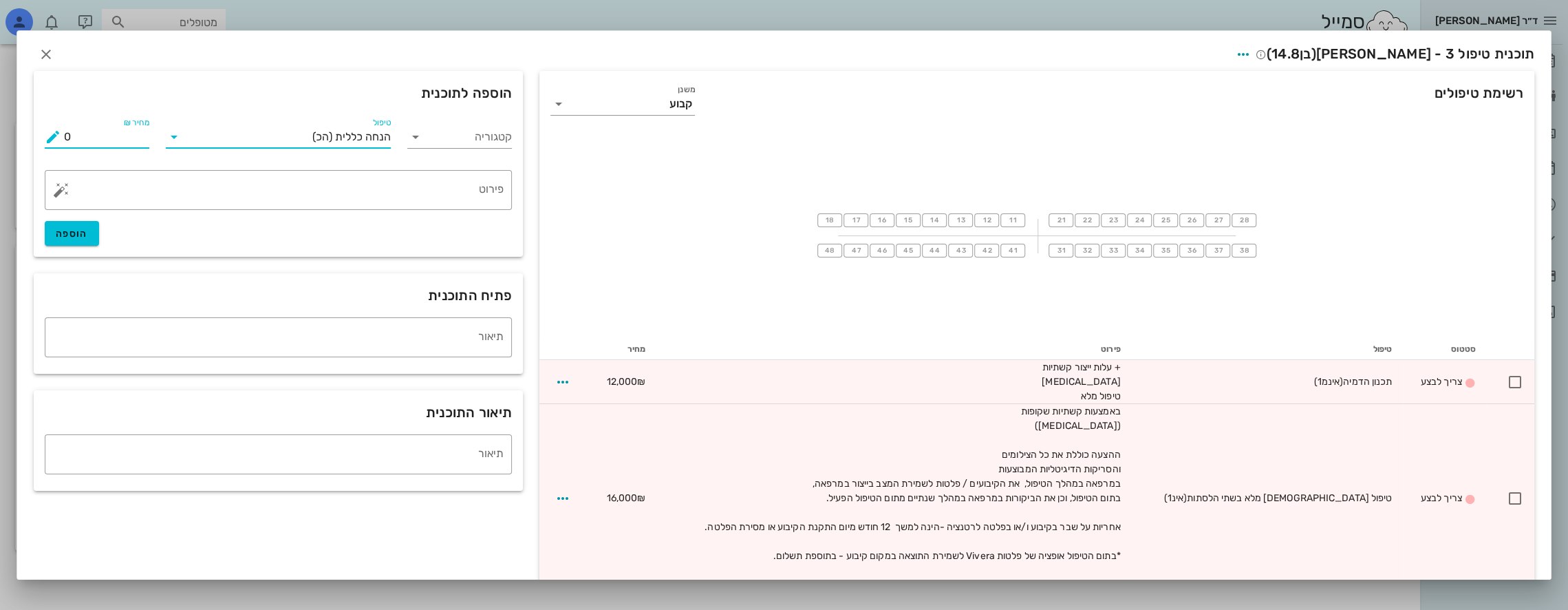
drag, startPoint x: 123, startPoint y: 132, endPoint x: 30, endPoint y: 139, distance: 93.3
click at [30, 139] on div "רשימת טיפולים משנן קבוע 18 17 16 15 14 13 12 11 21 22 23 24 25 26 27 28 48 47 4…" at bounding box center [784, 354] width 1534 height 578
type input "-1500"
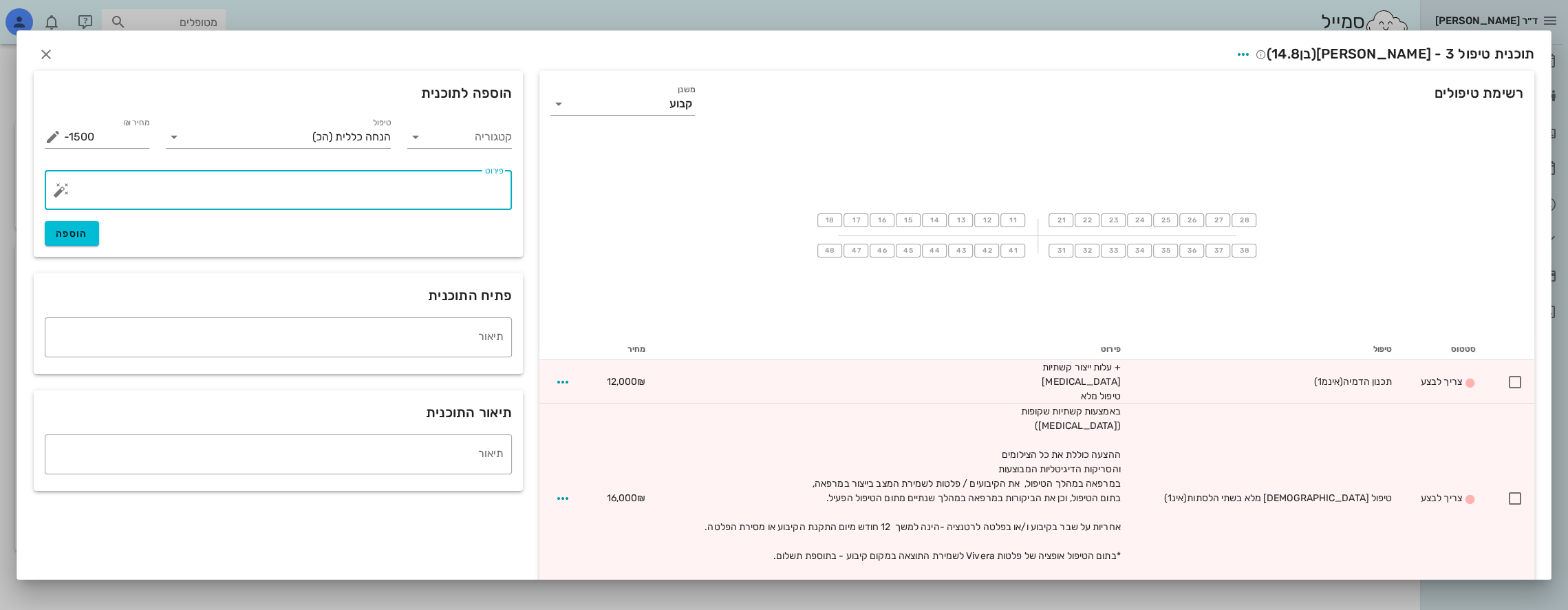
click at [458, 190] on textarea "פירוט" at bounding box center [284, 193] width 440 height 33
type textarea "הנחה משפחת [PERSON_NAME]"
click at [83, 231] on span "הוספה" at bounding box center [72, 234] width 32 height 12
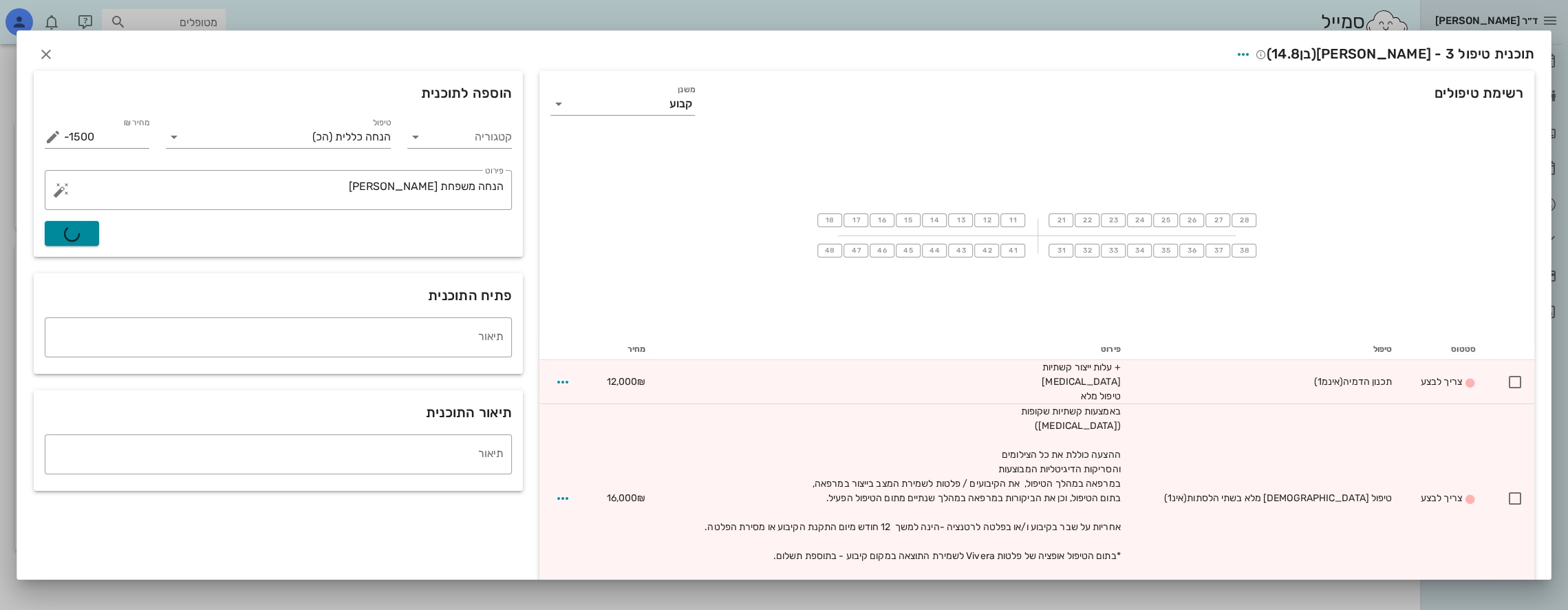
type input "0"
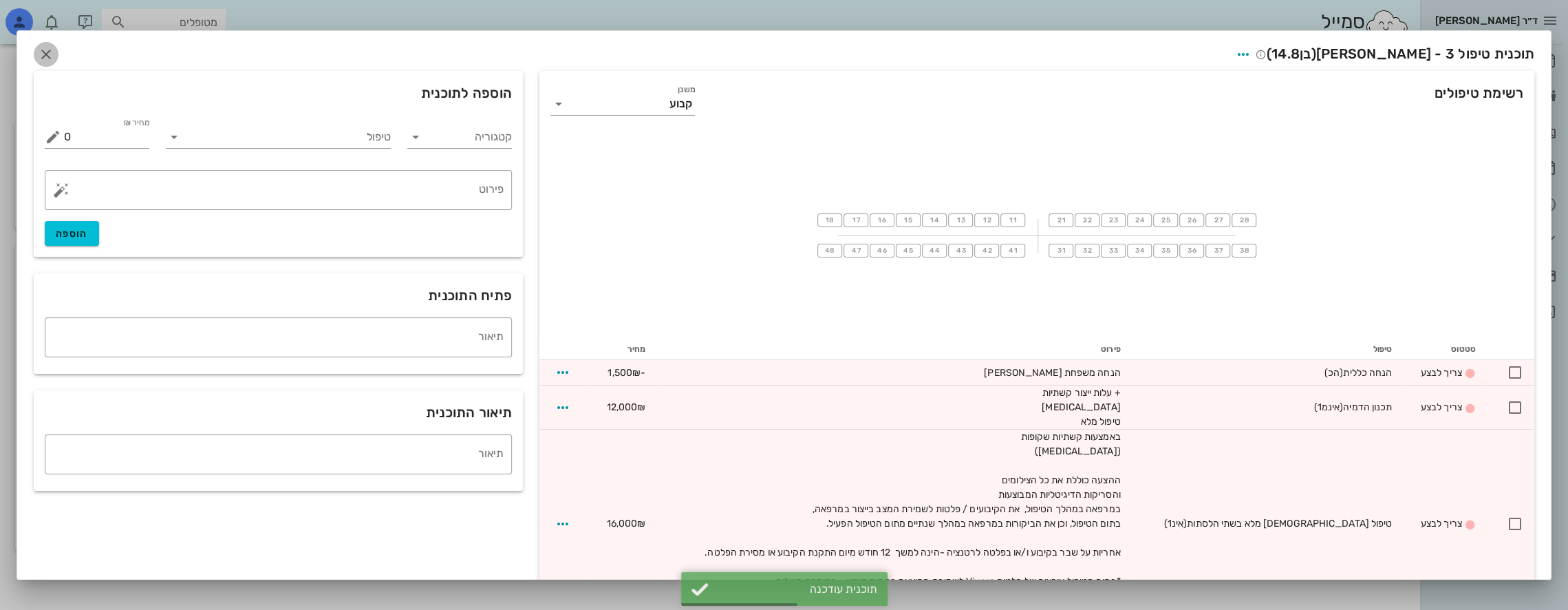
click at [54, 49] on icon "button" at bounding box center [47, 55] width 17 height 17
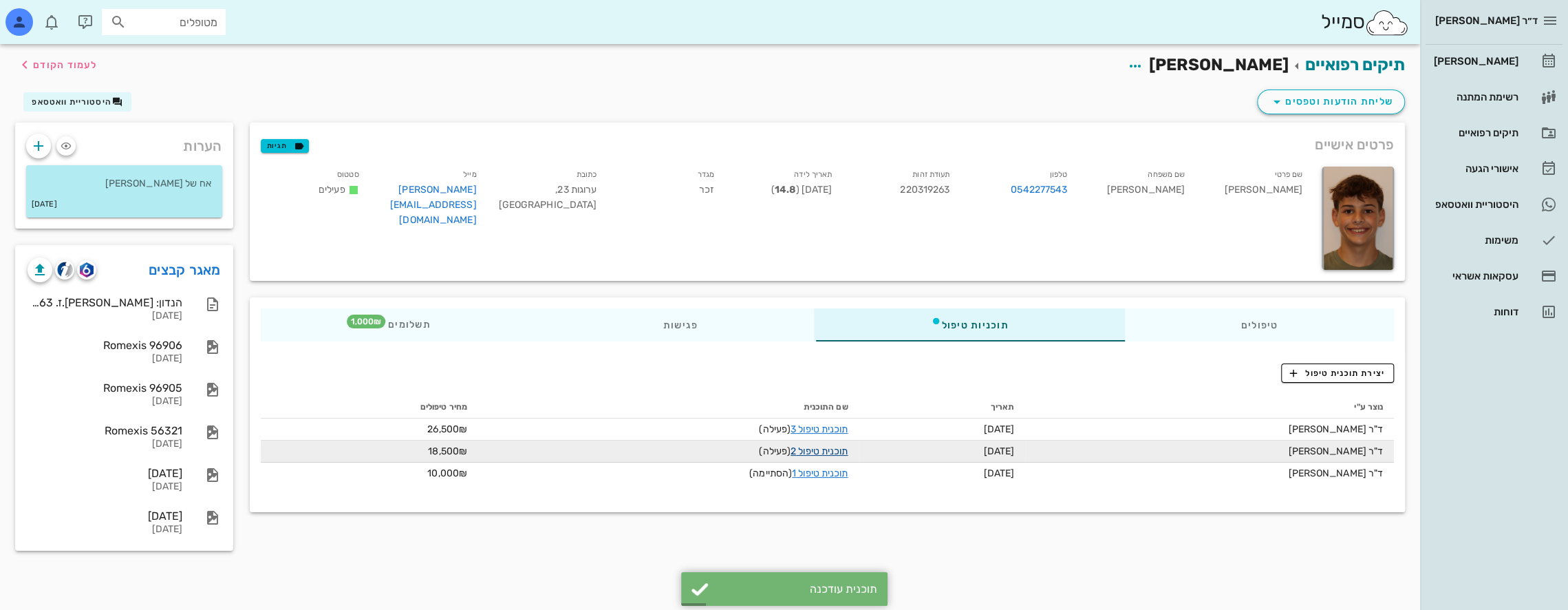
click at [814, 453] on link "תוכנית טיפול 2" at bounding box center [820, 451] width 58 height 12
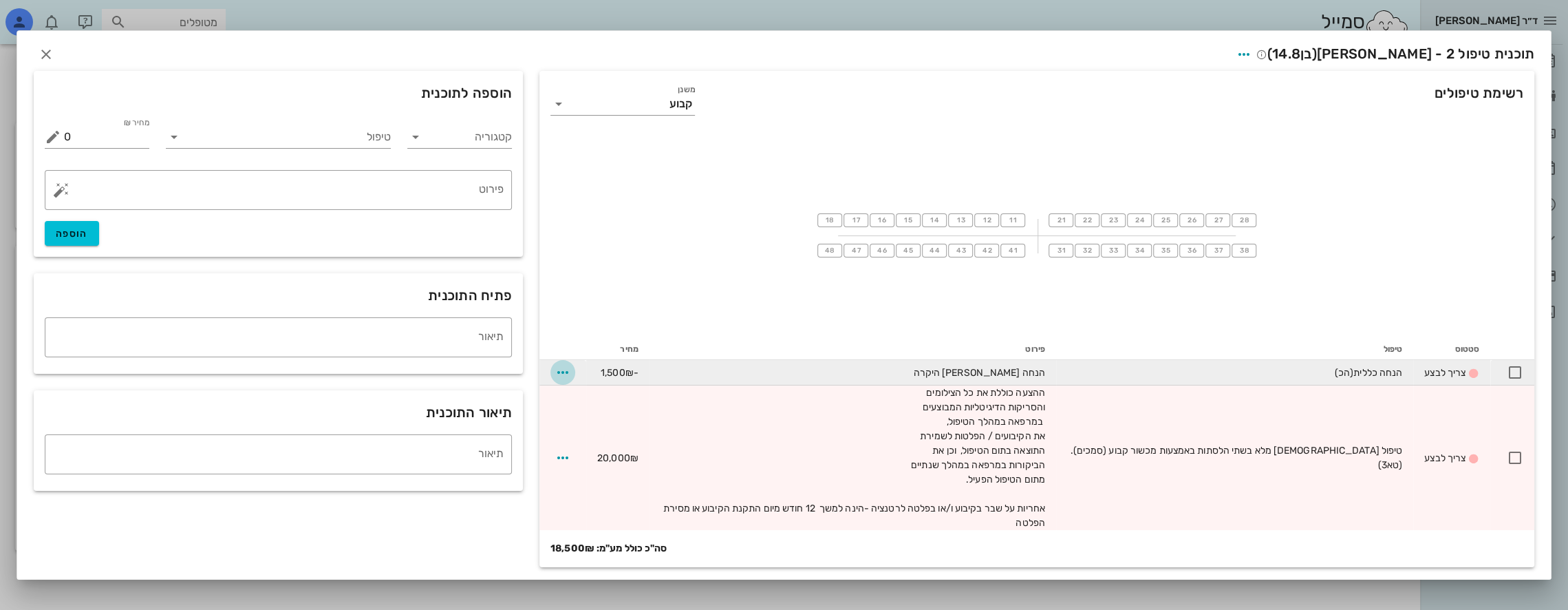
click at [563, 376] on icon "button" at bounding box center [563, 372] width 17 height 17
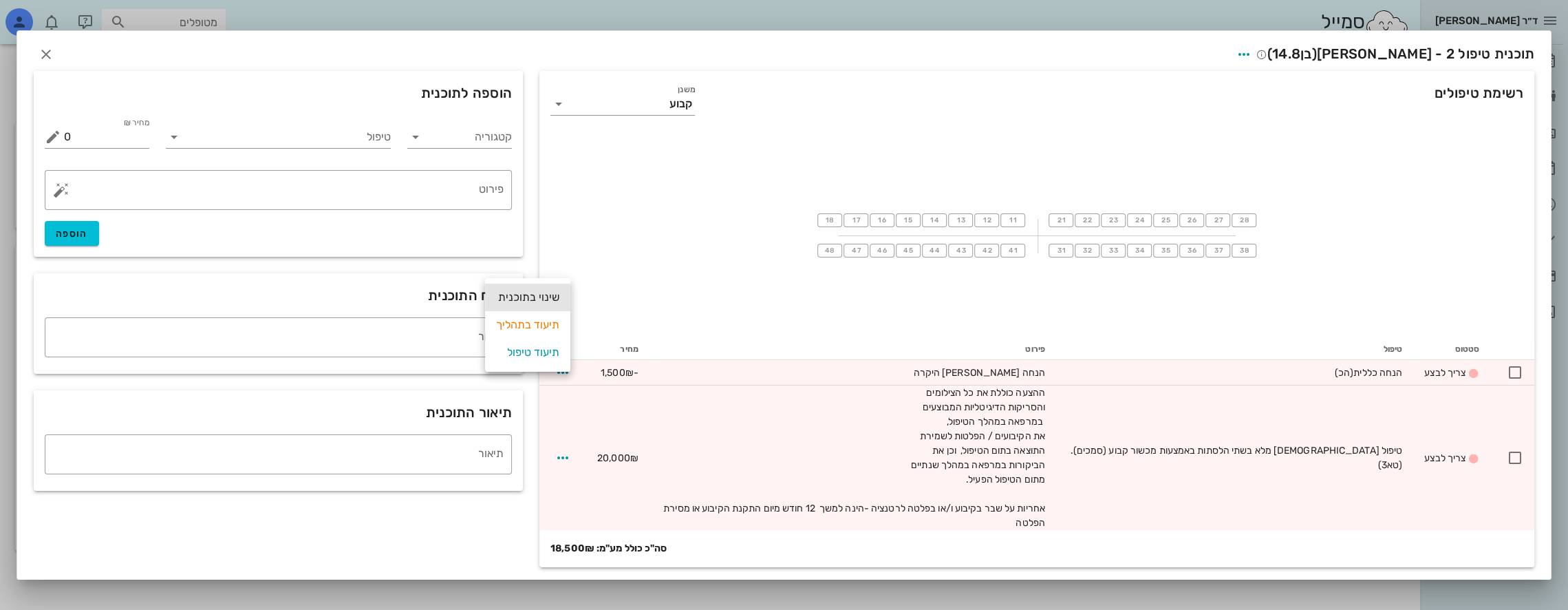
click at [541, 296] on div "שינוי בתוכנית" at bounding box center [528, 297] width 63 height 28
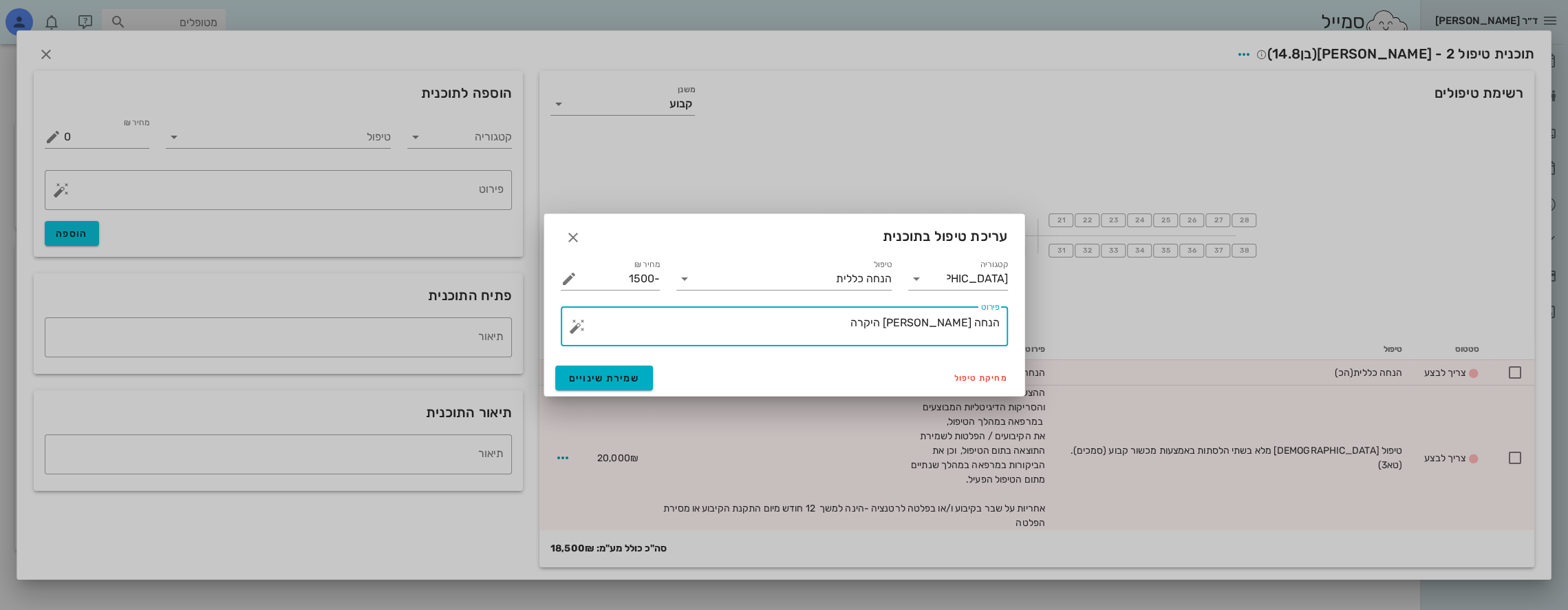
drag, startPoint x: 911, startPoint y: 323, endPoint x: 932, endPoint y: 327, distance: 21.4
click at [932, 327] on textarea "הנחה [PERSON_NAME] היקרה" at bounding box center [790, 329] width 419 height 33
type textarea "הנחה משפחת [PERSON_NAME]"
click at [592, 378] on span "שמירת שינויים" at bounding box center [605, 378] width 71 height 12
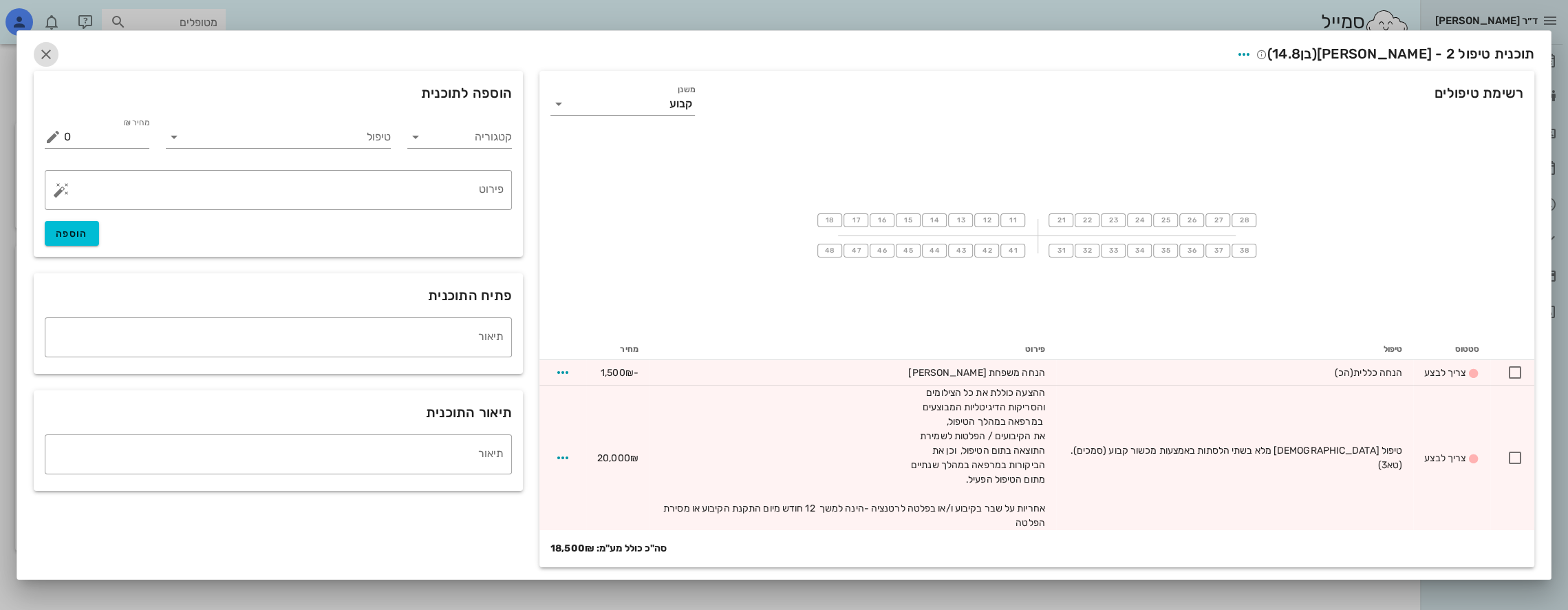
click at [46, 61] on icon "button" at bounding box center [47, 55] width 17 height 17
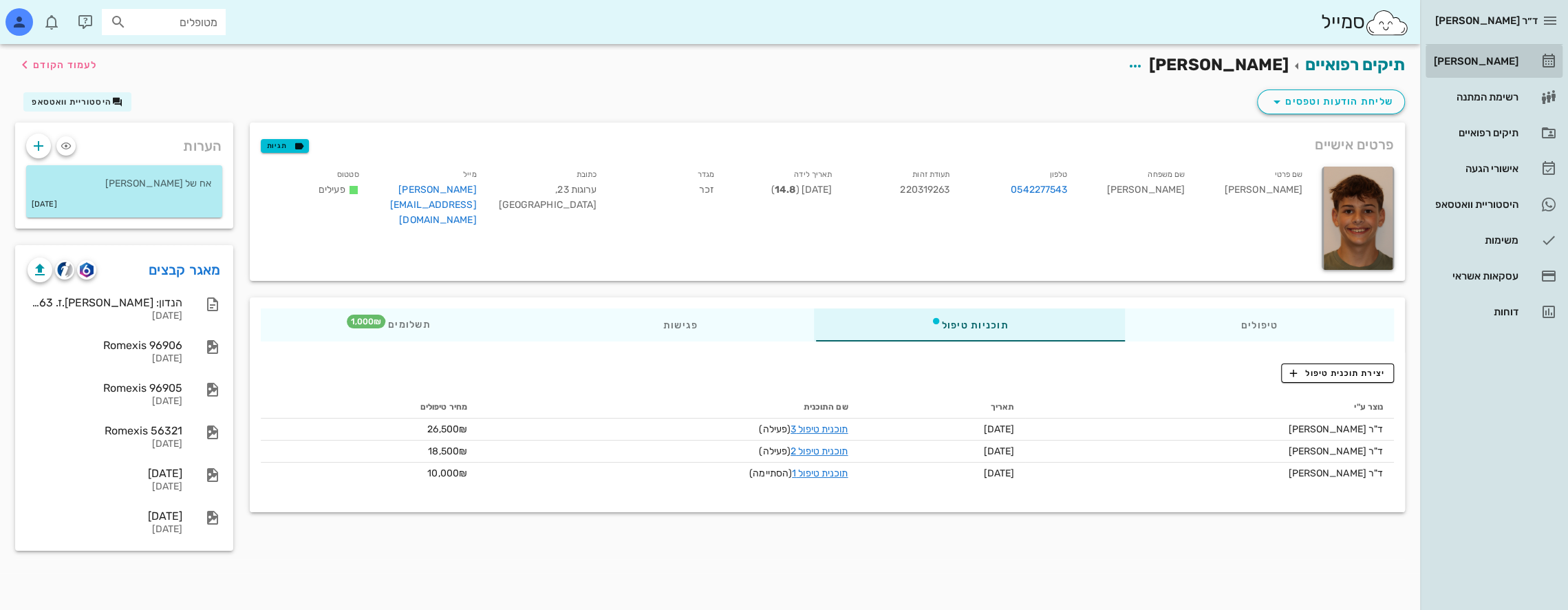
click at [1507, 62] on div "[PERSON_NAME]" at bounding box center [1474, 61] width 87 height 11
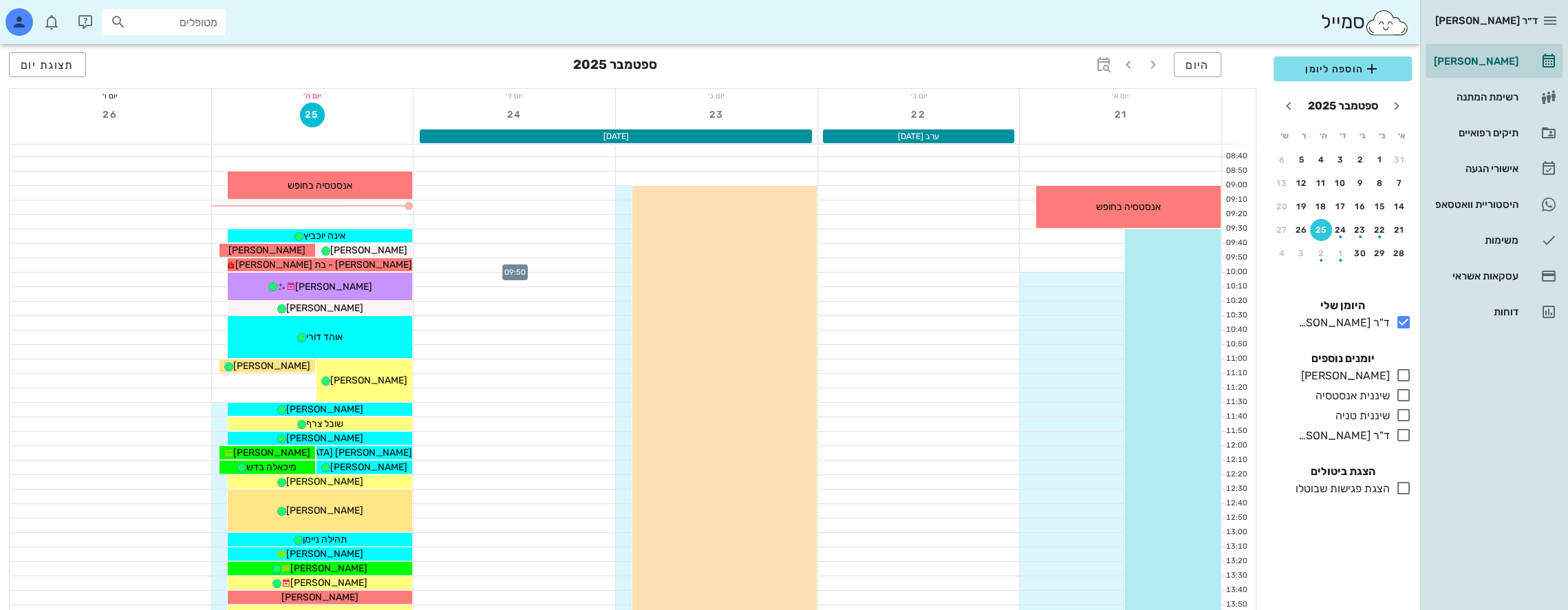
scroll to position [138, 0]
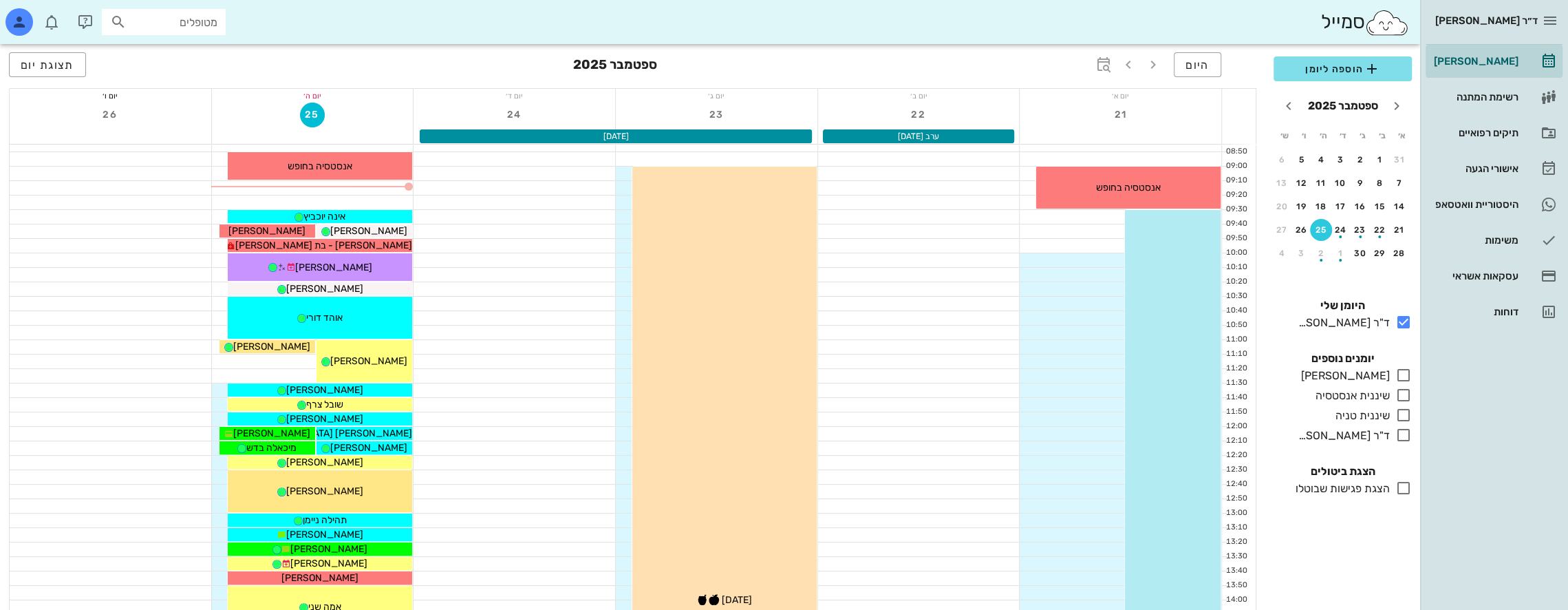
click at [202, 21] on input "מטופלים" at bounding box center [173, 21] width 88 height 18
type input "[PERSON_NAME]"
click at [201, 52] on div "[PERSON_NAME] 337263008" at bounding box center [144, 52] width 151 height 11
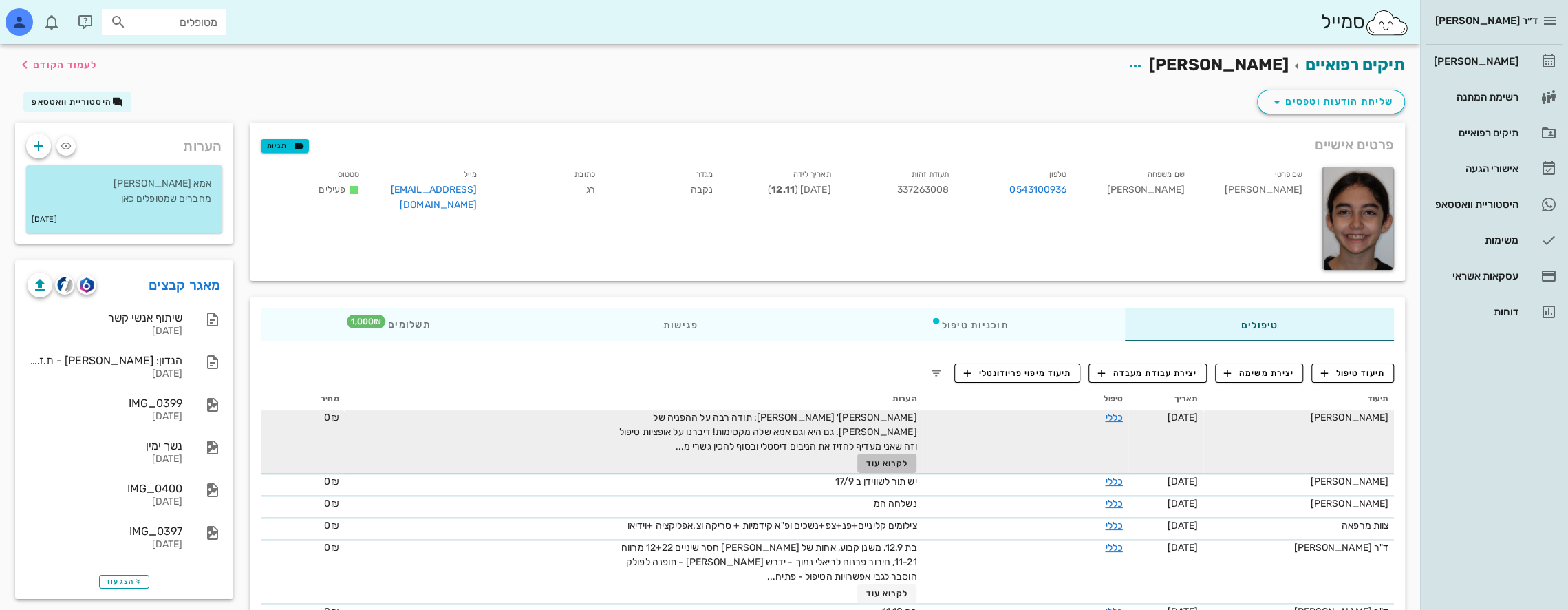
click at [888, 460] on span "לקרוא עוד" at bounding box center [887, 463] width 42 height 9
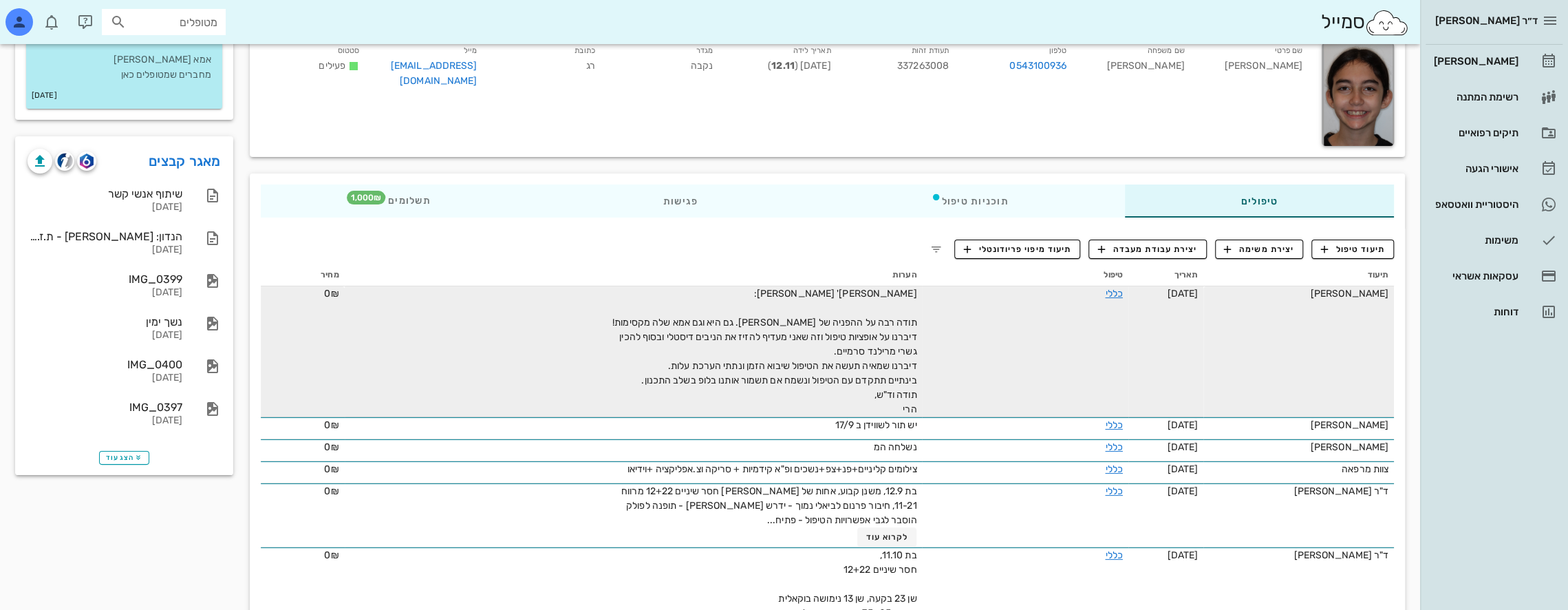
scroll to position [138, 0]
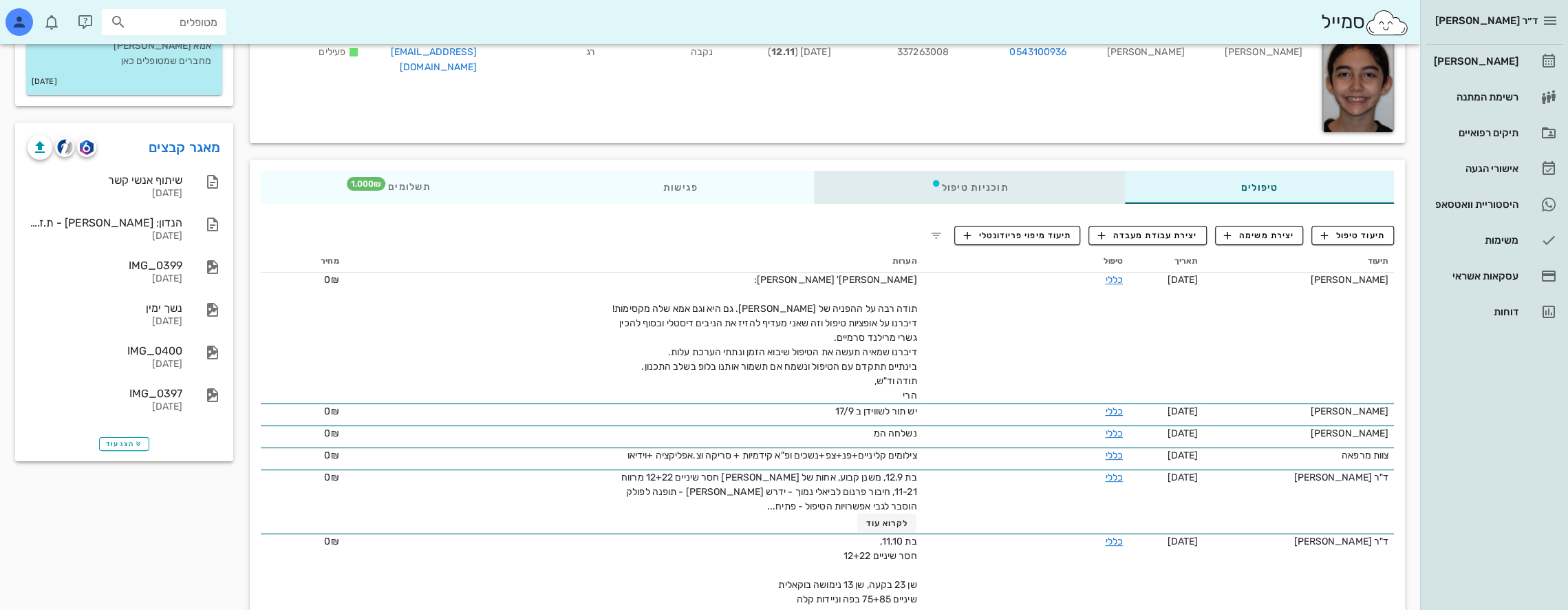
click at [1055, 179] on div "תוכניות טיפול" at bounding box center [969, 187] width 310 height 33
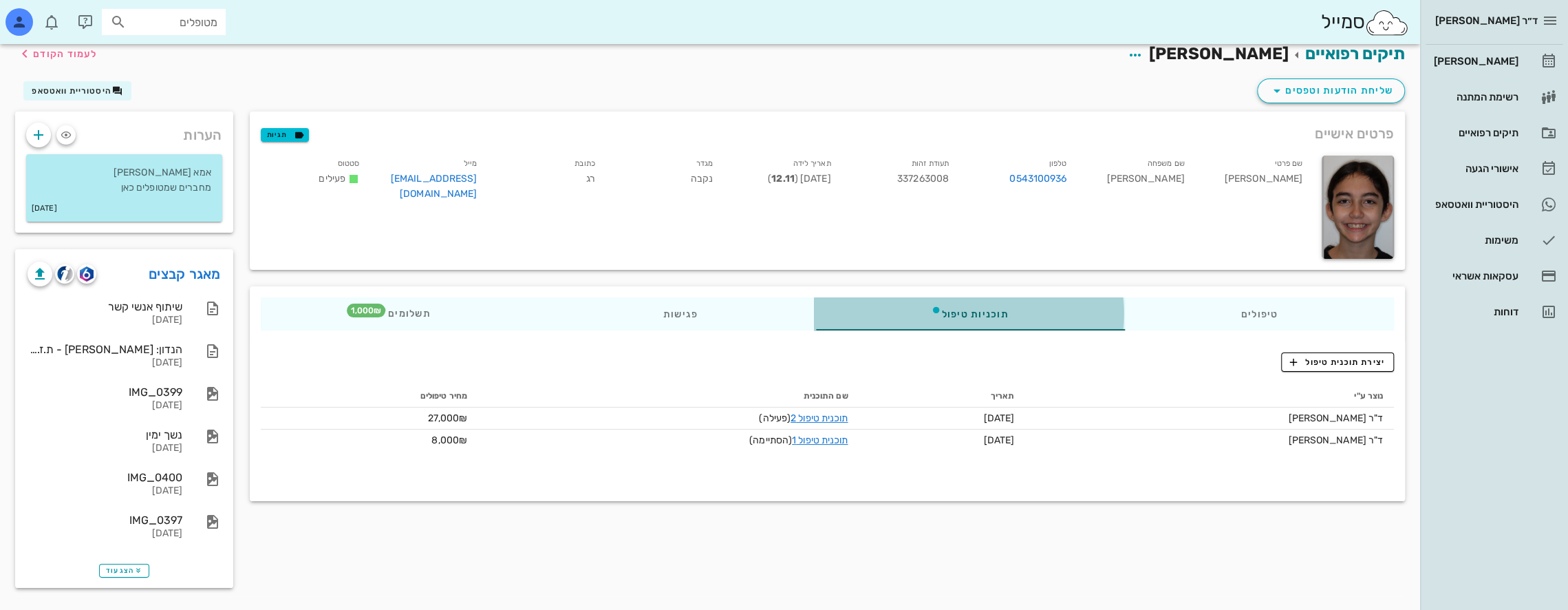
scroll to position [11, 0]
click at [1110, 537] on div "פרטים אישיים תגיות שם פרטי [PERSON_NAME] שם משפחה [PERSON_NAME] טלפון 054310093…" at bounding box center [828, 354] width 1172 height 485
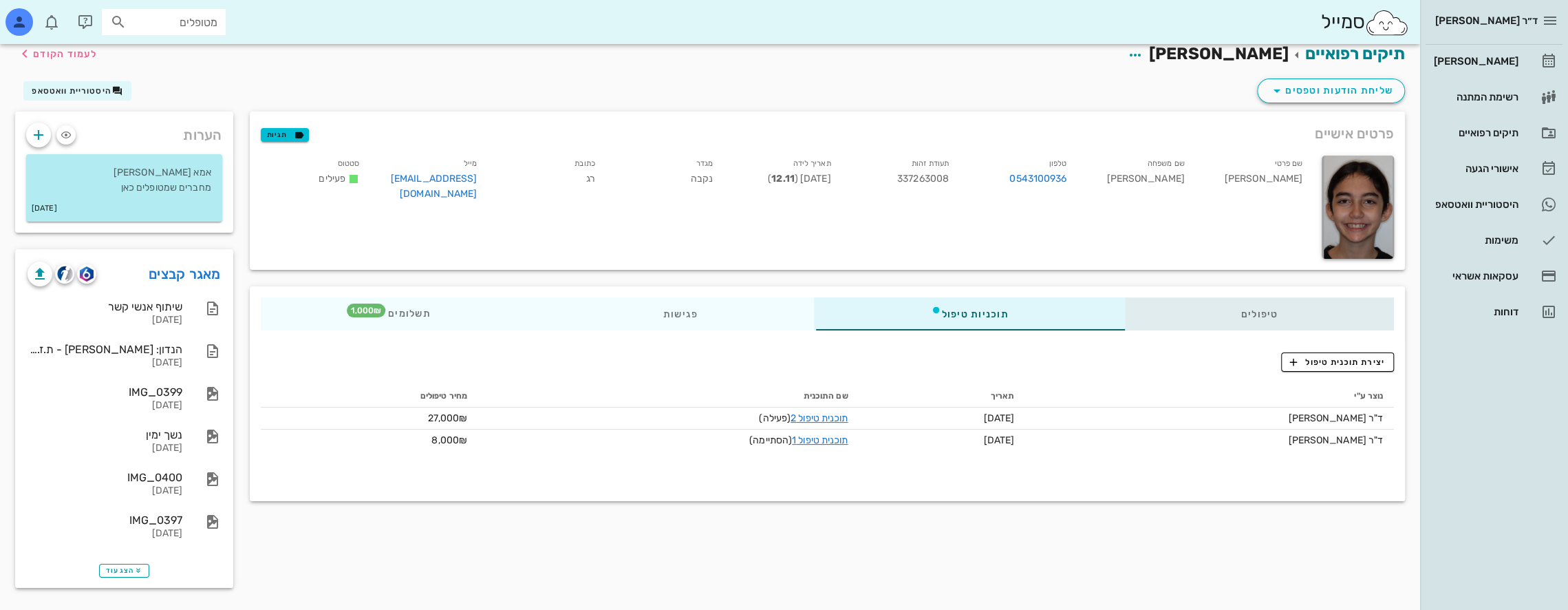
click at [1180, 318] on div "טיפולים" at bounding box center [1258, 313] width 270 height 33
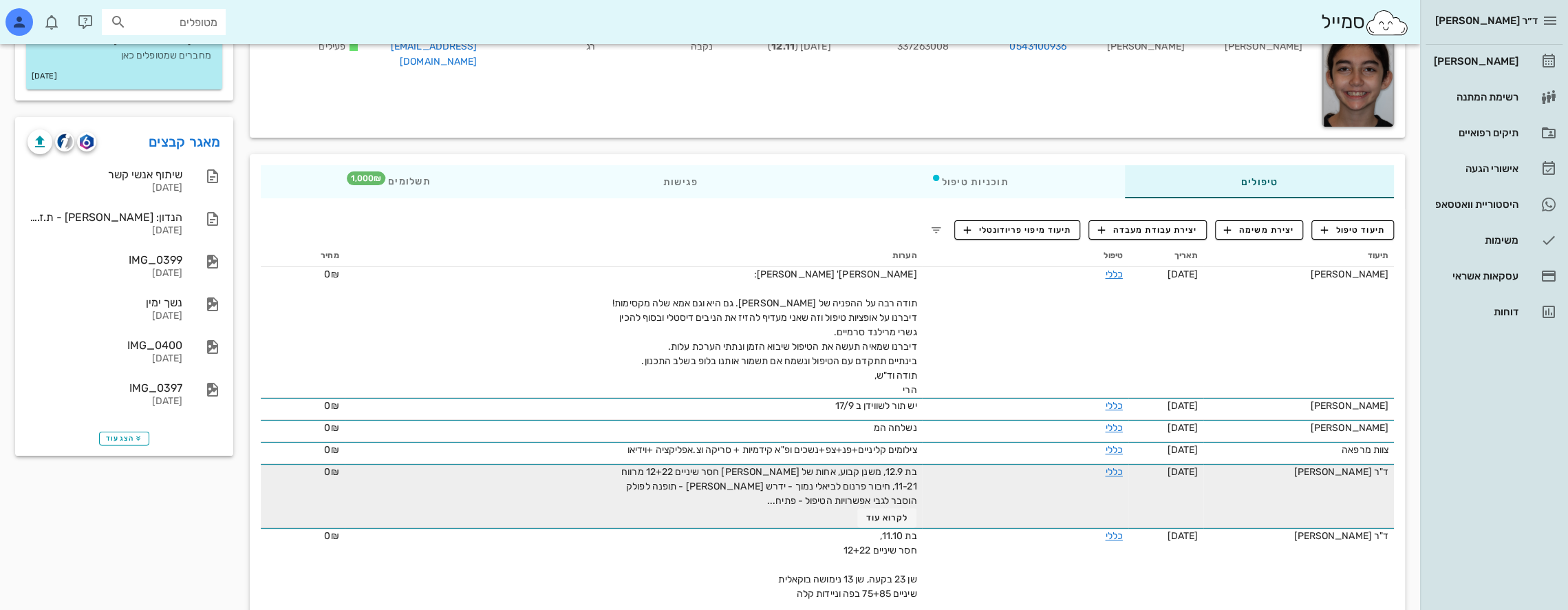
scroll to position [149, 0]
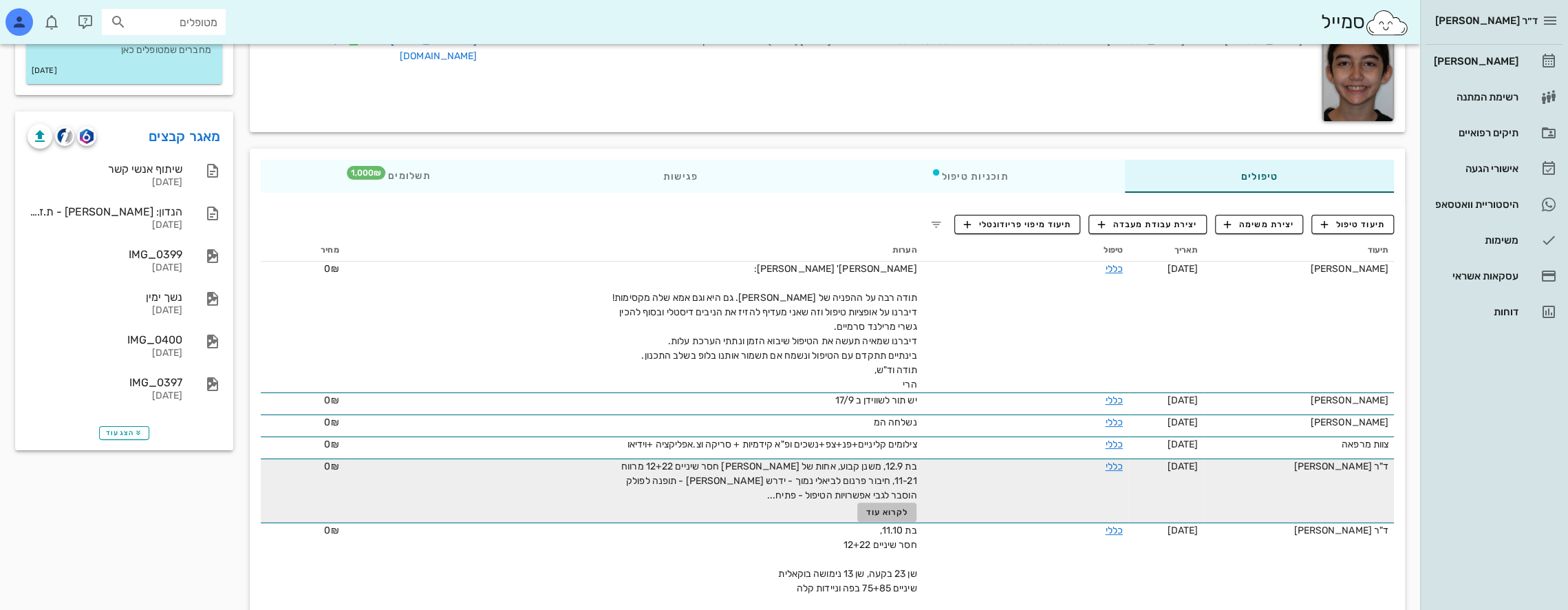
click at [873, 508] on span "לקרוא עוד" at bounding box center [887, 512] width 42 height 9
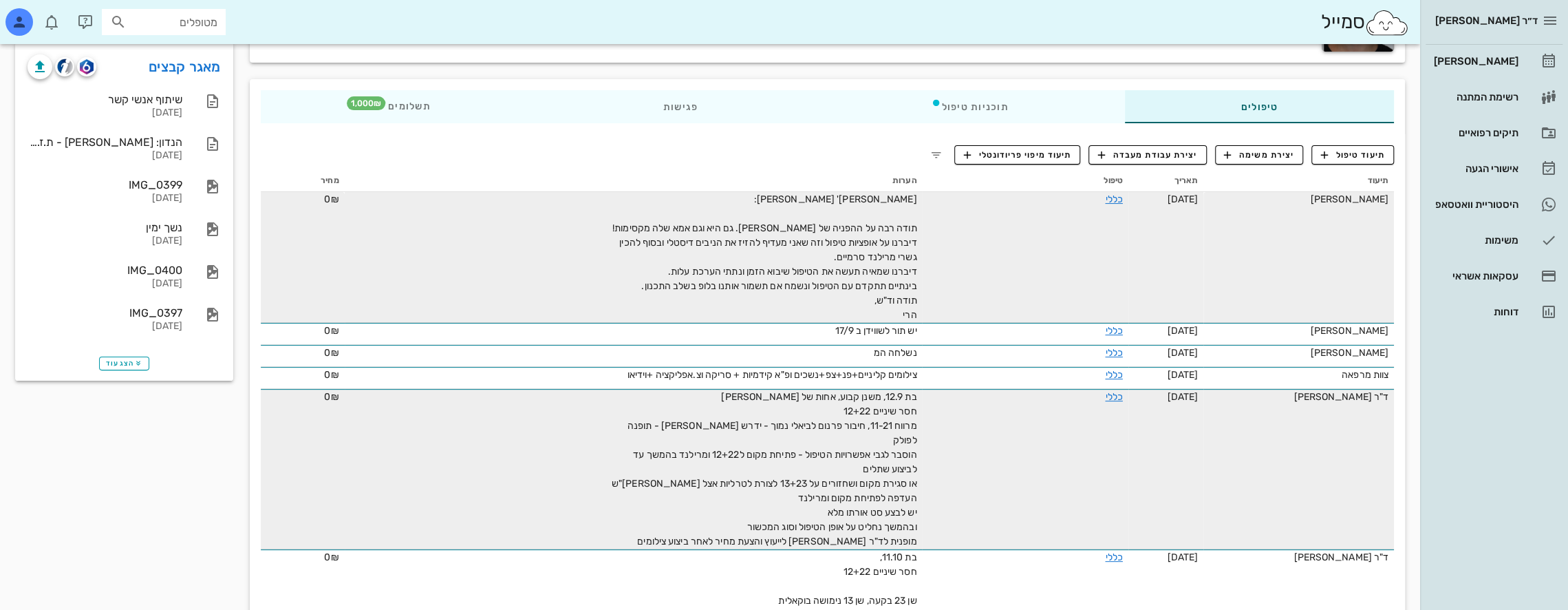
scroll to position [0, 0]
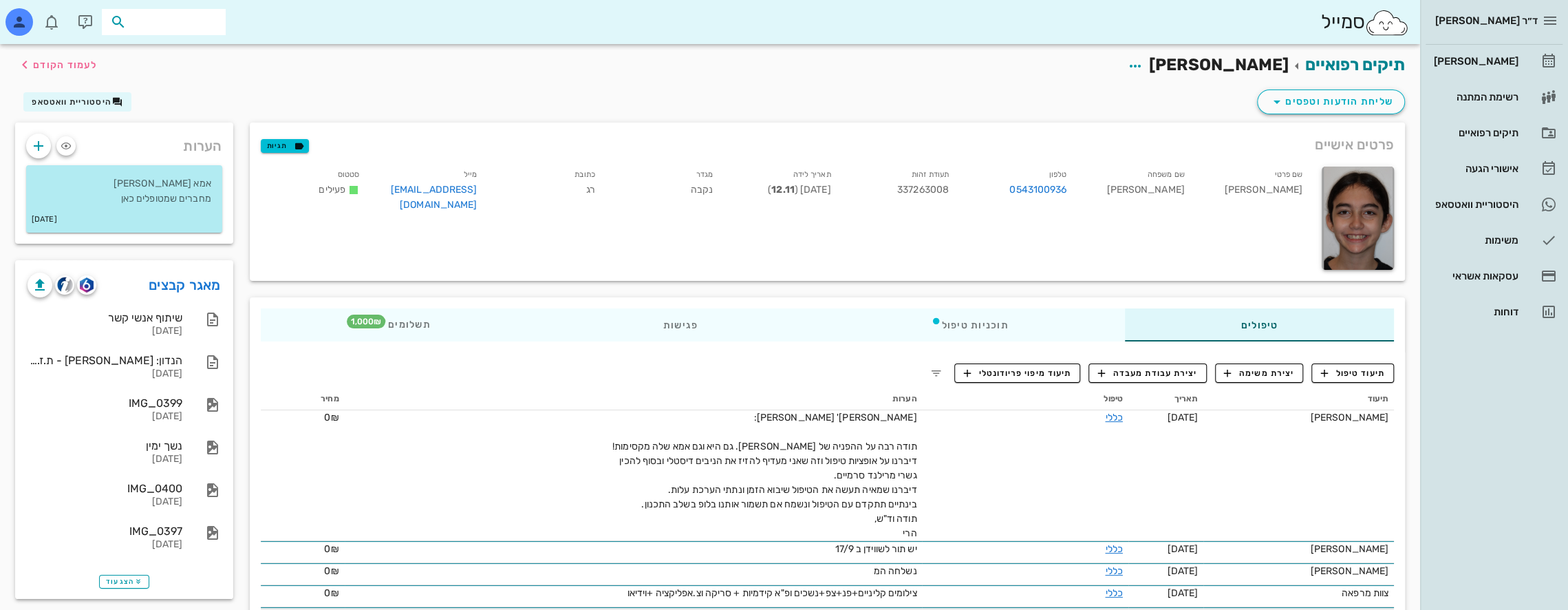
click at [184, 29] on input "text" at bounding box center [173, 21] width 88 height 18
type input "[PERSON_NAME] ת"
click at [193, 48] on div "[PERSON_NAME] 330349328" at bounding box center [139, 52] width 151 height 11
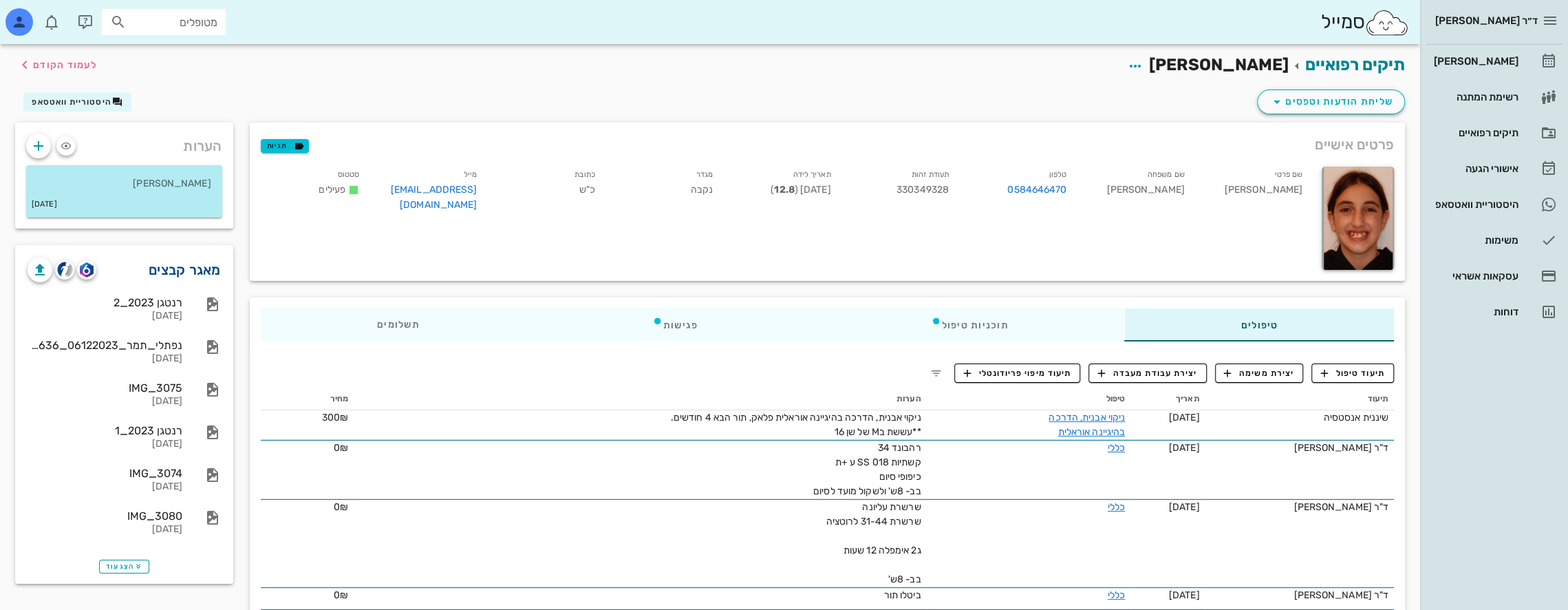
click at [210, 266] on link "מאגר קבצים" at bounding box center [184, 270] width 72 height 22
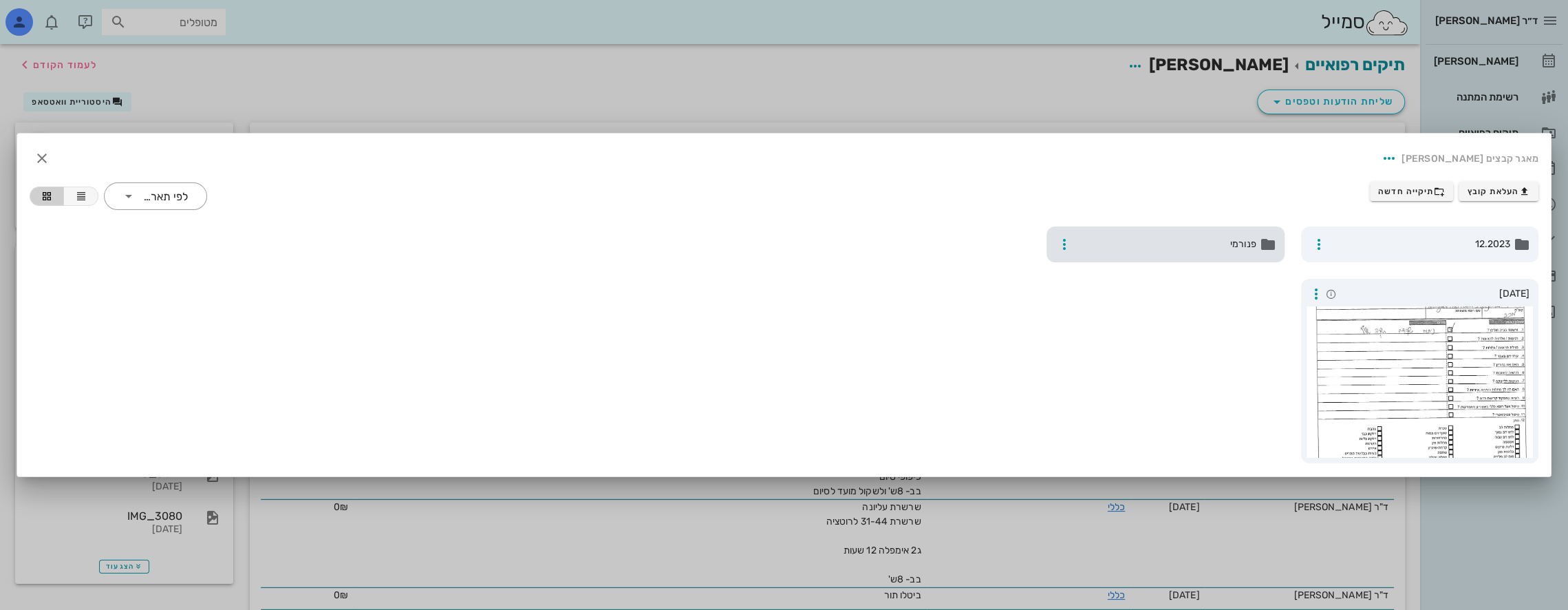
click at [1236, 245] on span "פנורמי" at bounding box center [1167, 245] width 179 height 15
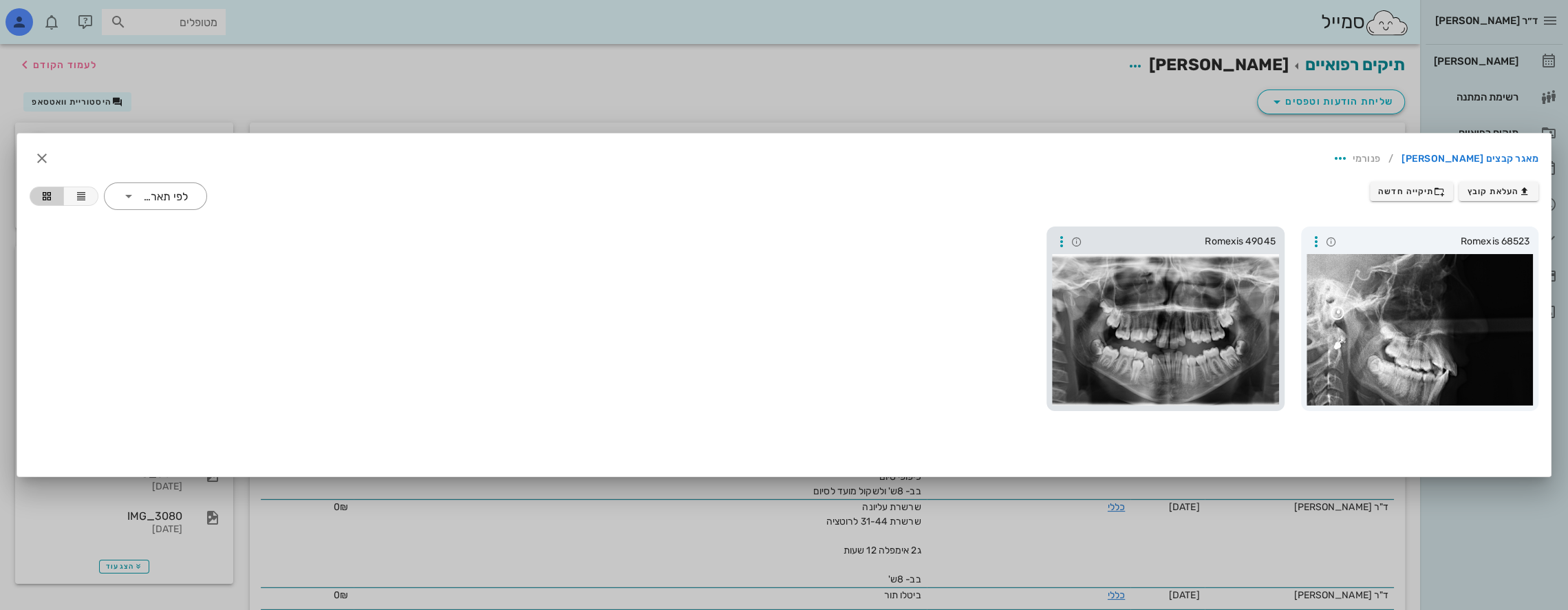
click at [1176, 313] on div at bounding box center [1165, 329] width 227 height 151
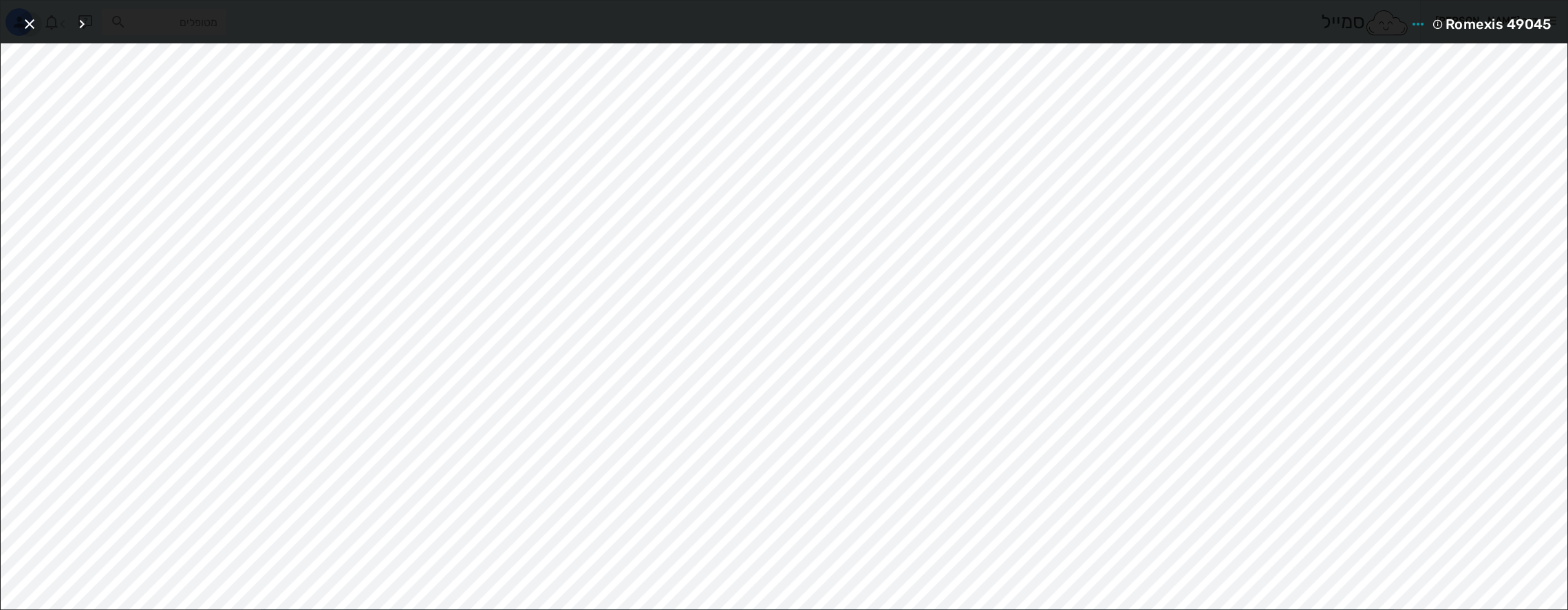
click at [30, 22] on icon "button" at bounding box center [30, 25] width 17 height 17
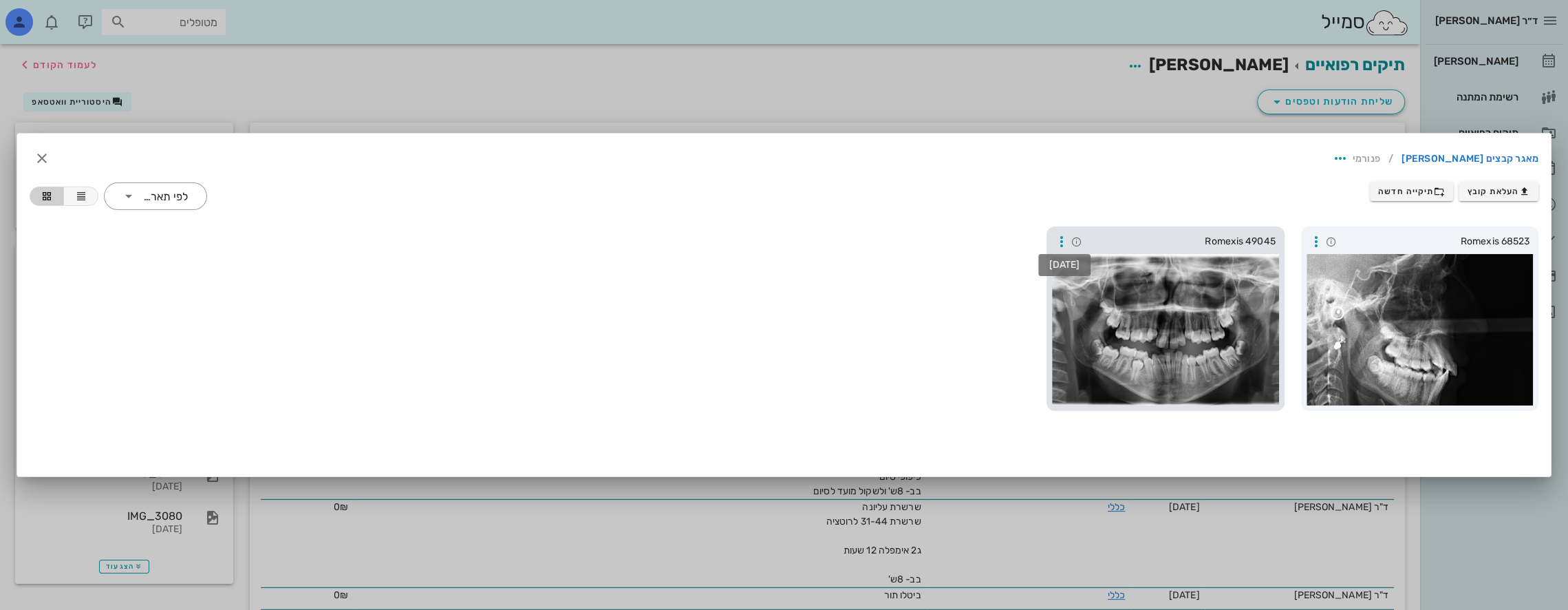
click at [1079, 239] on icon at bounding box center [1077, 241] width 11 height 11
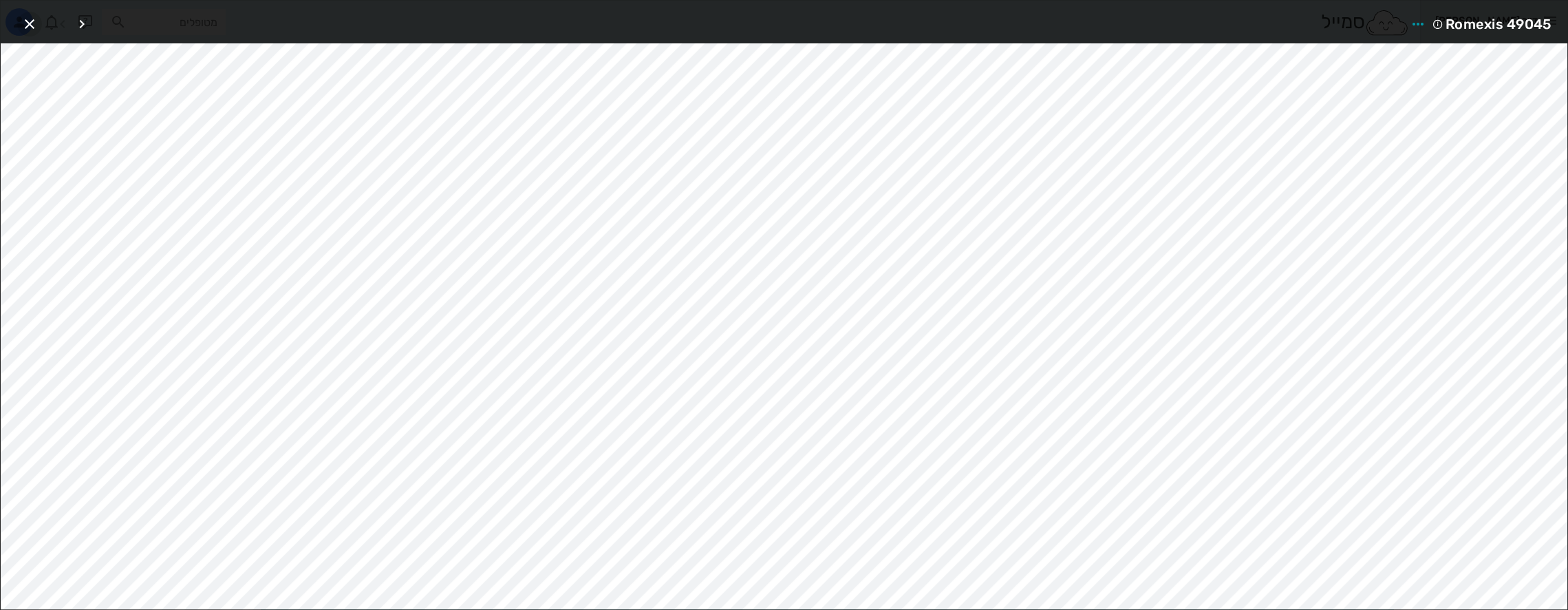
click at [20, 24] on span "button" at bounding box center [29, 25] width 25 height 17
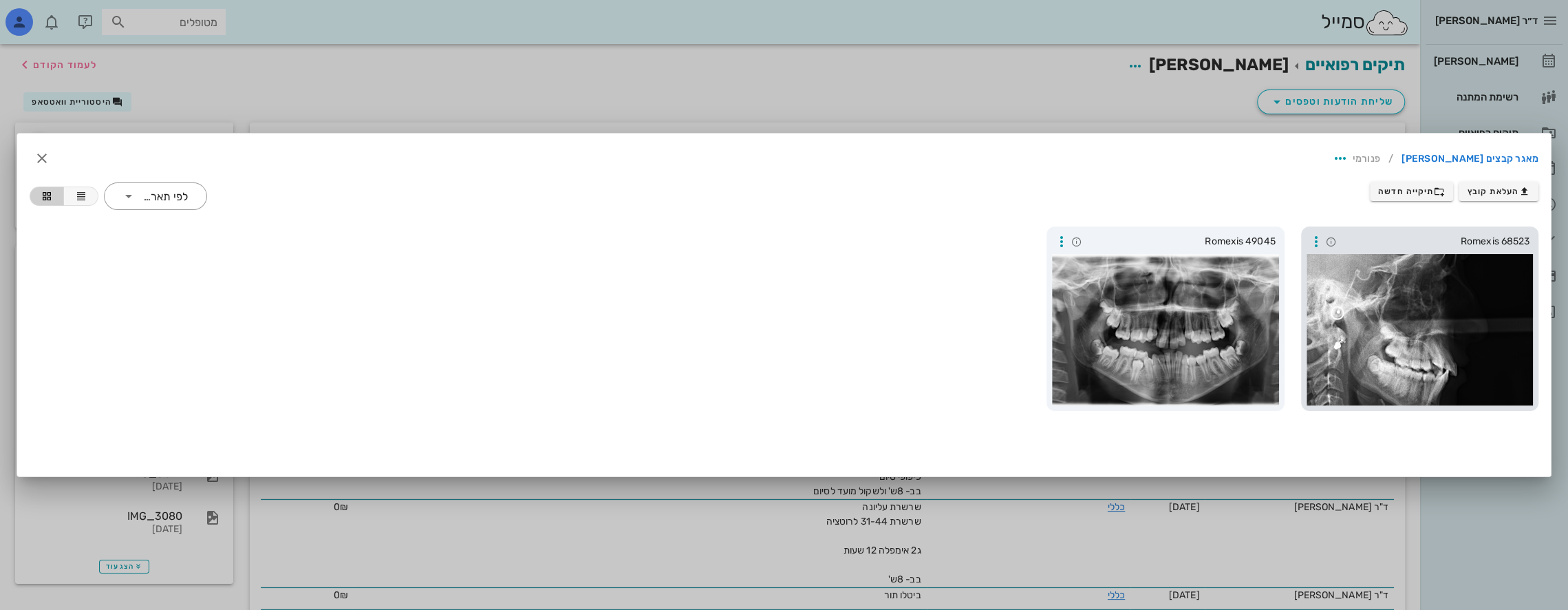
click at [1491, 239] on span "Romexis 68523" at bounding box center [1435, 242] width 190 height 15
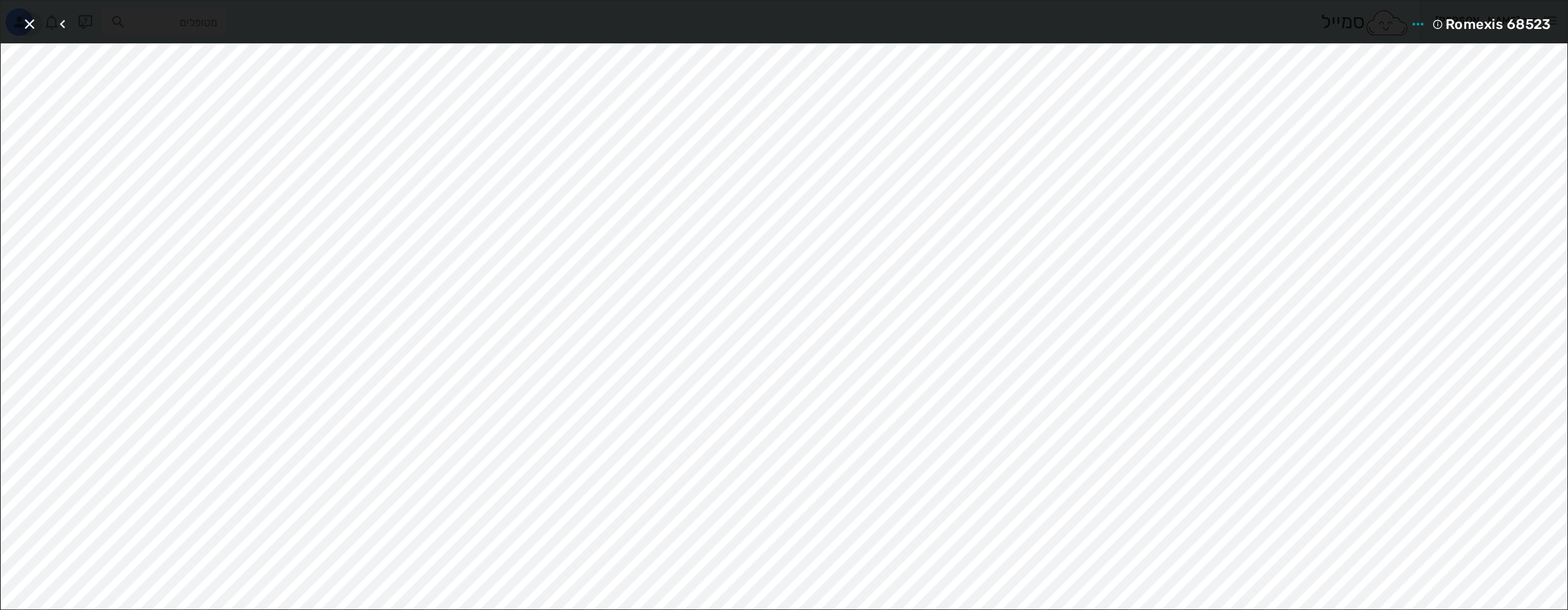
click at [32, 18] on icon "button" at bounding box center [30, 25] width 17 height 17
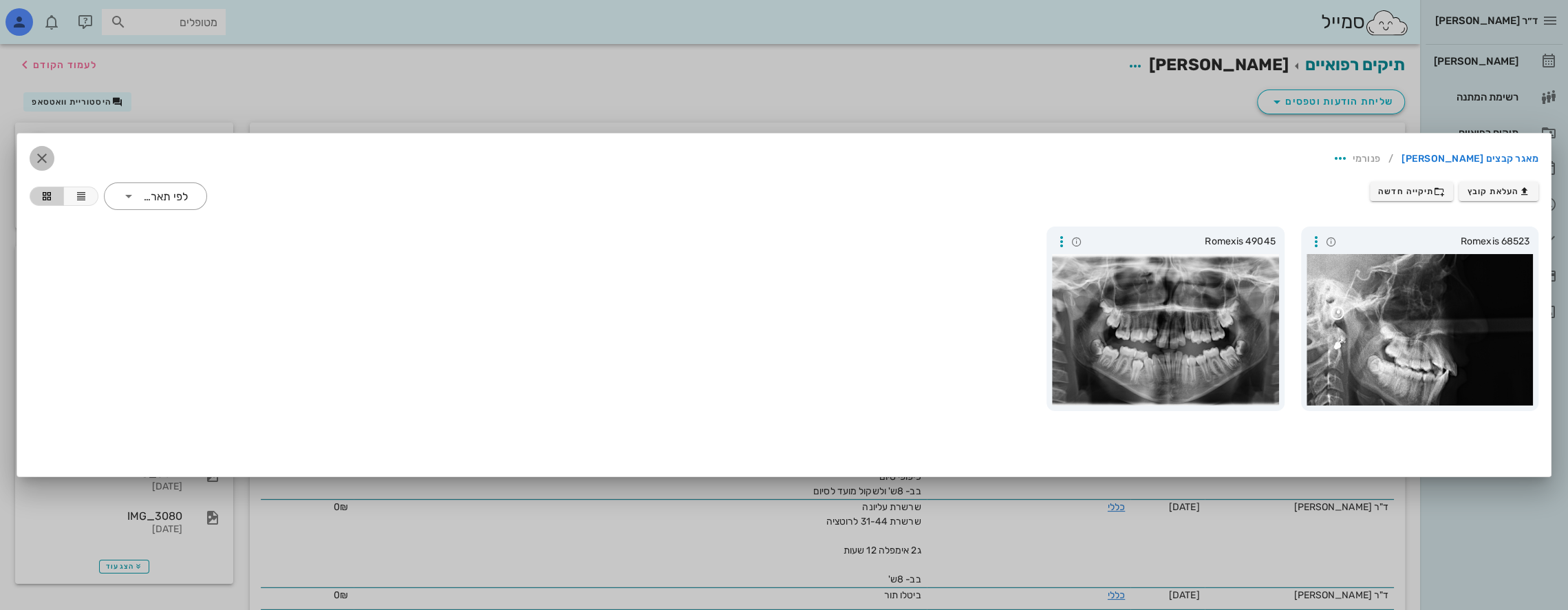
click at [46, 161] on icon "button" at bounding box center [42, 158] width 17 height 17
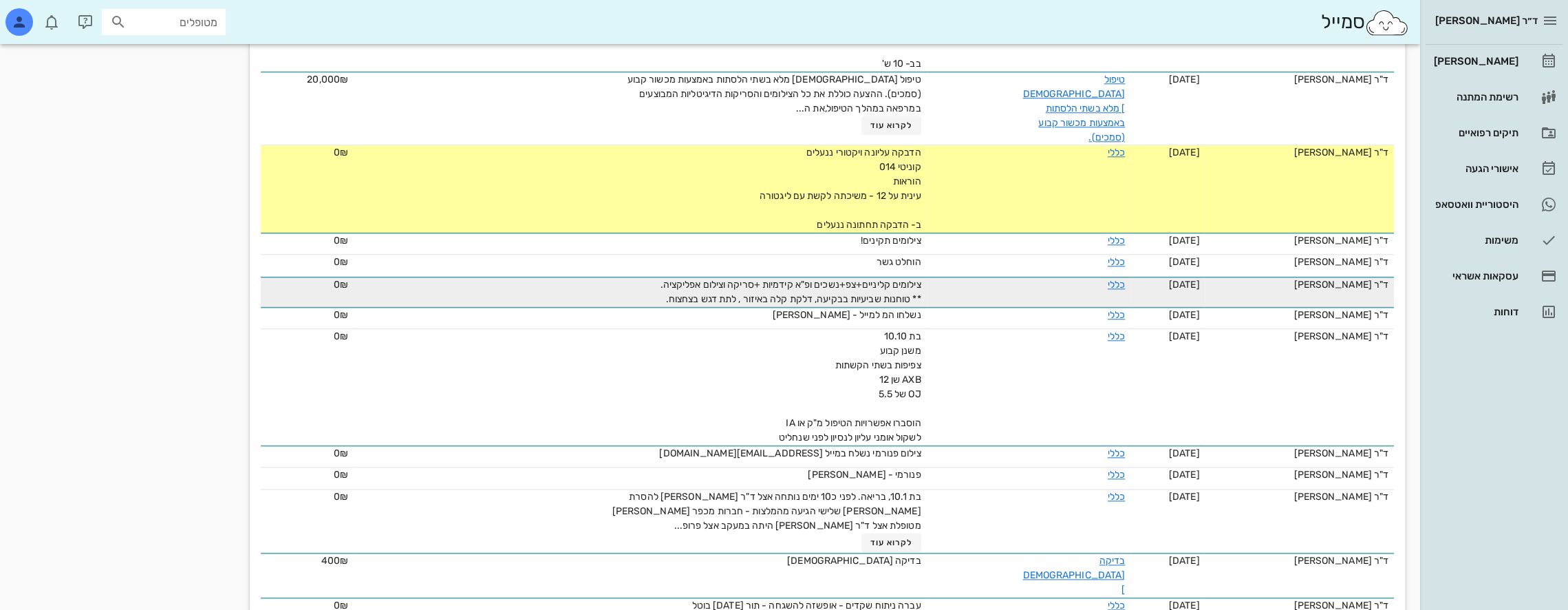
scroll to position [1284, 0]
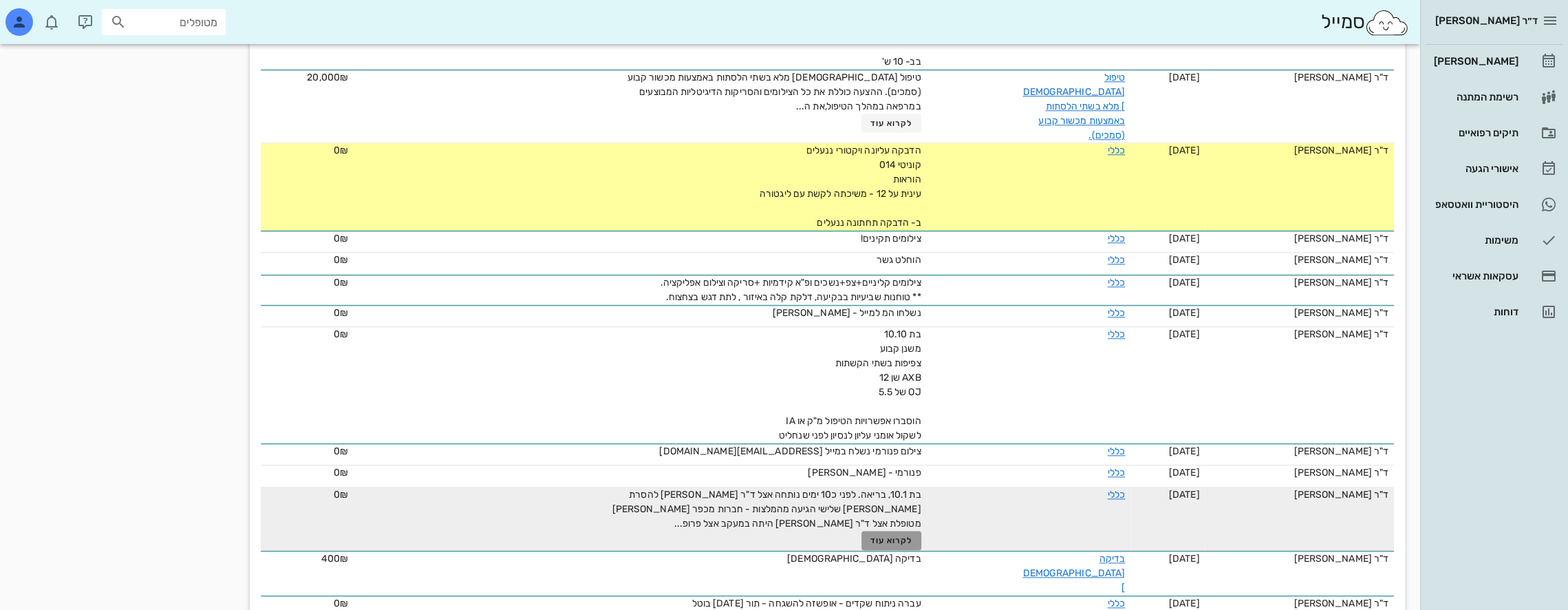
click at [888, 536] on span "לקרוא עוד" at bounding box center [891, 540] width 42 height 9
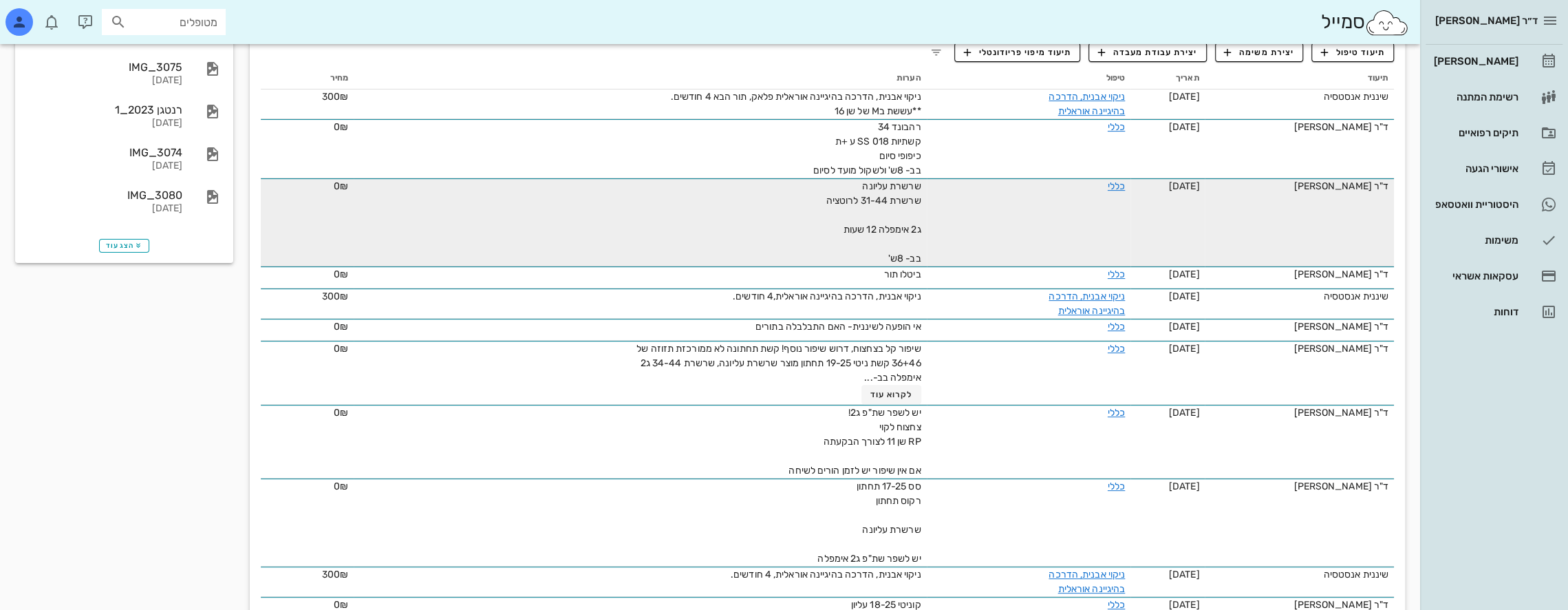
scroll to position [114, 0]
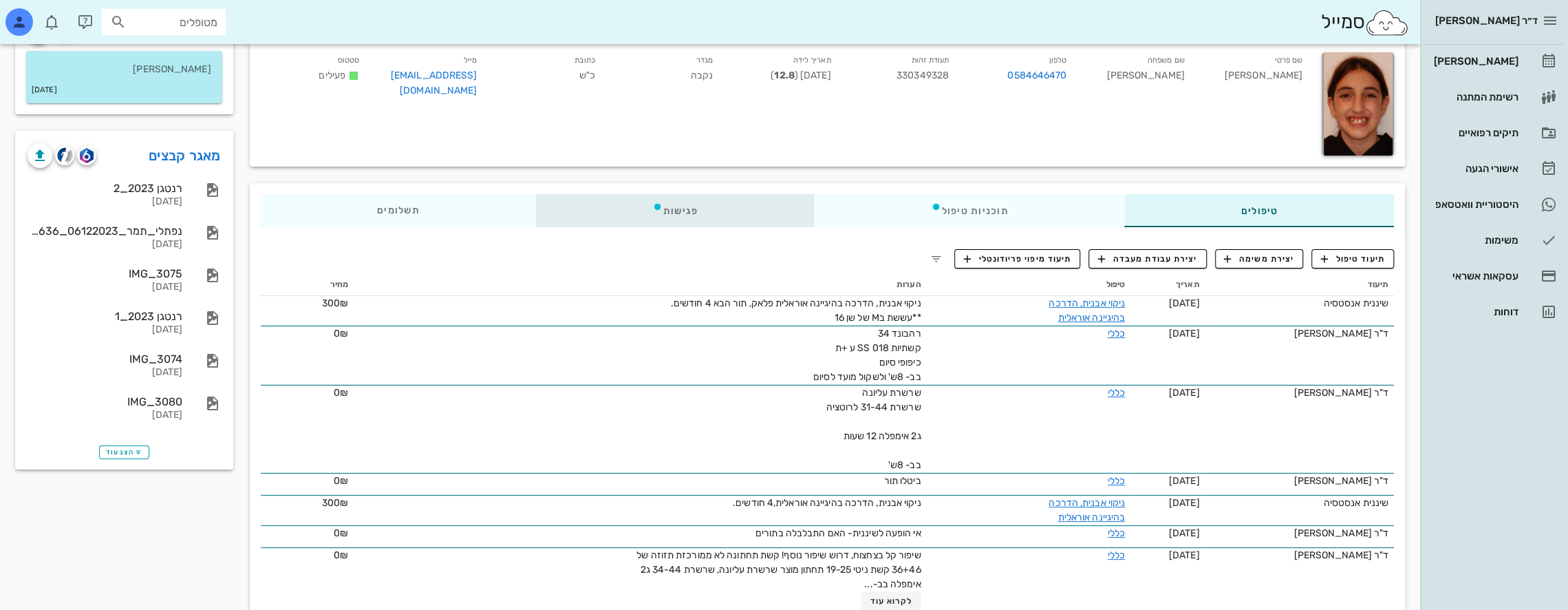
click at [689, 212] on div "פגישות" at bounding box center [675, 210] width 279 height 33
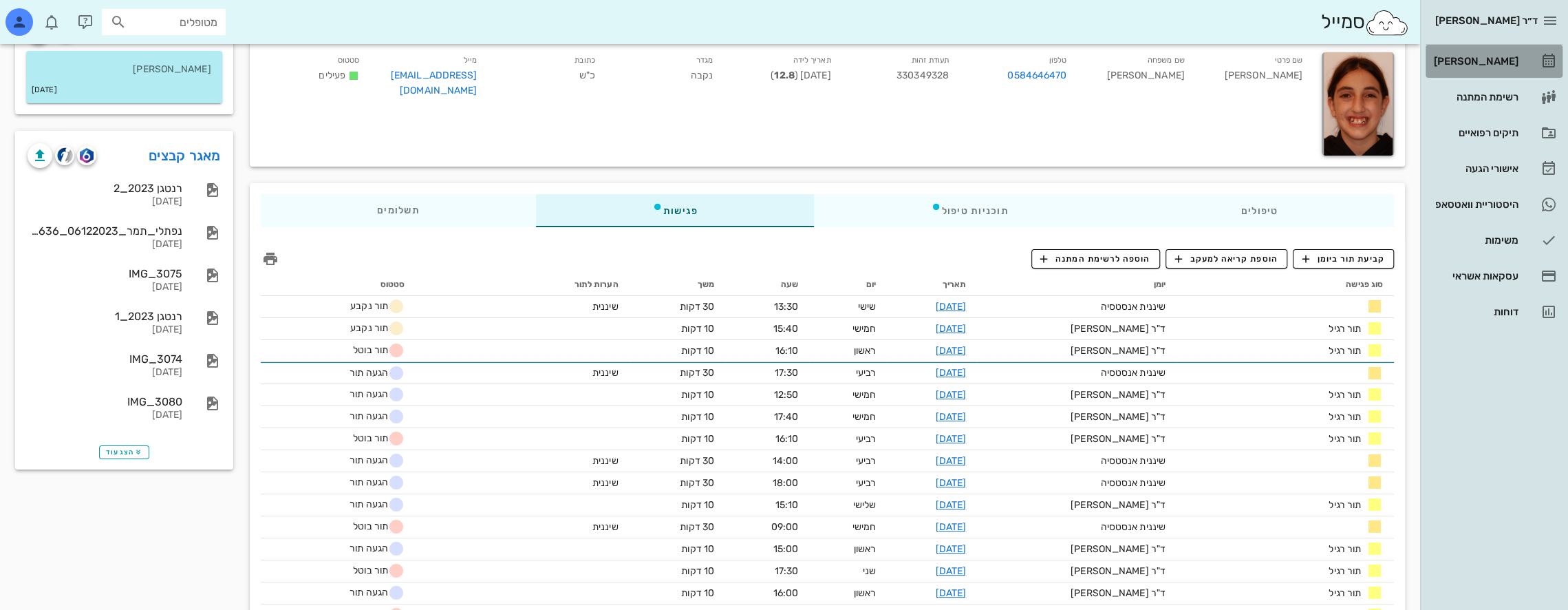
click at [1485, 58] on div "[PERSON_NAME]" at bounding box center [1474, 61] width 87 height 11
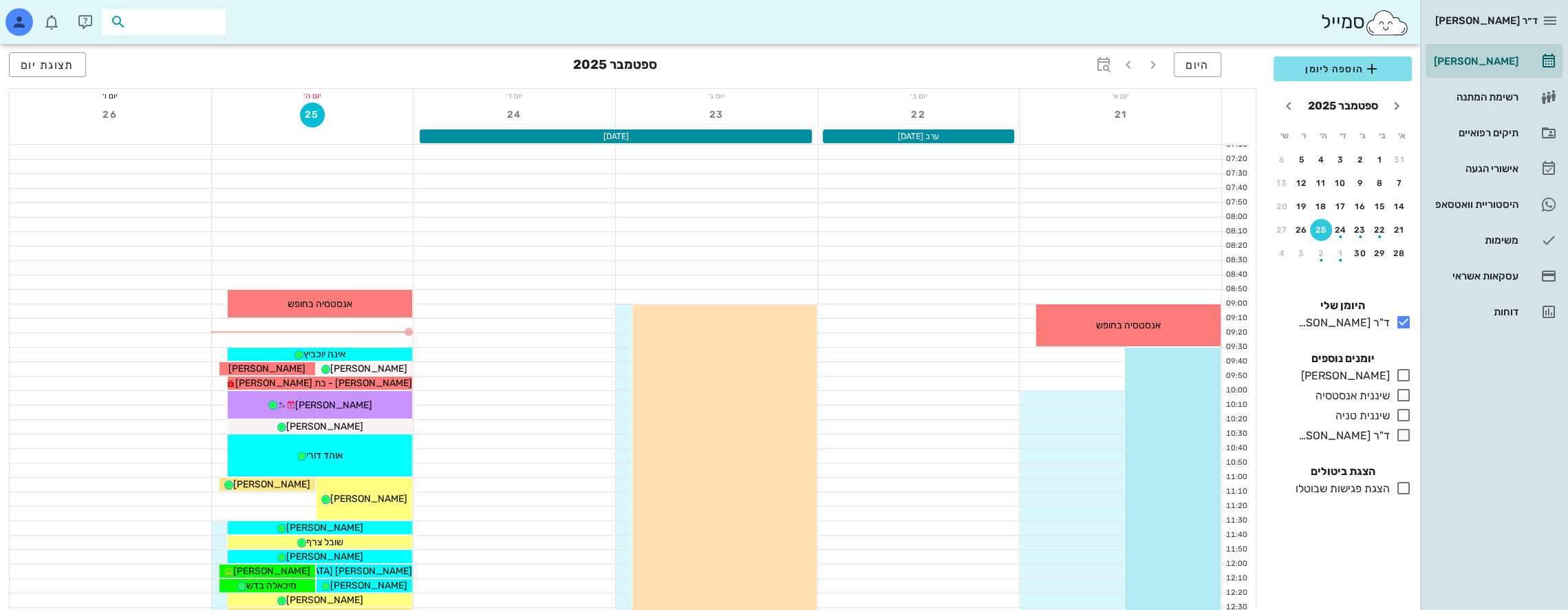
click at [213, 23] on input "text" at bounding box center [173, 21] width 88 height 18
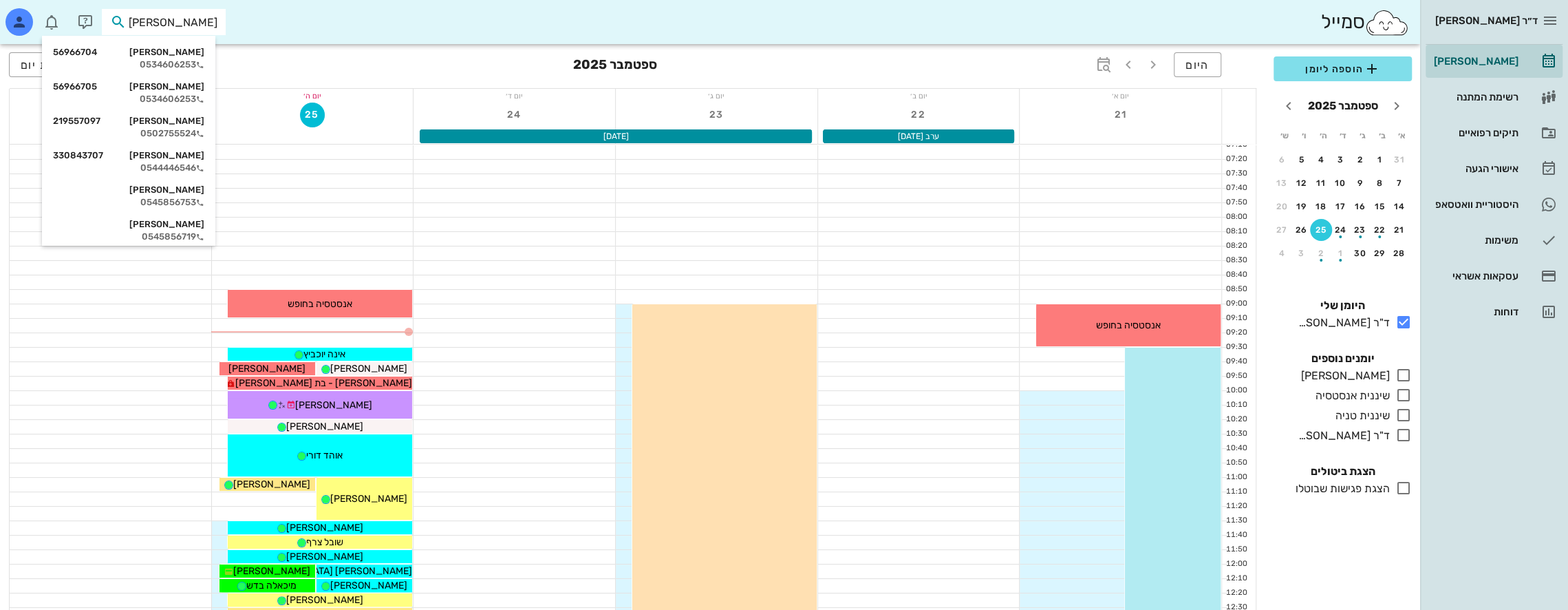
type input "[PERSON_NAME]"
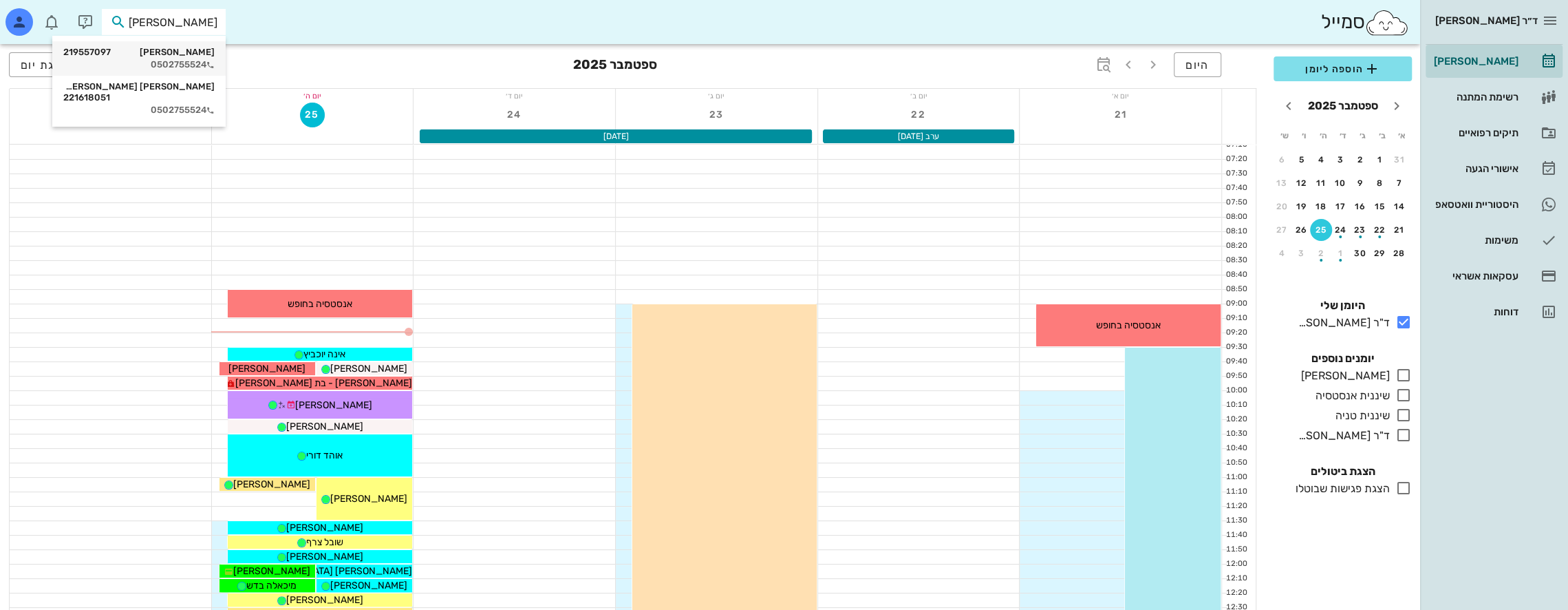
click at [201, 53] on div "[PERSON_NAME] 219557097" at bounding box center [139, 52] width 151 height 11
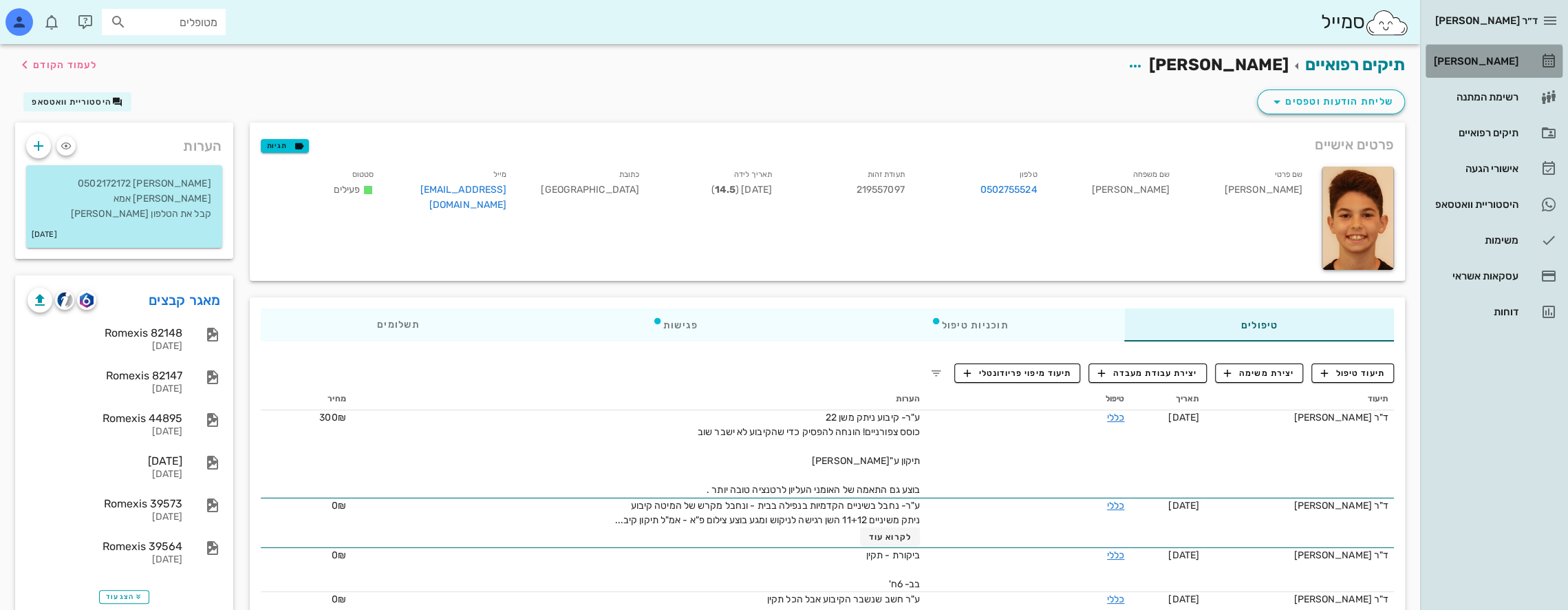
click at [1490, 57] on div "[PERSON_NAME]" at bounding box center [1474, 61] width 87 height 11
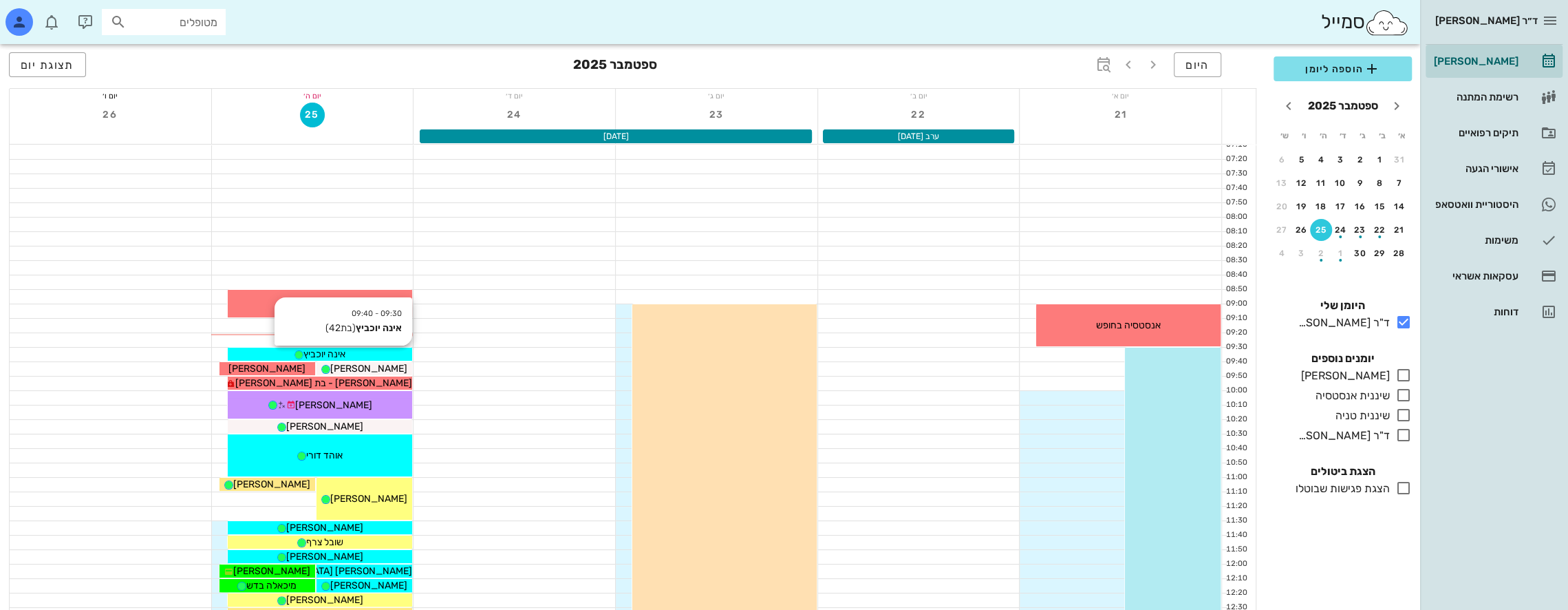
click at [345, 355] on span "אינה יוכביץ" at bounding box center [325, 354] width 42 height 12
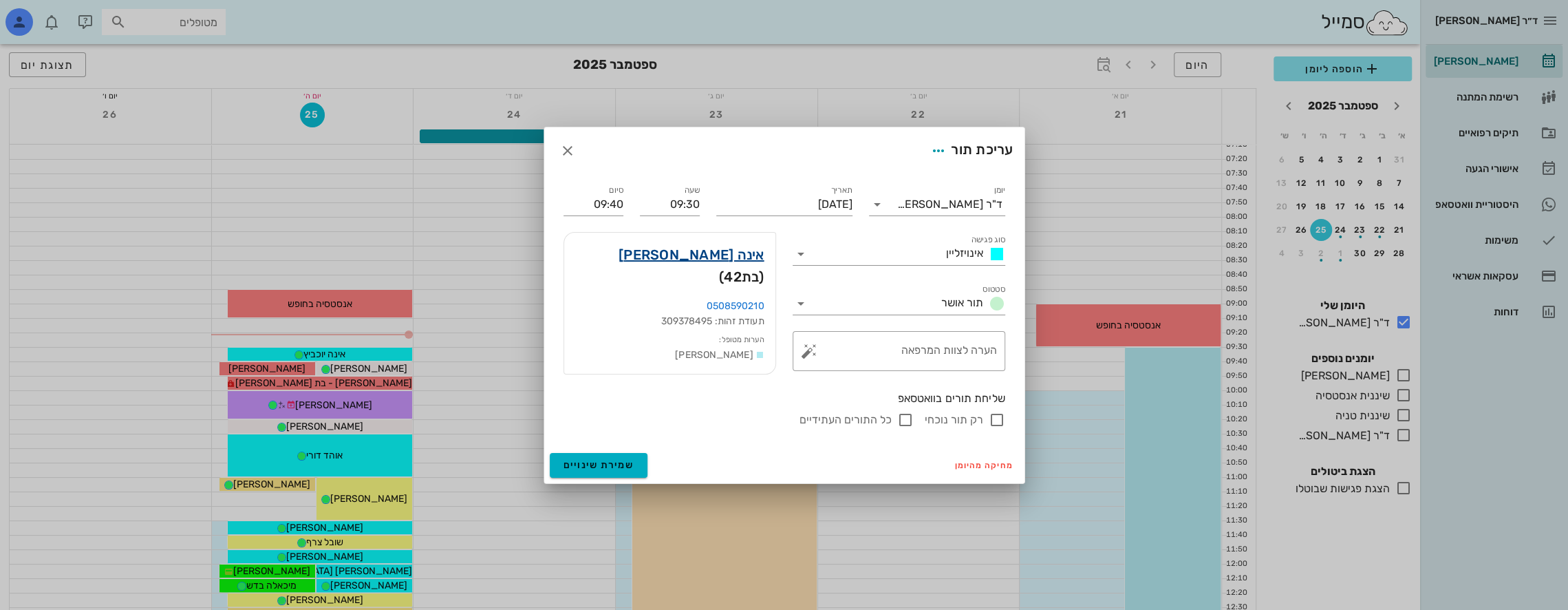
click at [744, 254] on link "אינה [PERSON_NAME]" at bounding box center [691, 255] width 145 height 22
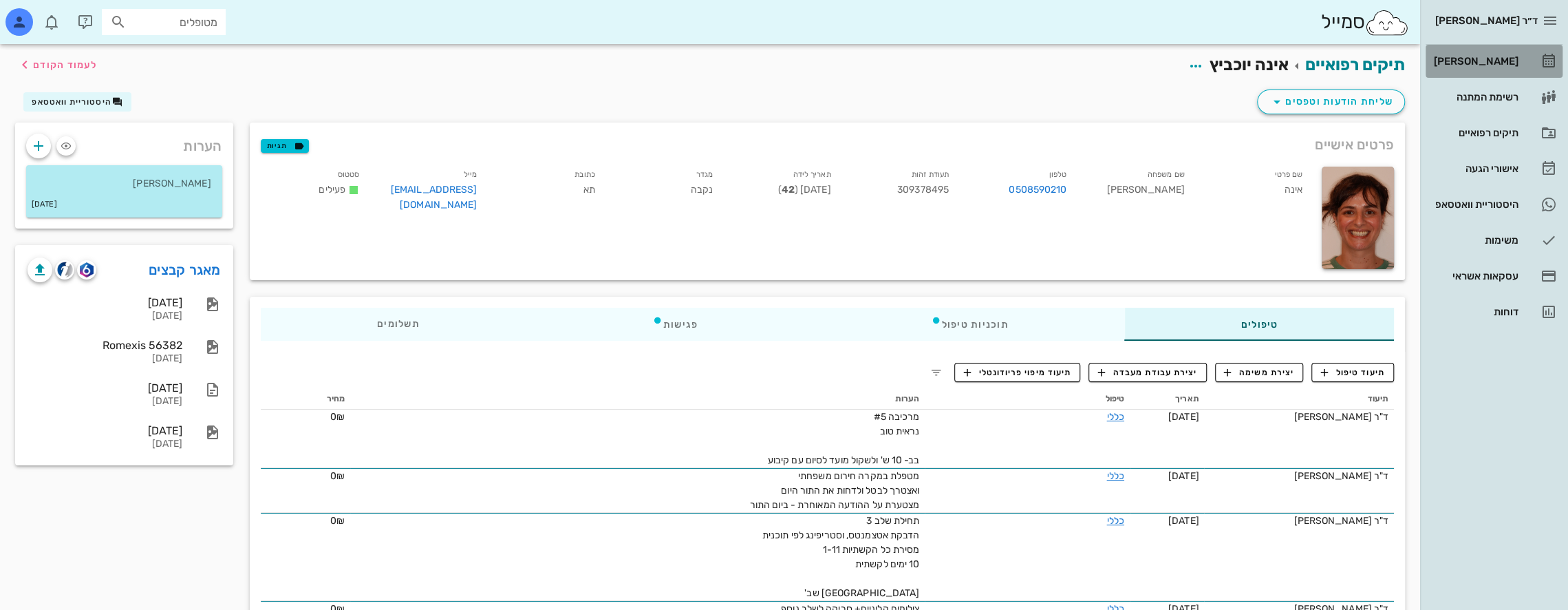
click at [1475, 61] on div "[PERSON_NAME]" at bounding box center [1474, 61] width 87 height 11
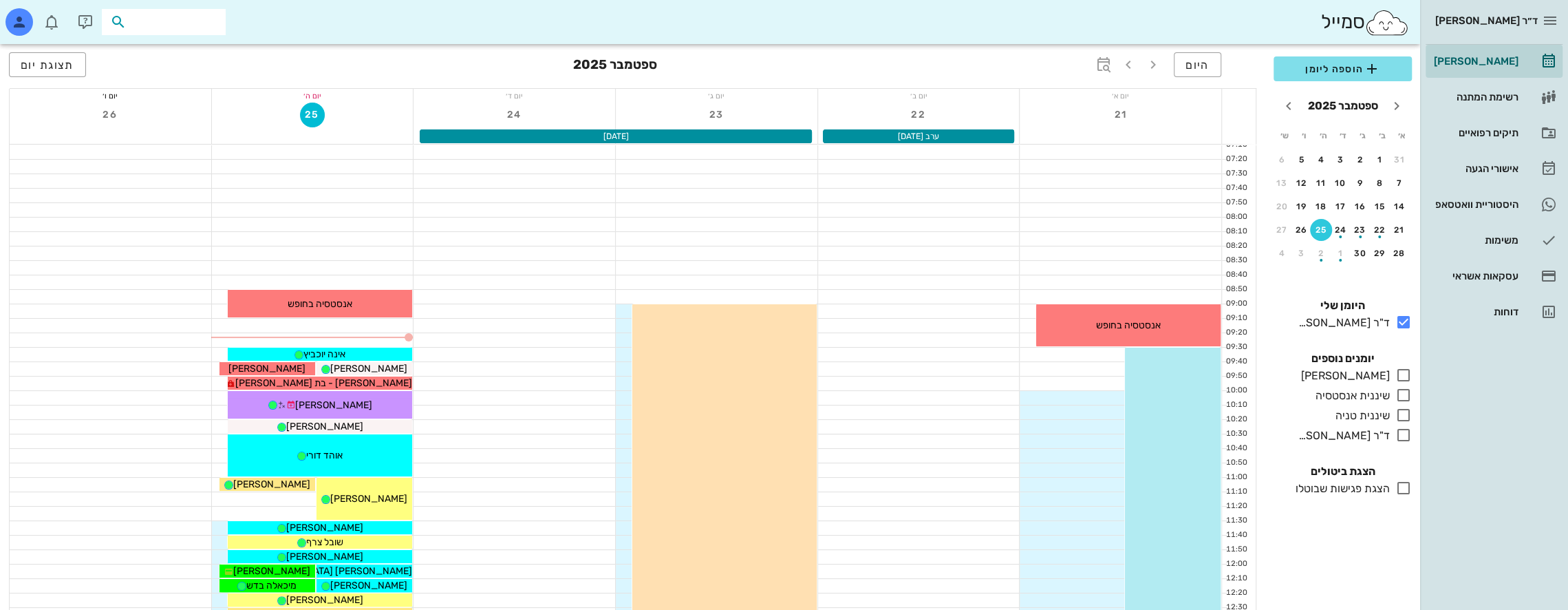
click at [168, 28] on input "text" at bounding box center [173, 21] width 88 height 18
type input "t"
click at [206, 24] on input "[PERSON_NAME]" at bounding box center [173, 21] width 88 height 18
type input "[PERSON_NAME] ט"
click at [195, 53] on div "[PERSON_NAME] 221813090" at bounding box center [144, 52] width 151 height 11
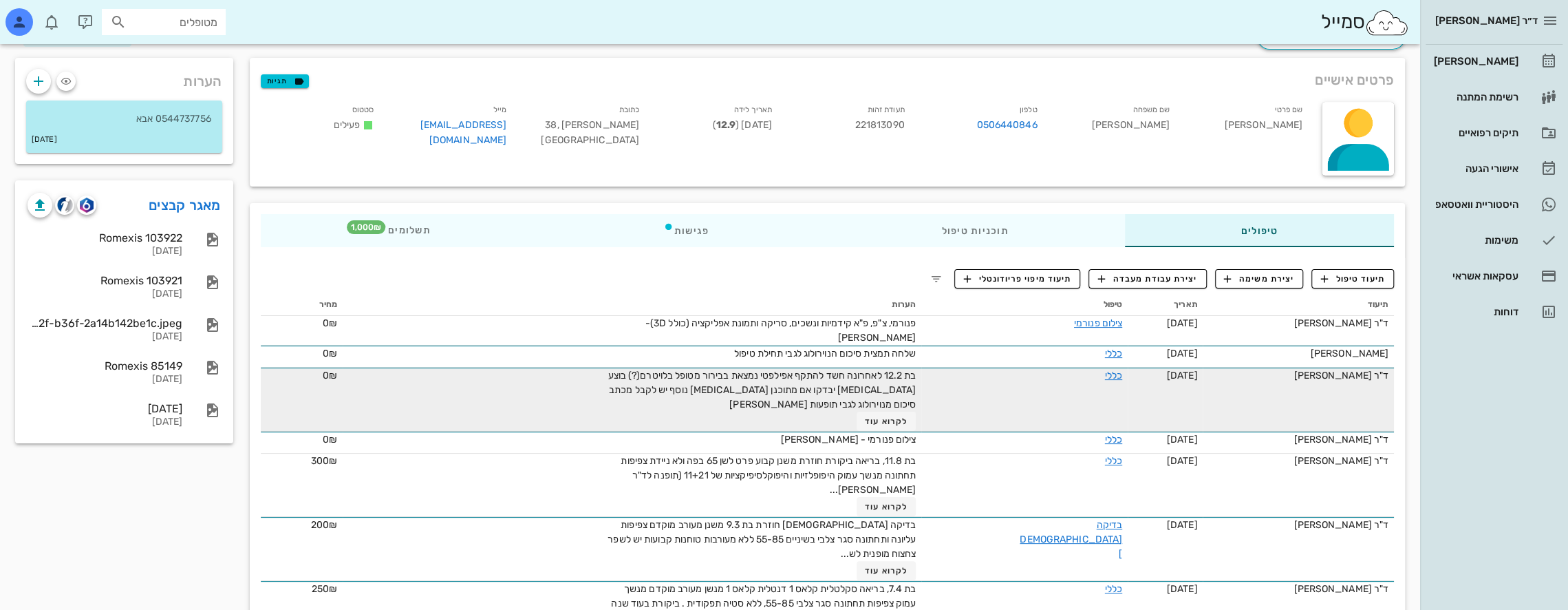
scroll to position [69, 0]
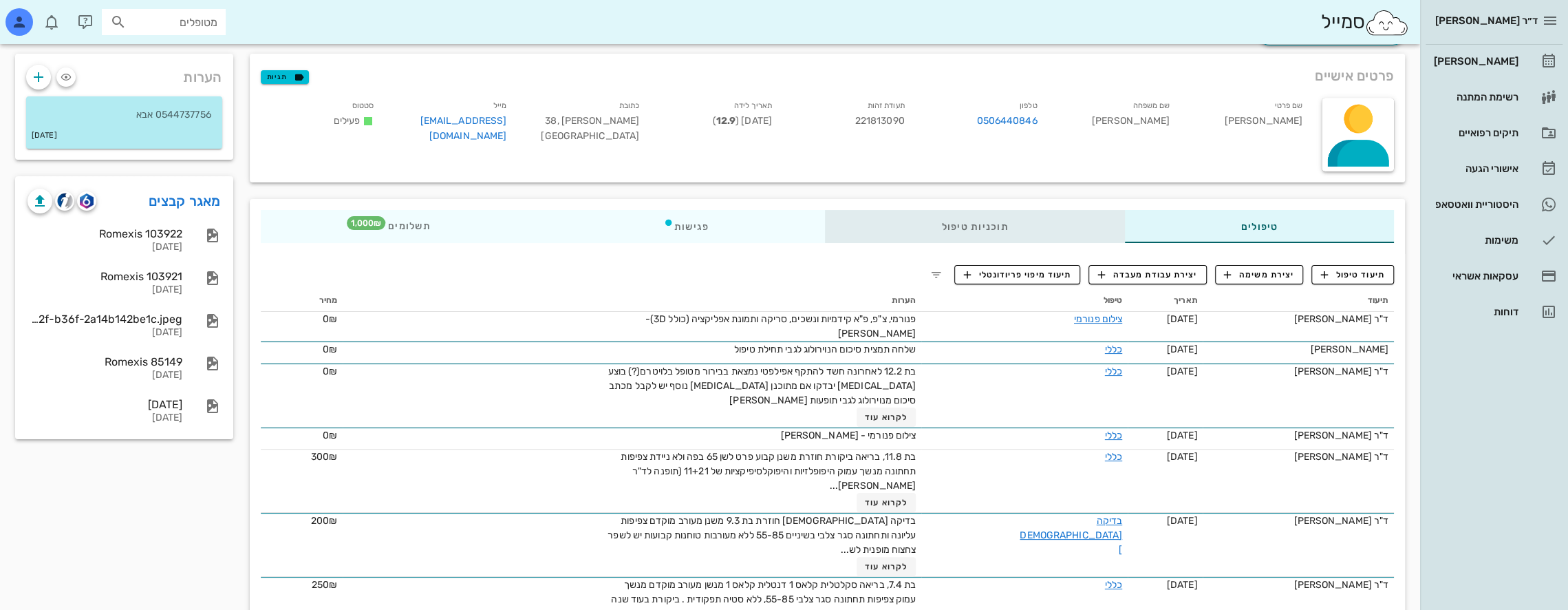
click at [1033, 218] on div "תוכניות טיפול" at bounding box center [975, 226] width 299 height 33
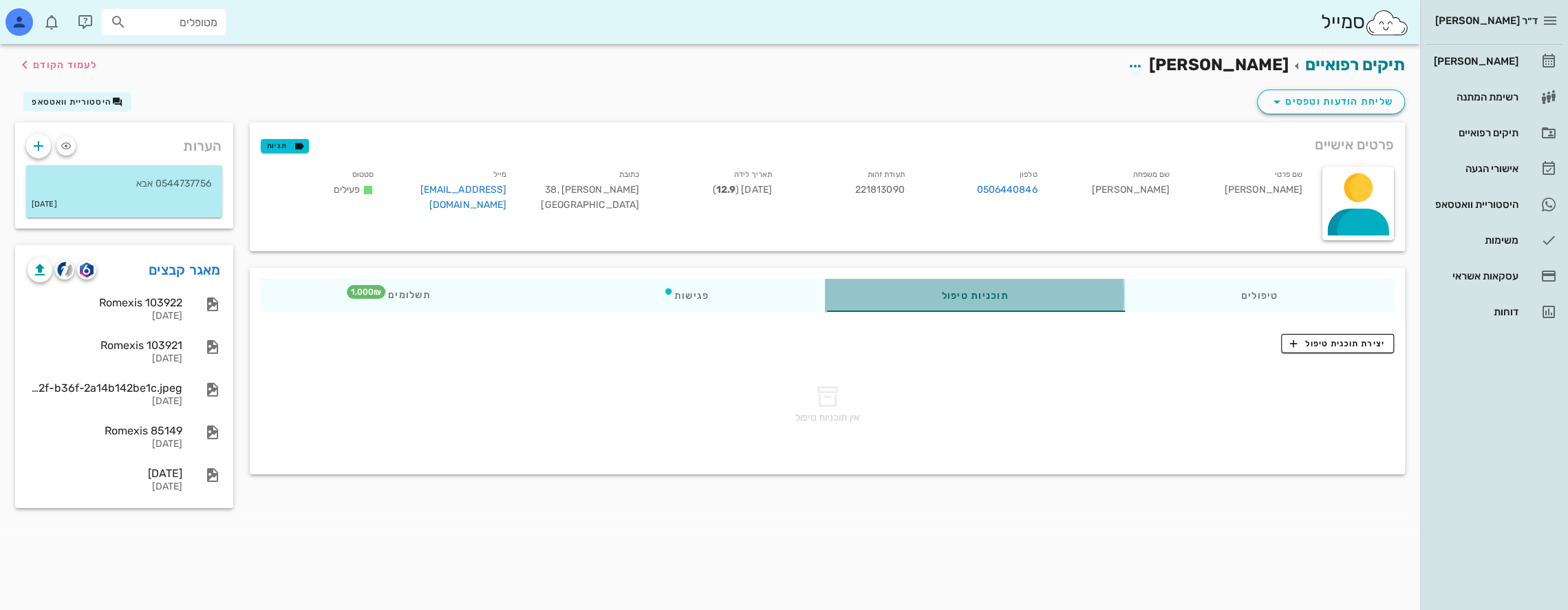
scroll to position [0, 0]
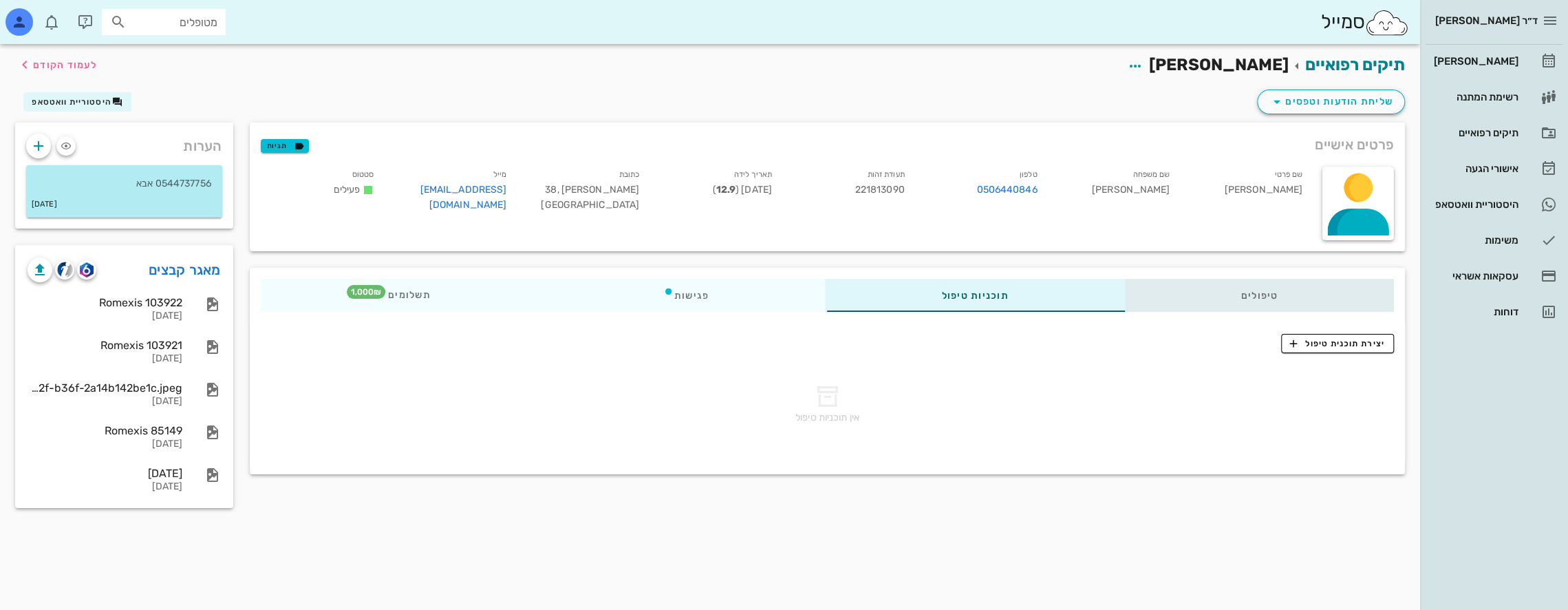
click at [1250, 288] on div "טיפולים" at bounding box center [1258, 295] width 270 height 33
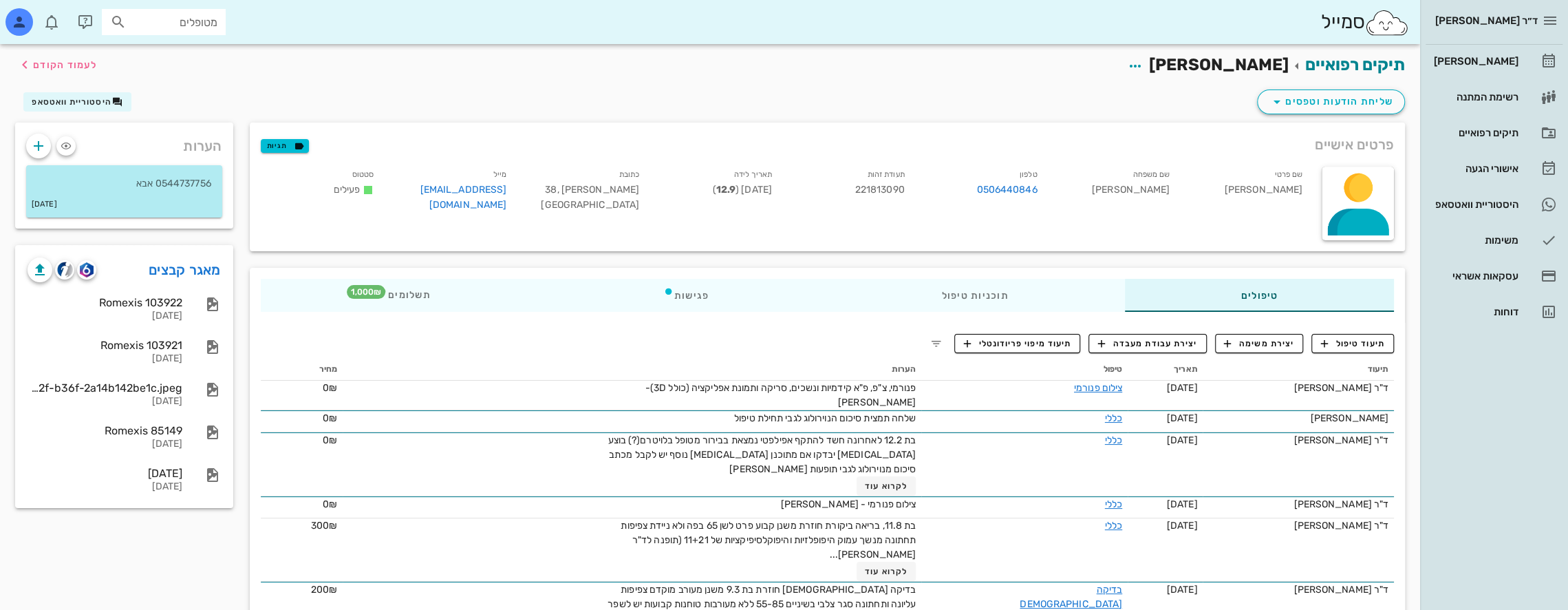
click at [410, 75] on div "תיקים רפואיים [PERSON_NAME] לעמוד הקודם" at bounding box center [710, 65] width 1406 height 42
click at [204, 551] on div "הערות 0544737756 אבא [DATE] מאגר קבצים [DEMOGRAPHIC_DATA] 103922 [DATE] Romexis…" at bounding box center [123, 470] width 234 height 695
click at [190, 270] on link "מאגר קבצים" at bounding box center [184, 270] width 72 height 22
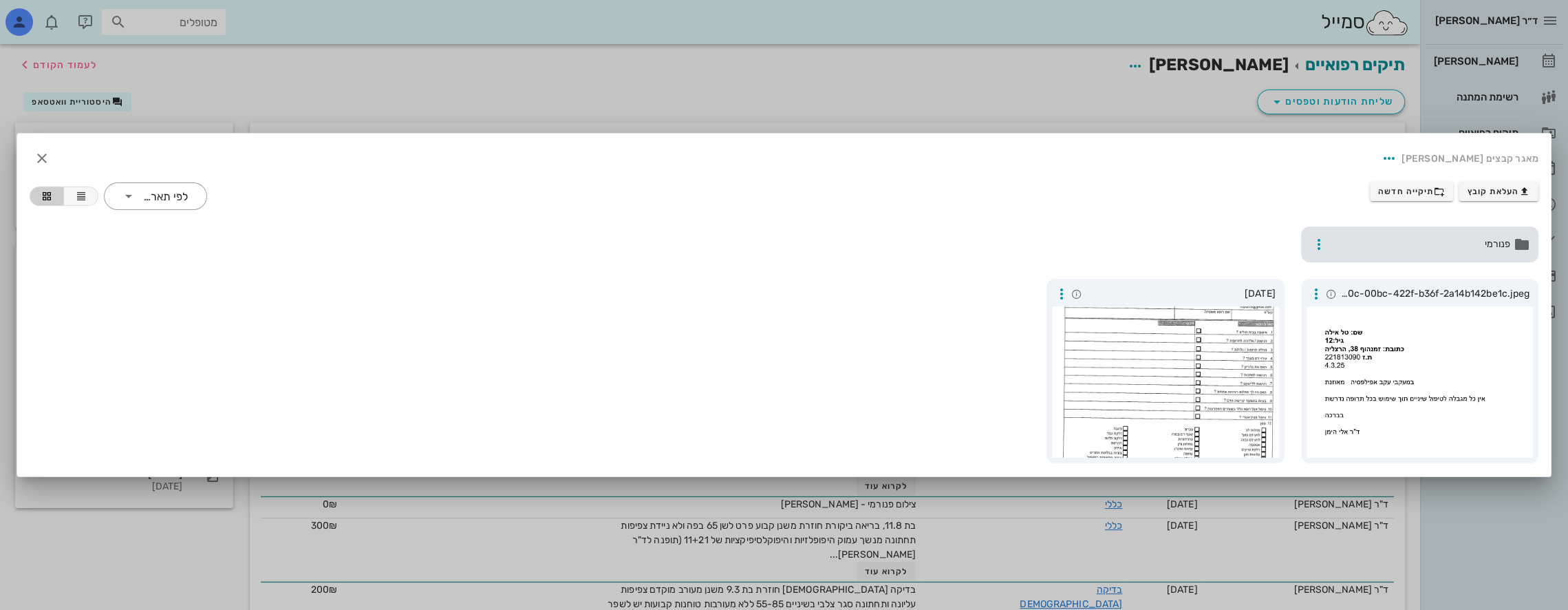
click at [1397, 246] on span "פנורמי" at bounding box center [1422, 245] width 179 height 15
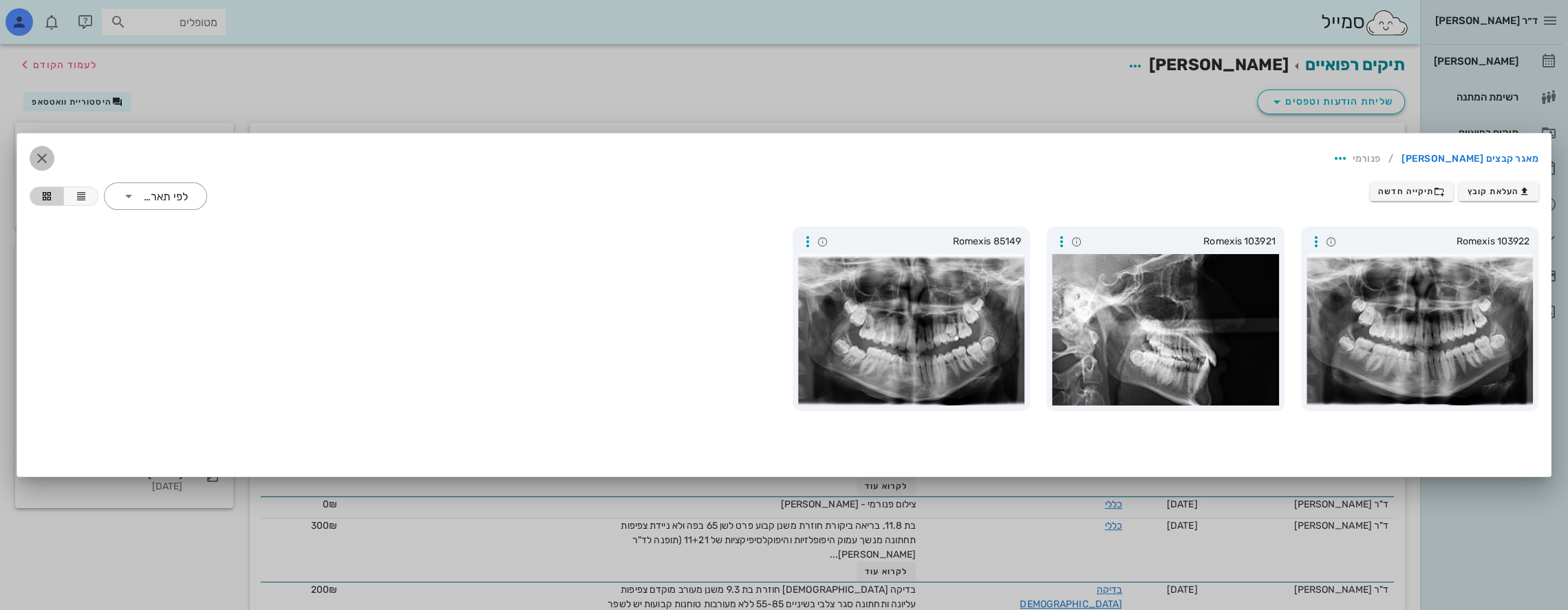
click at [41, 156] on icon "button" at bounding box center [42, 158] width 17 height 17
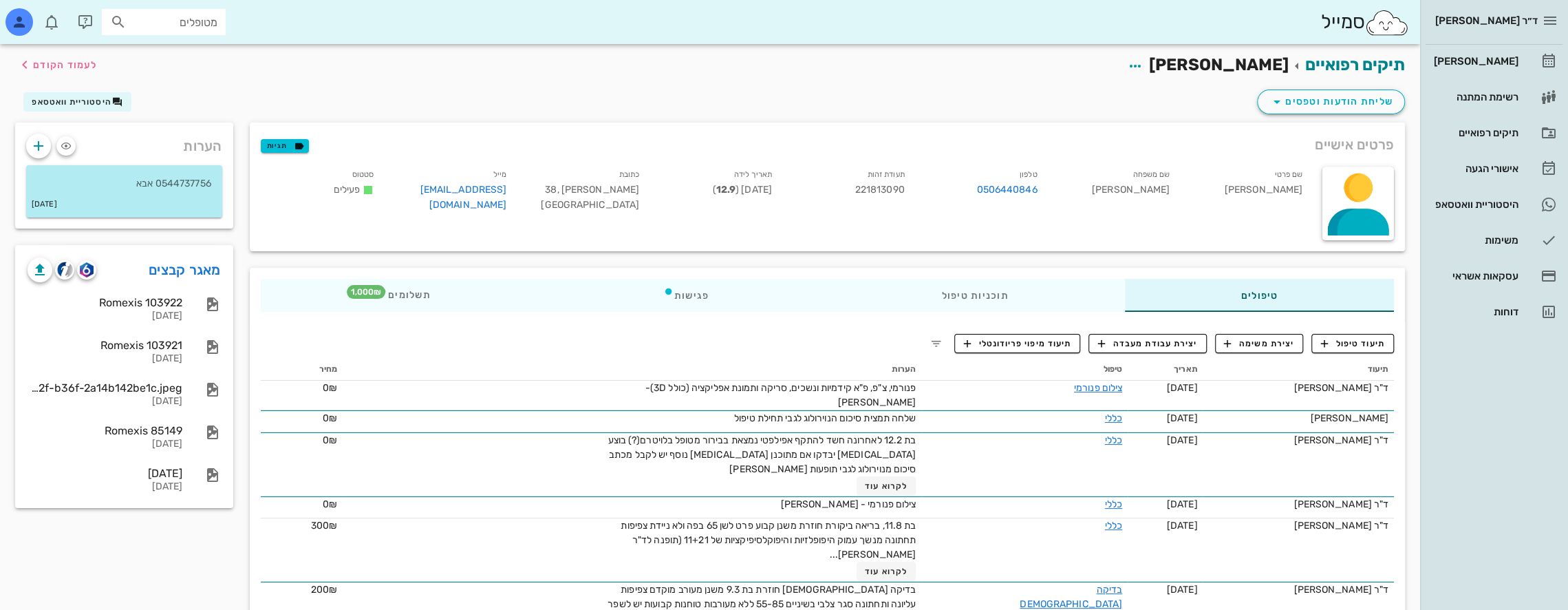
click at [285, 80] on div "תיקים רפואיים [PERSON_NAME] לעמוד הקודם" at bounding box center [710, 65] width 1406 height 42
